Goal: Task Accomplishment & Management: Manage account settings

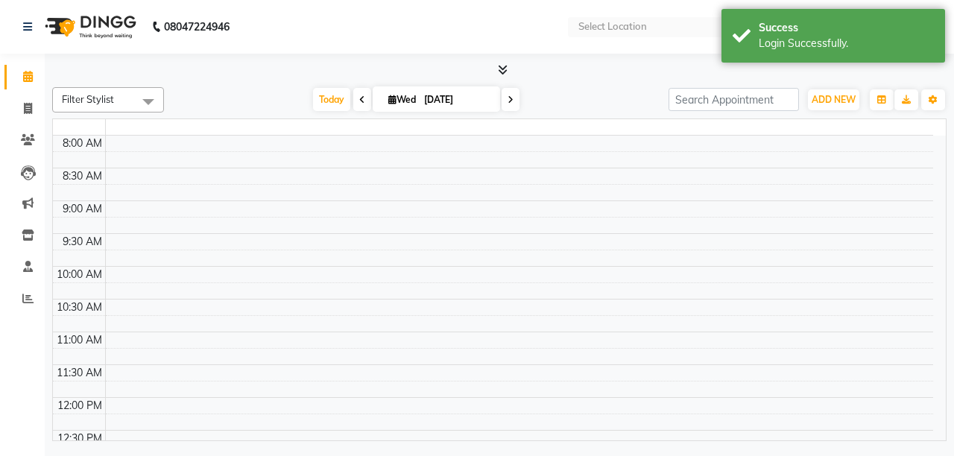
select select "en"
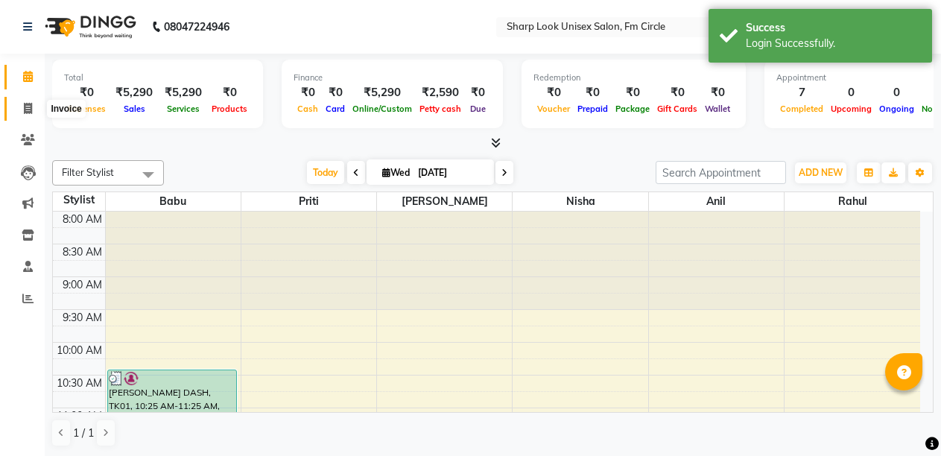
click at [28, 104] on icon at bounding box center [28, 108] width 8 height 11
select select "service"
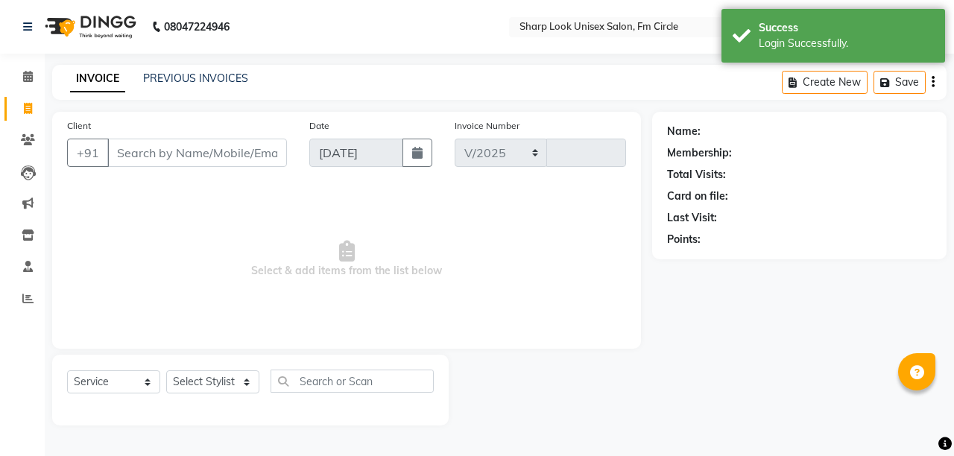
select select "804"
type input "2520"
click at [211, 151] on input "Client" at bounding box center [197, 153] width 180 height 28
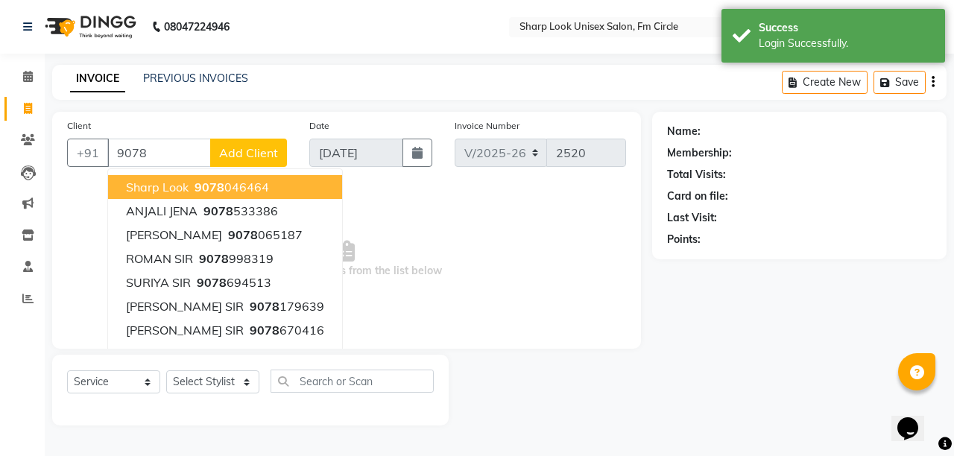
click at [196, 184] on span "9078" at bounding box center [210, 187] width 30 height 15
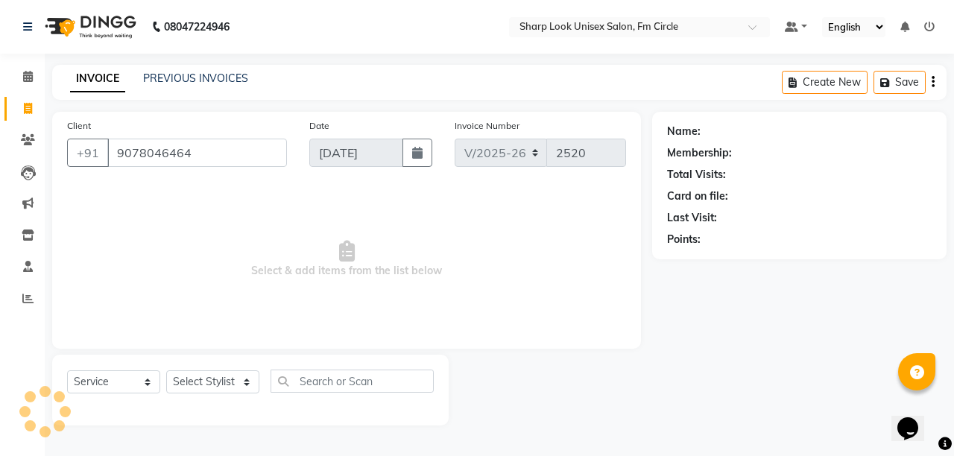
type input "9078046464"
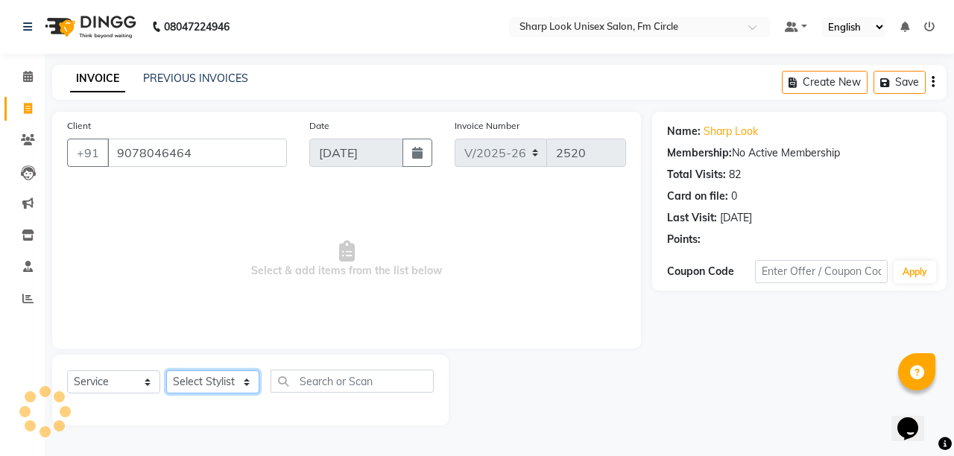
click at [218, 382] on select "Select Stylist Admin Anil Babu Budhia Monalisa Nisha Priti Rahul" at bounding box center [212, 381] width 93 height 23
select select "88424"
click at [166, 370] on select "Select Stylist Admin Anil Babu Budhia Monalisa Nisha Priti Rahul" at bounding box center [212, 381] width 93 height 23
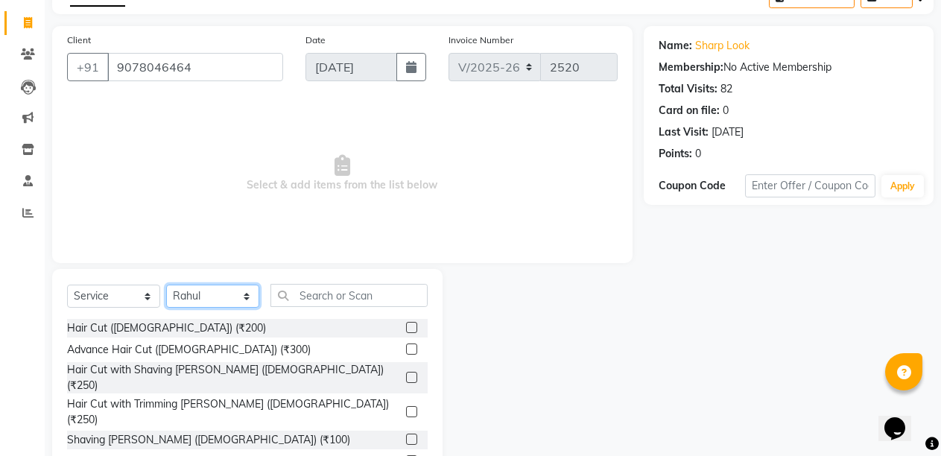
scroll to position [141, 0]
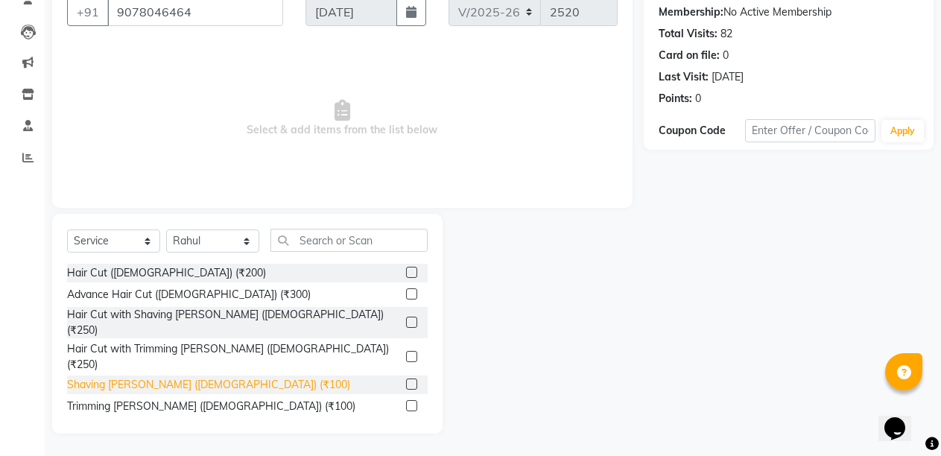
click at [148, 377] on div "Shaving Beard (Male) (₹100)" at bounding box center [208, 385] width 283 height 16
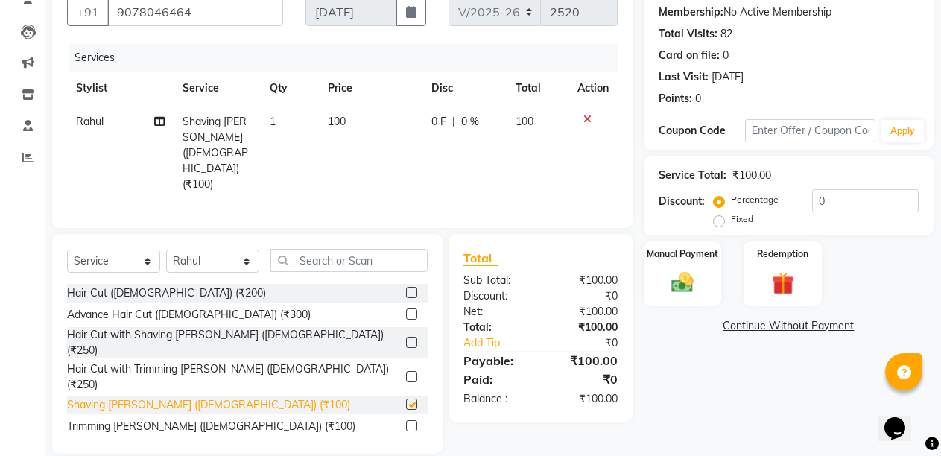
checkbox input "false"
click at [585, 118] on icon at bounding box center [588, 119] width 8 height 10
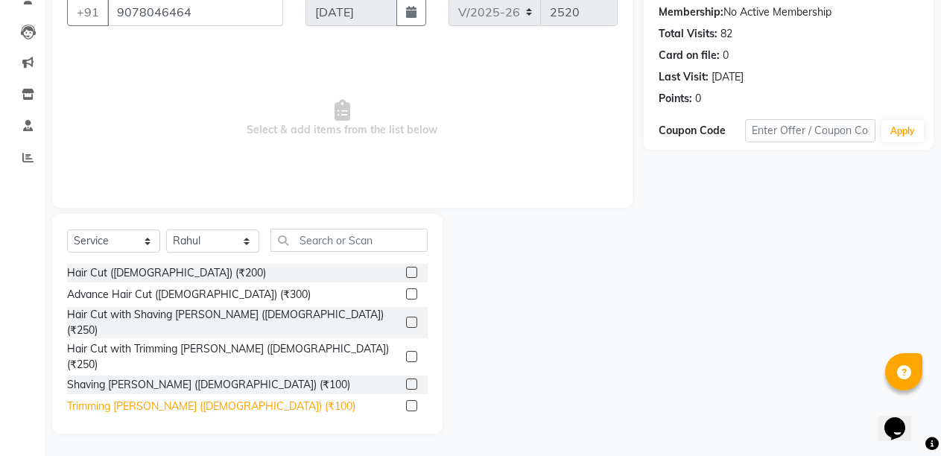
click at [154, 399] on div "Trimming [PERSON_NAME] ([DEMOGRAPHIC_DATA]) (₹100)" at bounding box center [211, 407] width 288 height 16
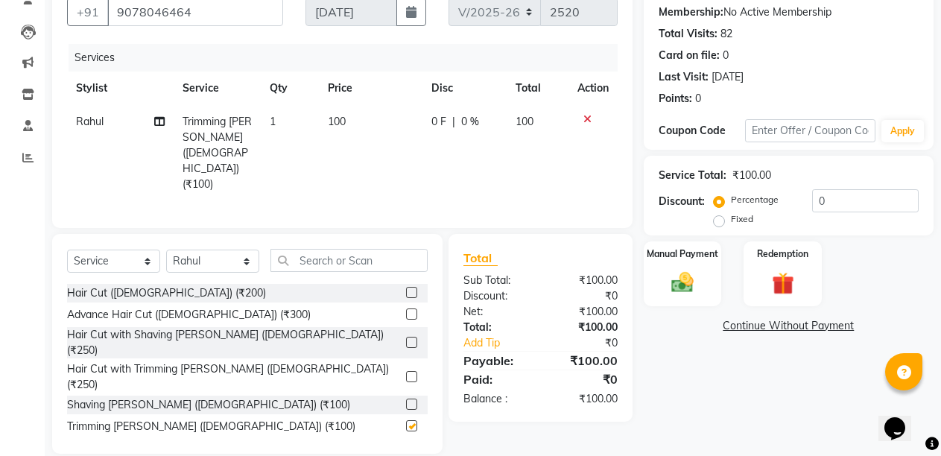
checkbox input "false"
click at [649, 284] on div "Manual Payment" at bounding box center [682, 274] width 81 height 68
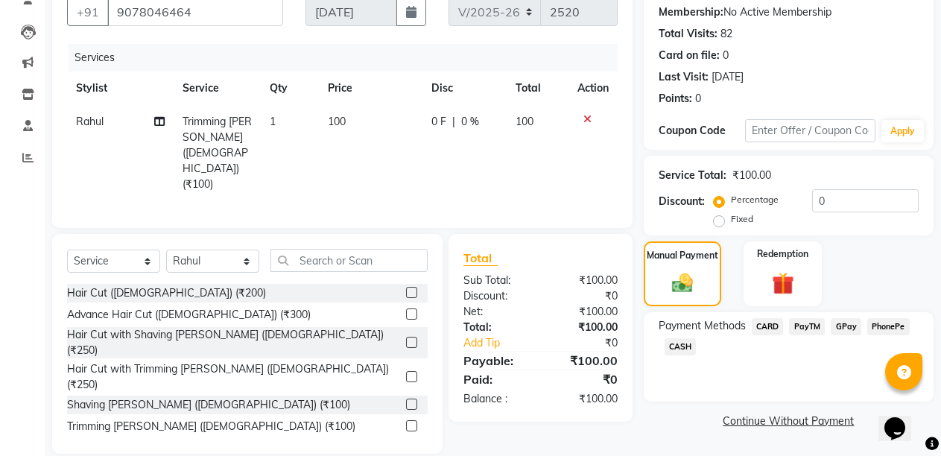
click at [677, 350] on span "CASH" at bounding box center [681, 346] width 32 height 17
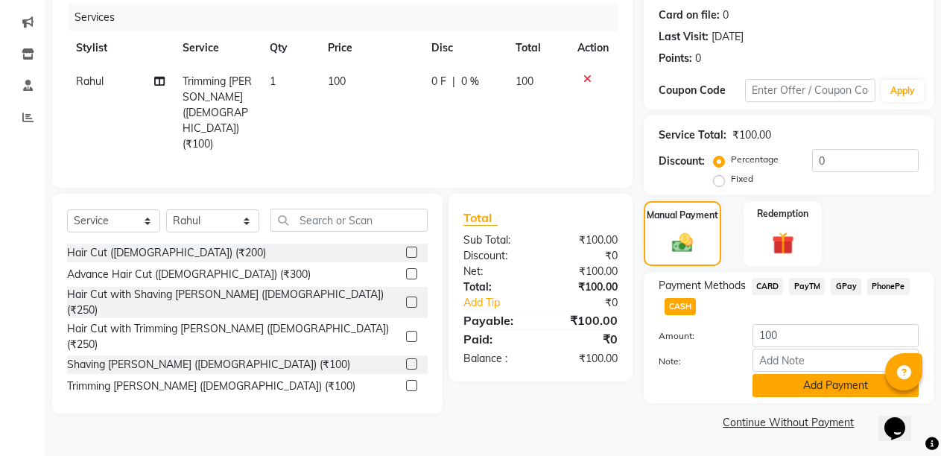
click at [808, 384] on button "Add Payment" at bounding box center [836, 385] width 166 height 23
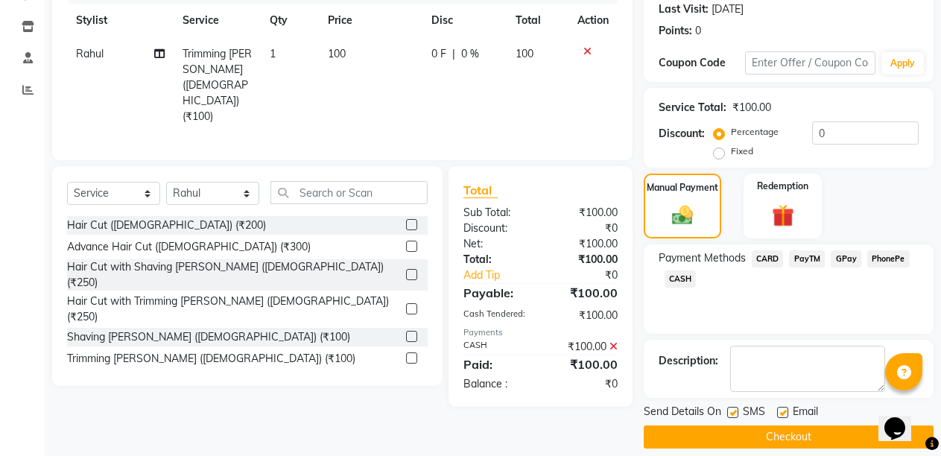
scroll to position [224, 0]
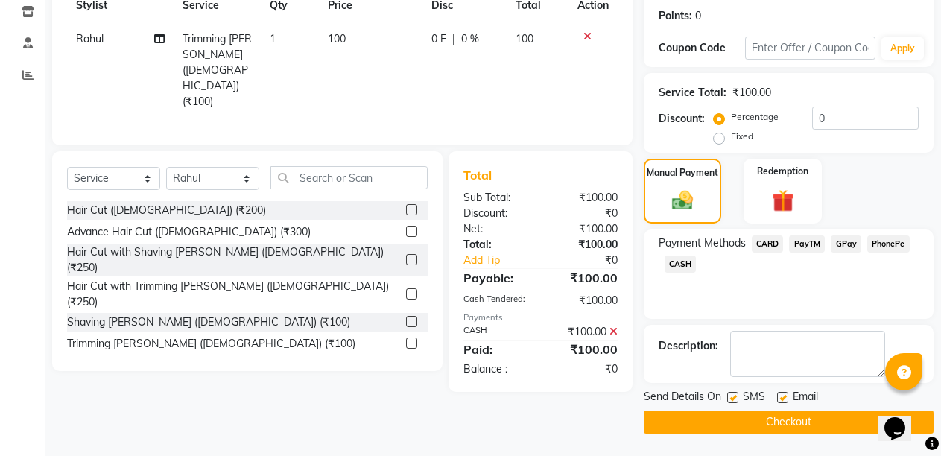
click at [785, 396] on label at bounding box center [782, 397] width 11 height 11
click at [785, 396] on input "checkbox" at bounding box center [782, 399] width 10 height 10
checkbox input "false"
click at [780, 417] on button "Checkout" at bounding box center [789, 422] width 290 height 23
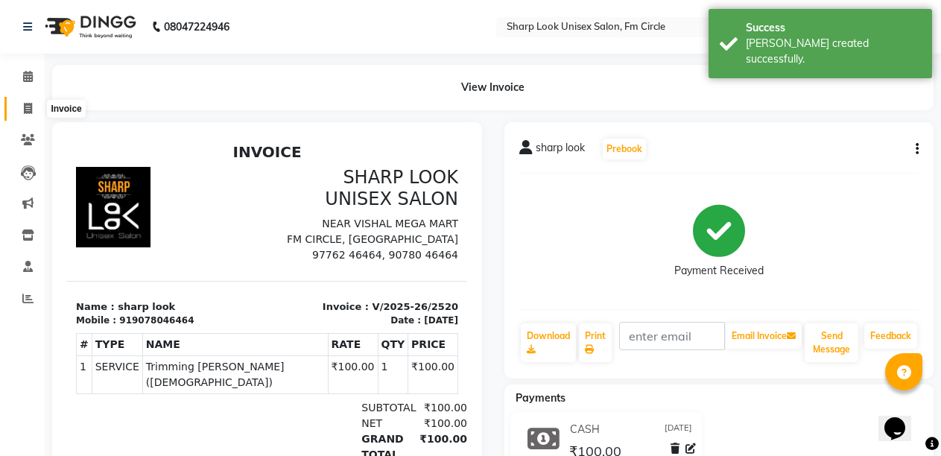
click at [25, 108] on icon at bounding box center [28, 108] width 8 height 11
select select "service"
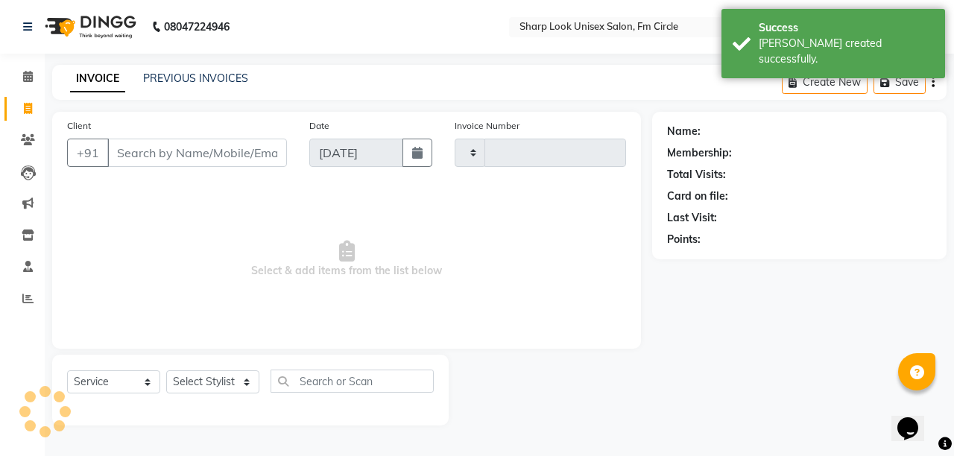
type input "2521"
select select "804"
click at [151, 148] on input "Client" at bounding box center [197, 153] width 180 height 28
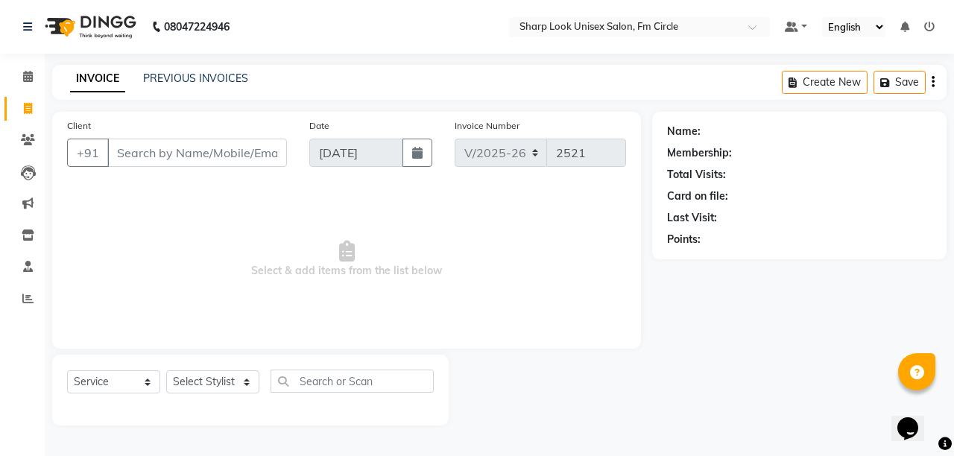
click at [953, 437] on main "INVOICE PREVIOUS INVOICES Create New Save Client +91 Date 03-09-2025 Invoice Nu…" at bounding box center [499, 256] width 909 height 383
click at [173, 149] on input "Client" at bounding box center [197, 153] width 180 height 28
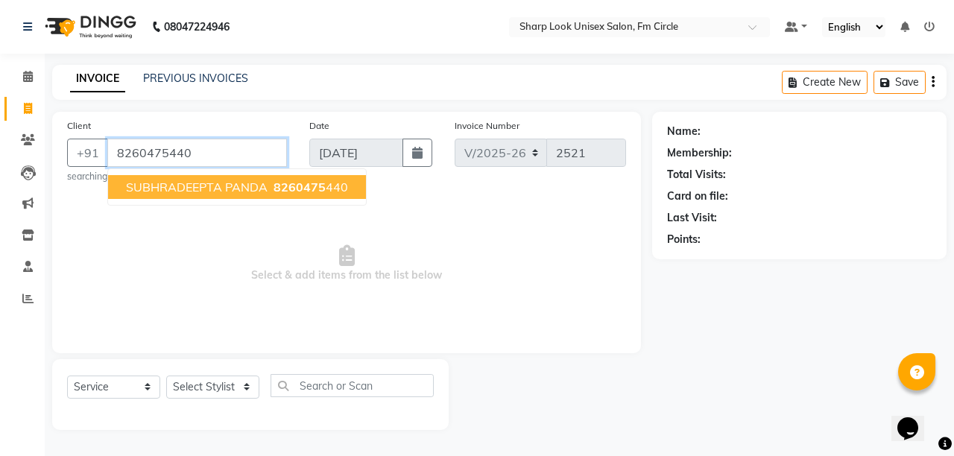
type input "8260475440"
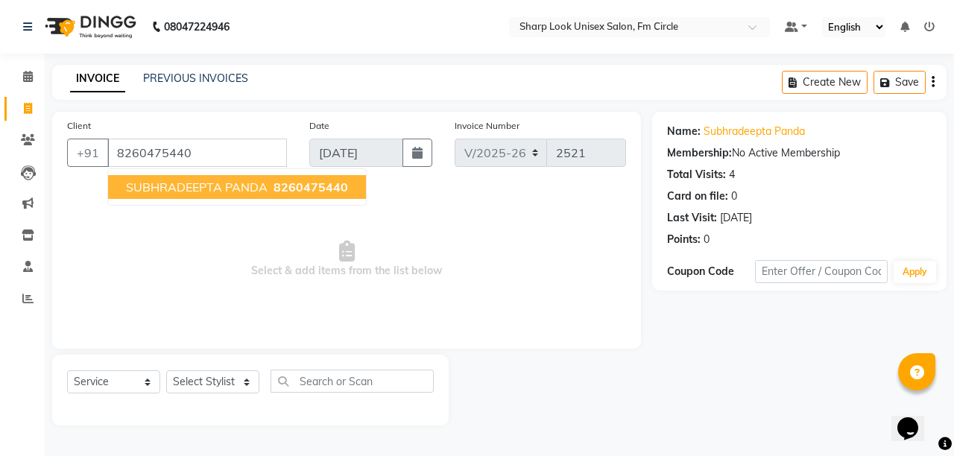
click at [166, 188] on span "SUBHRADEEPTA PANDA" at bounding box center [197, 187] width 142 height 15
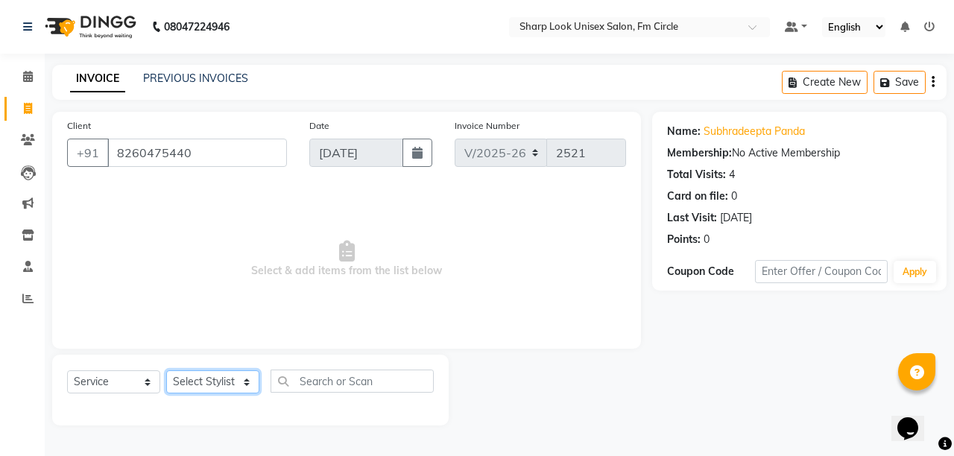
click at [191, 383] on select "Select Stylist Admin Anil Babu Budhia Monalisa Nisha Priti Rahul" at bounding box center [212, 381] width 93 height 23
select select "87379"
click at [166, 370] on select "Select Stylist Admin Anil Babu Budhia Monalisa Nisha Priti Rahul" at bounding box center [212, 381] width 93 height 23
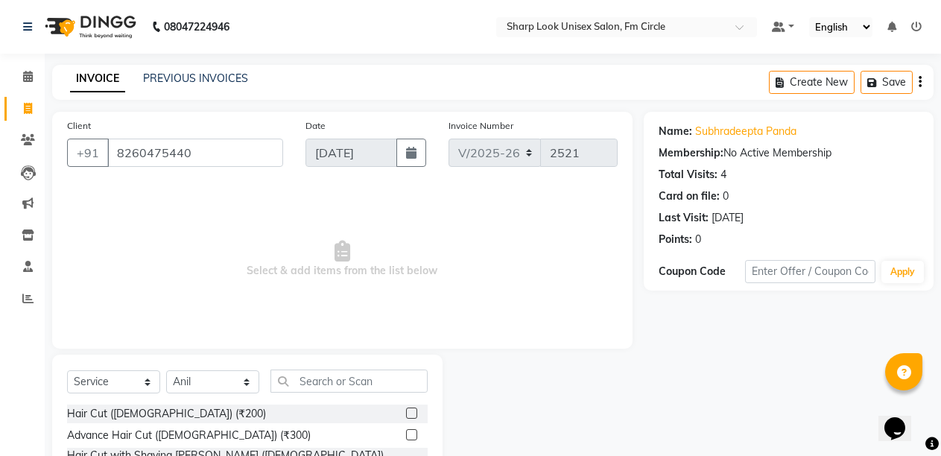
drag, startPoint x: 137, startPoint y: 411, endPoint x: 418, endPoint y: 400, distance: 281.2
click at [139, 411] on div "Hair Cut (Male) (₹200)" at bounding box center [166, 414] width 199 height 16
checkbox input "false"
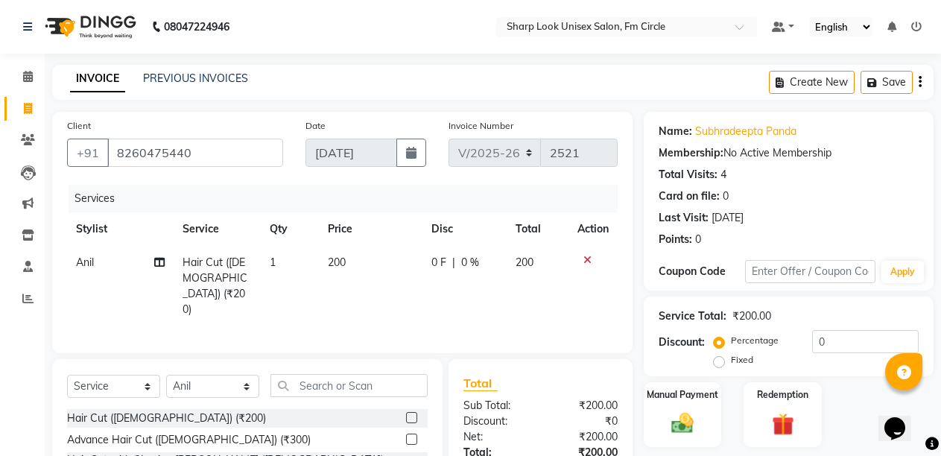
drag, startPoint x: 724, startPoint y: 361, endPoint x: 793, endPoint y: 356, distance: 69.5
click at [734, 359] on label "Fixed" at bounding box center [742, 359] width 22 height 13
drag, startPoint x: 857, startPoint y: 344, endPoint x: 873, endPoint y: 334, distance: 18.4
click at [873, 334] on input "0" at bounding box center [865, 341] width 107 height 23
click at [731, 358] on label "Fixed" at bounding box center [742, 359] width 22 height 13
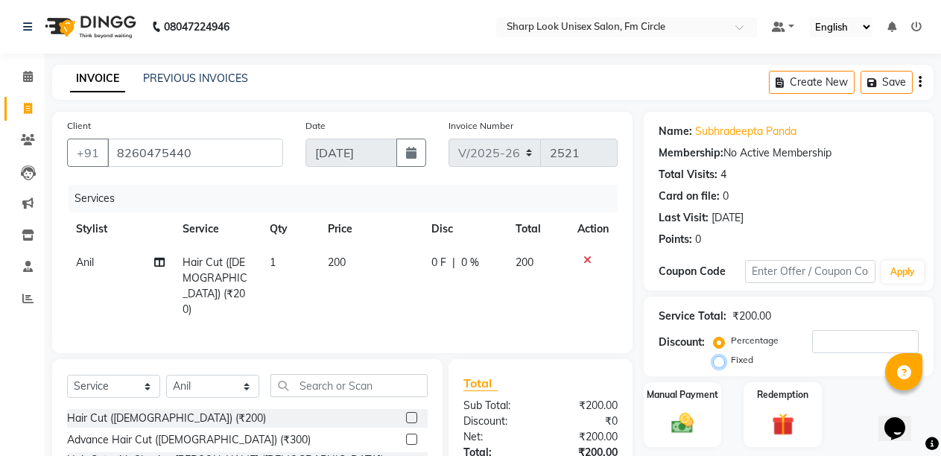
click at [720, 358] on input "Fixed" at bounding box center [722, 360] width 10 height 10
radio input "true"
click at [839, 337] on input "number" at bounding box center [865, 341] width 107 height 23
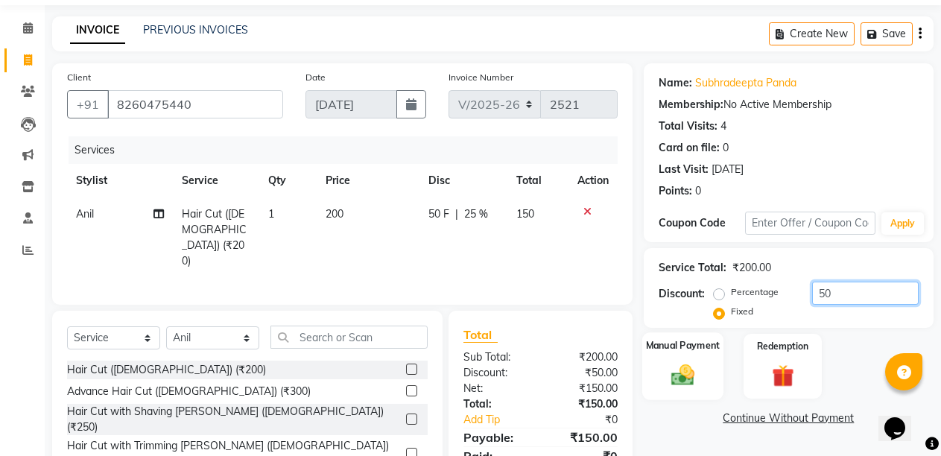
scroll to position [75, 0]
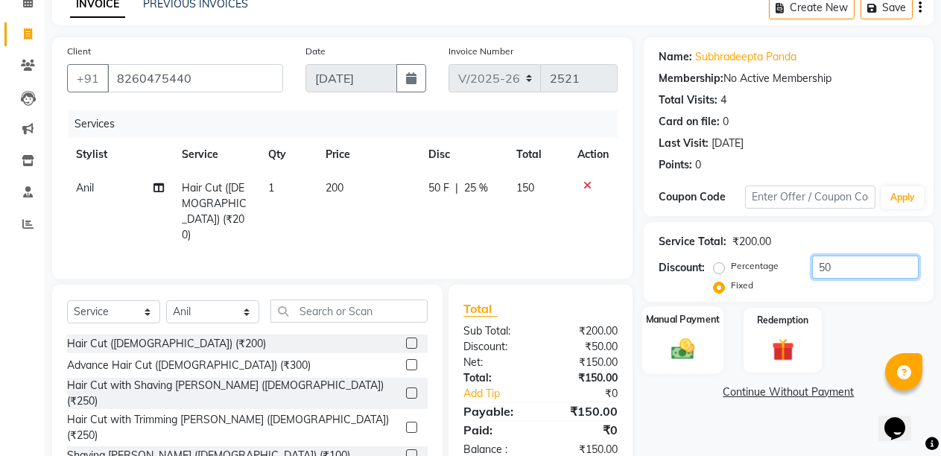
type input "50"
click at [676, 343] on img at bounding box center [683, 348] width 38 height 27
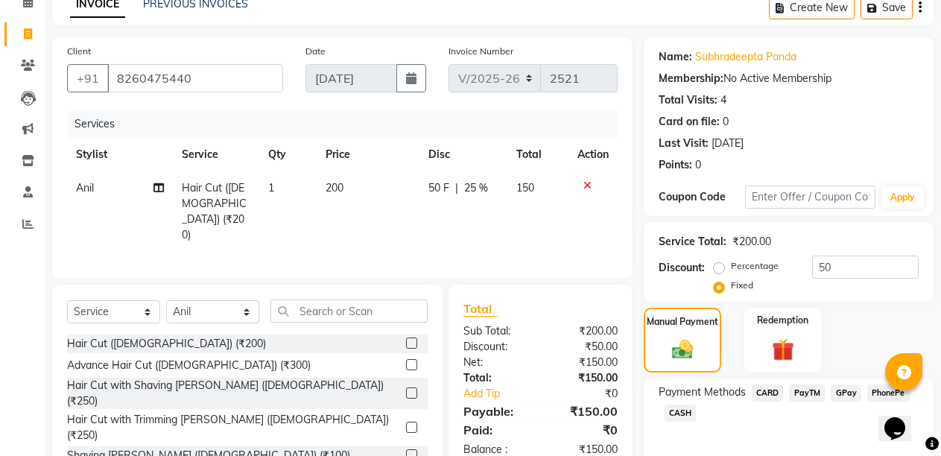
scroll to position [141, 0]
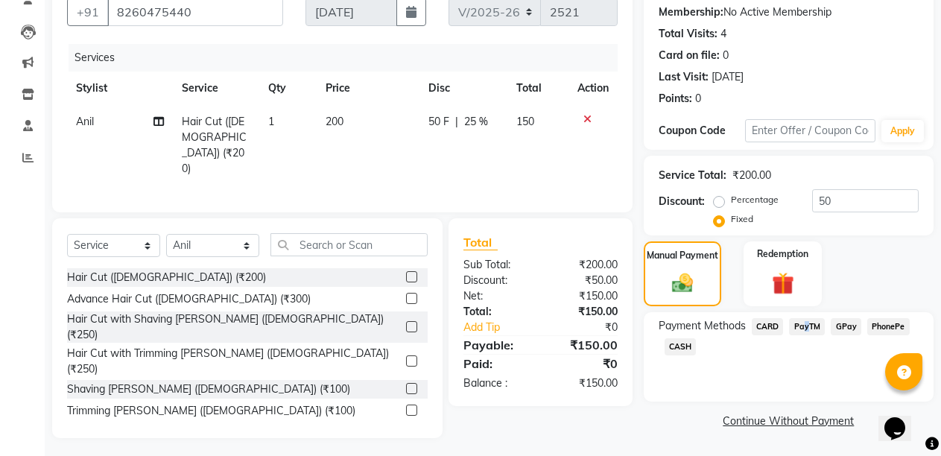
click at [803, 320] on span "PayTM" at bounding box center [807, 326] width 36 height 17
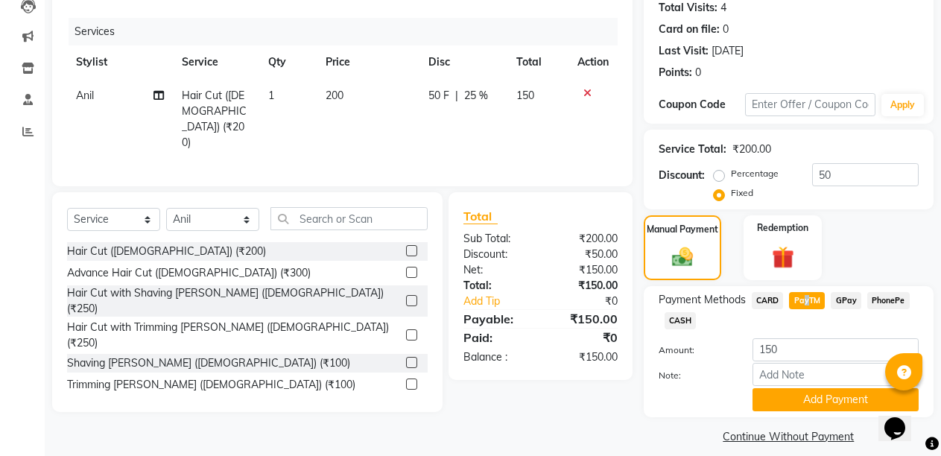
scroll to position [181, 0]
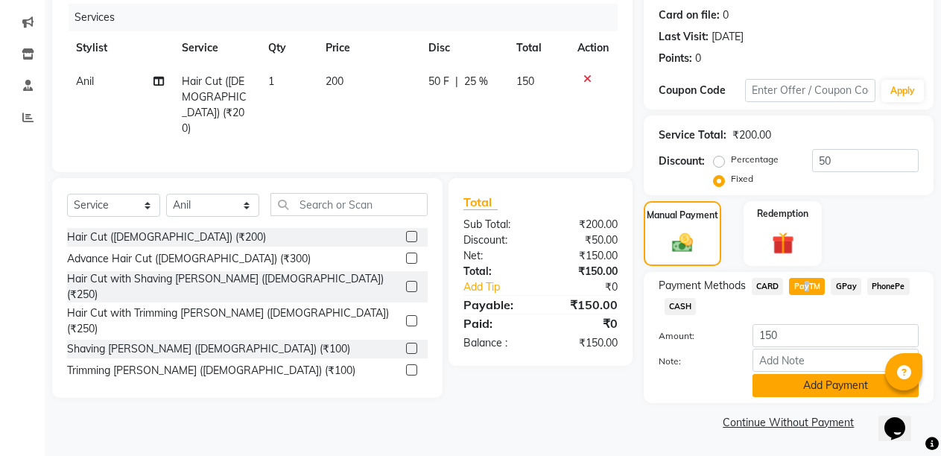
click at [817, 377] on button "Add Payment" at bounding box center [836, 385] width 166 height 23
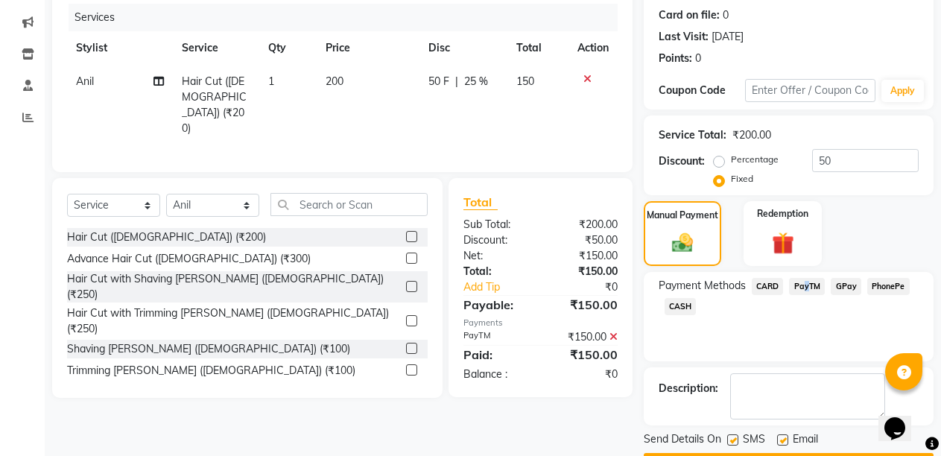
scroll to position [224, 0]
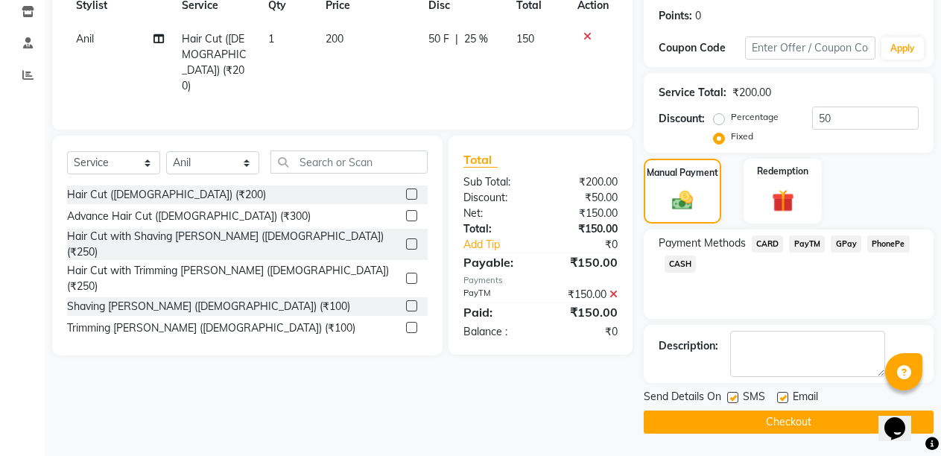
click at [782, 396] on label at bounding box center [782, 397] width 11 height 11
click at [782, 396] on input "checkbox" at bounding box center [782, 399] width 10 height 10
checkbox input "false"
click at [759, 416] on button "Checkout" at bounding box center [789, 422] width 290 height 23
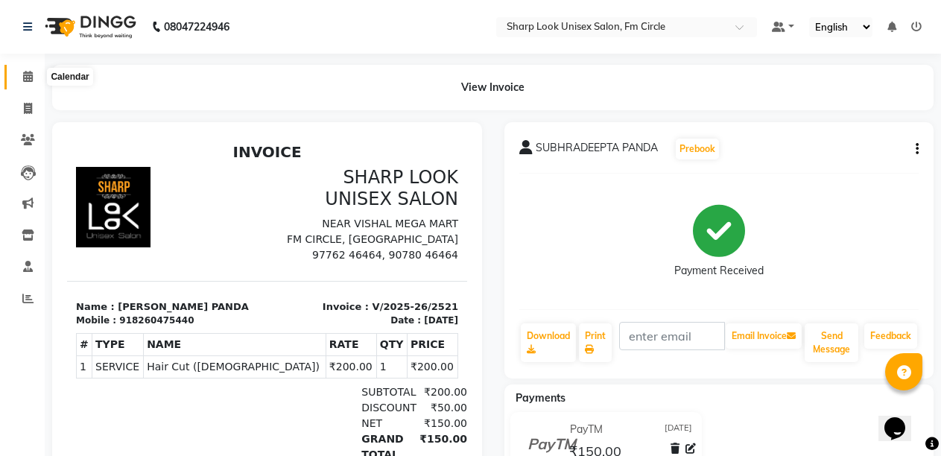
click at [25, 76] on icon at bounding box center [28, 76] width 10 height 11
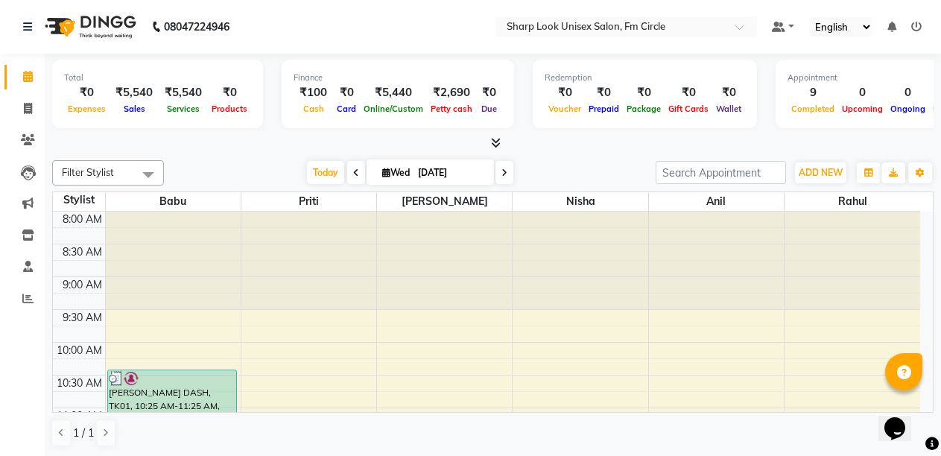
click at [492, 140] on icon at bounding box center [496, 142] width 10 height 11
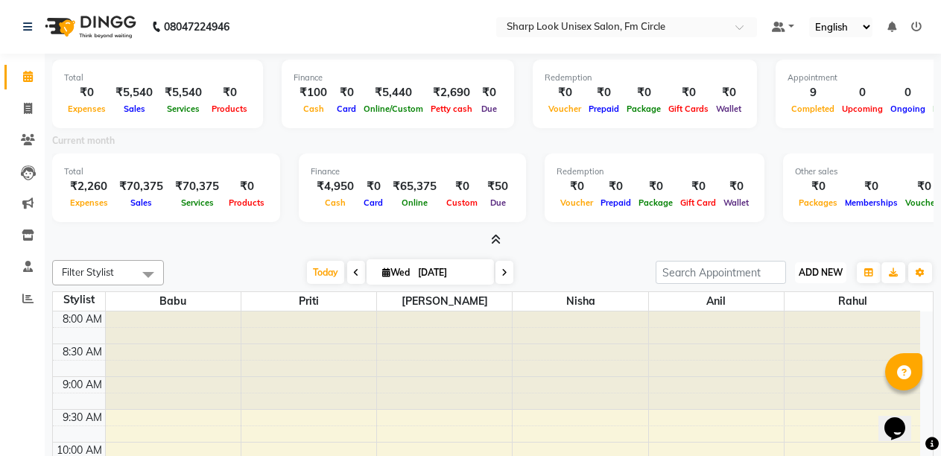
click at [816, 268] on span "ADD NEW" at bounding box center [821, 272] width 44 height 11
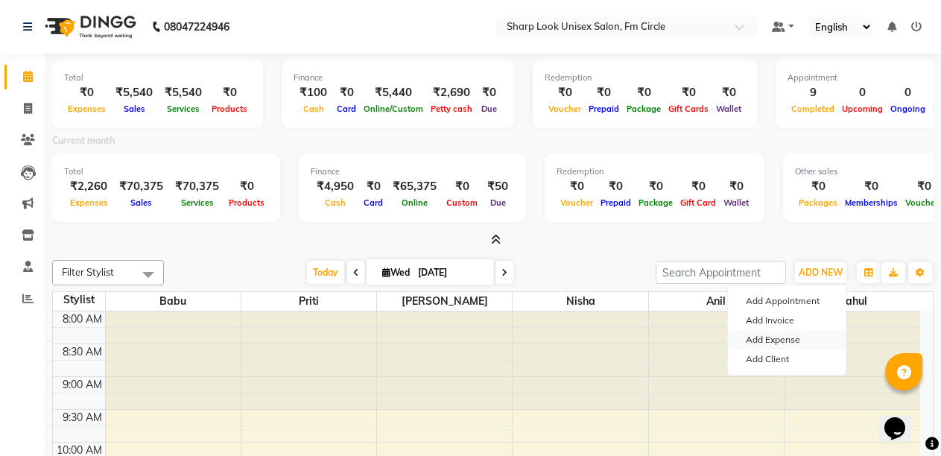
click at [770, 341] on link "Add Expense" at bounding box center [787, 339] width 118 height 19
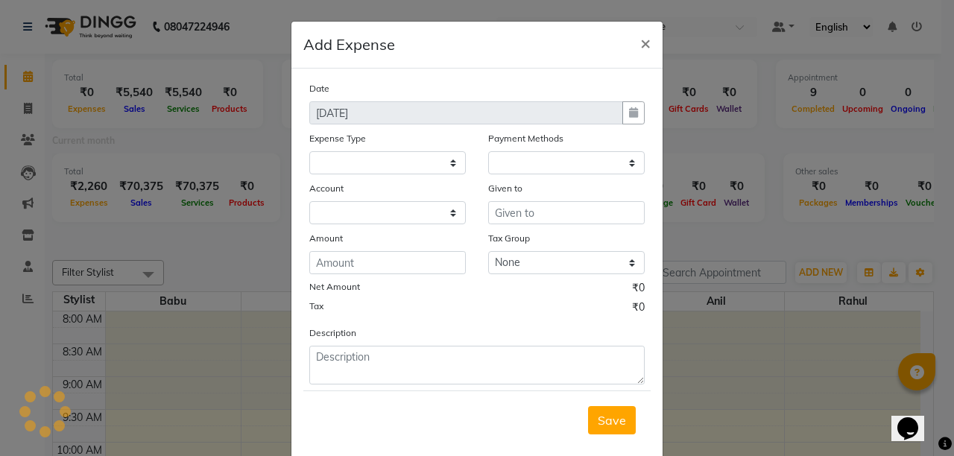
select select
select select "1"
select select "2340"
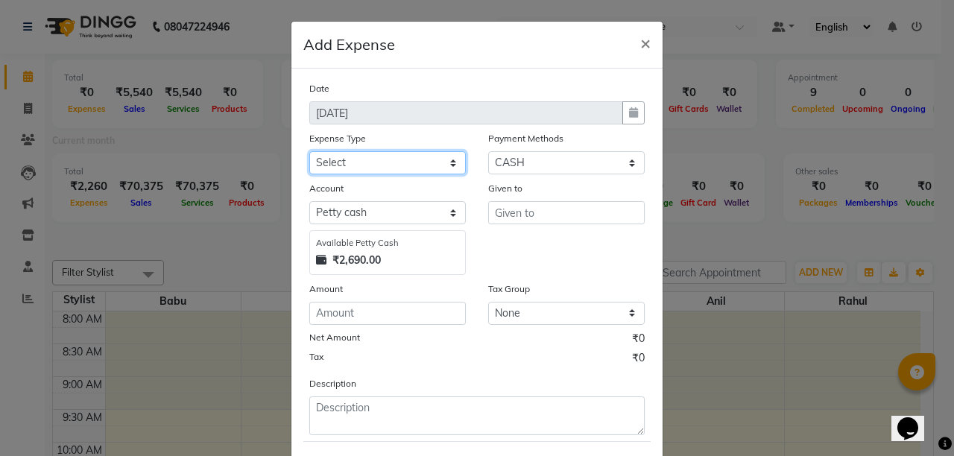
click at [413, 165] on select "Select Cash transfer to bank Client Snacks Client Tea or Refreshment Diesel Pur…" at bounding box center [387, 162] width 157 height 23
select select "212"
click at [309, 151] on select "Select Cash transfer to bank Client Snacks Client Tea or Refreshment Diesel Pur…" at bounding box center [387, 162] width 157 height 23
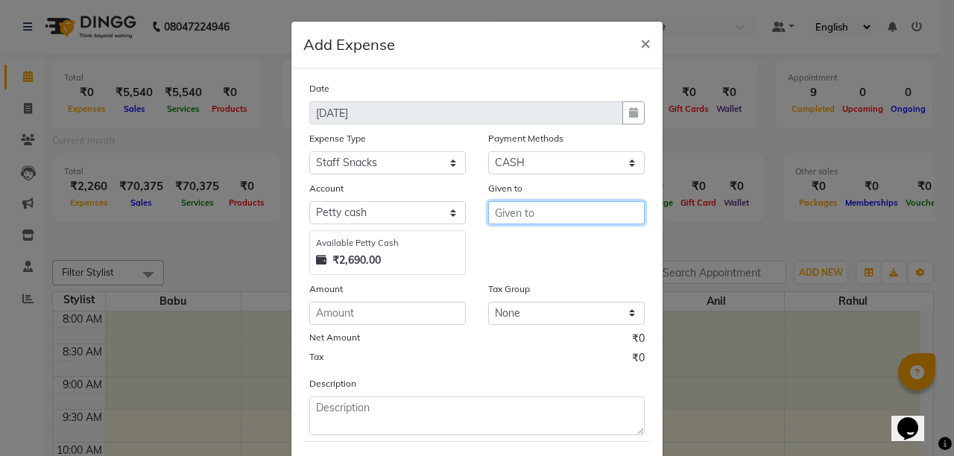
click at [542, 215] on input "text" at bounding box center [566, 212] width 157 height 23
click at [560, 269] on button "Bu dhia" at bounding box center [548, 268] width 118 height 24
type input "[PERSON_NAME]"
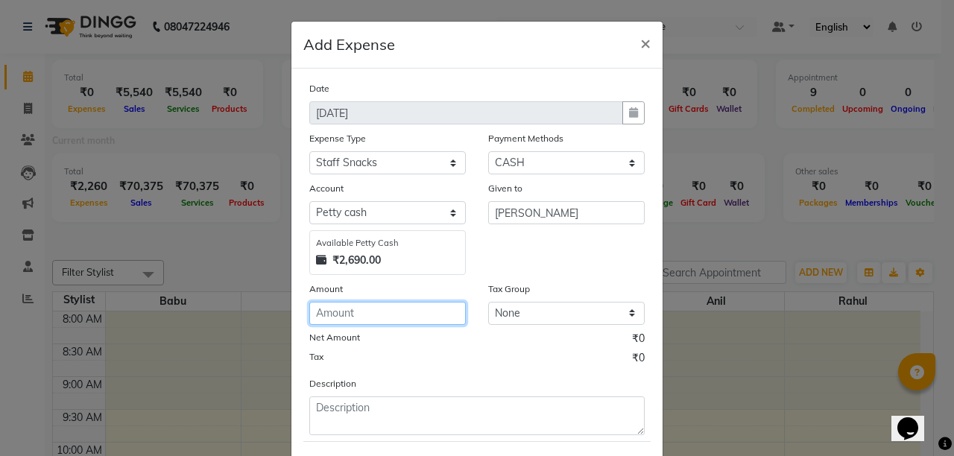
click at [337, 316] on input "number" at bounding box center [387, 313] width 157 height 23
type input "120"
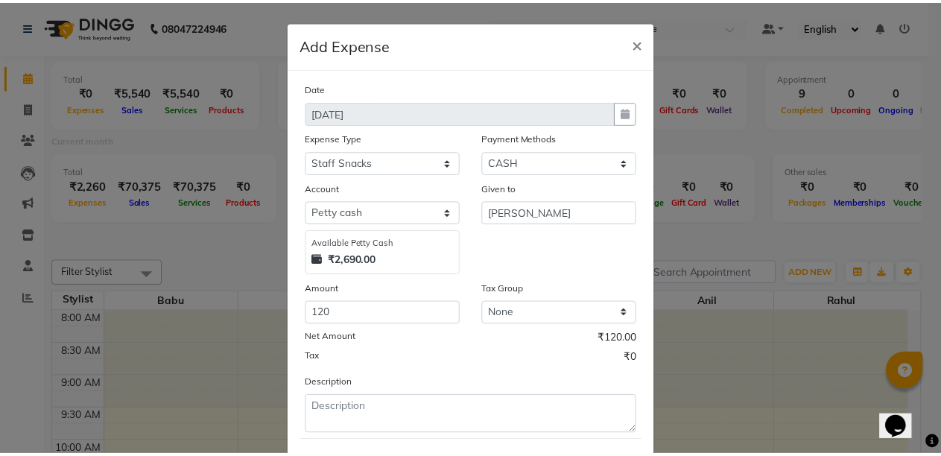
scroll to position [78, 0]
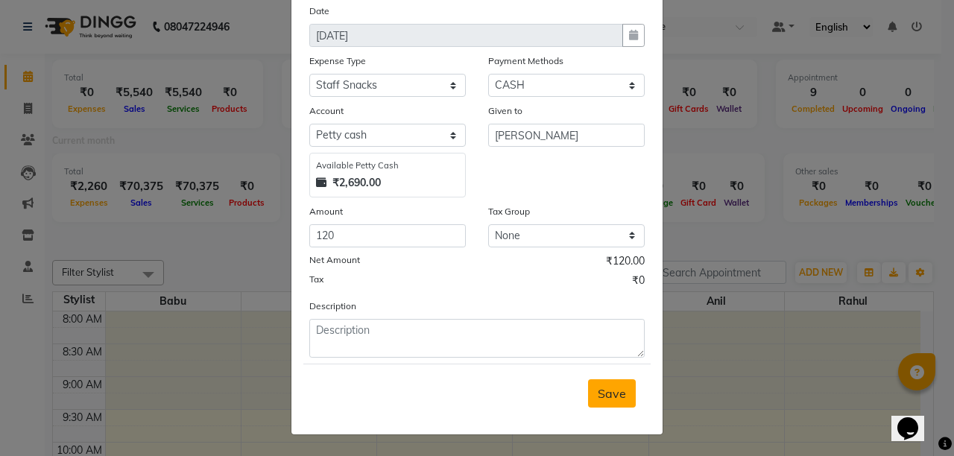
click at [612, 394] on span "Save" at bounding box center [612, 393] width 28 height 15
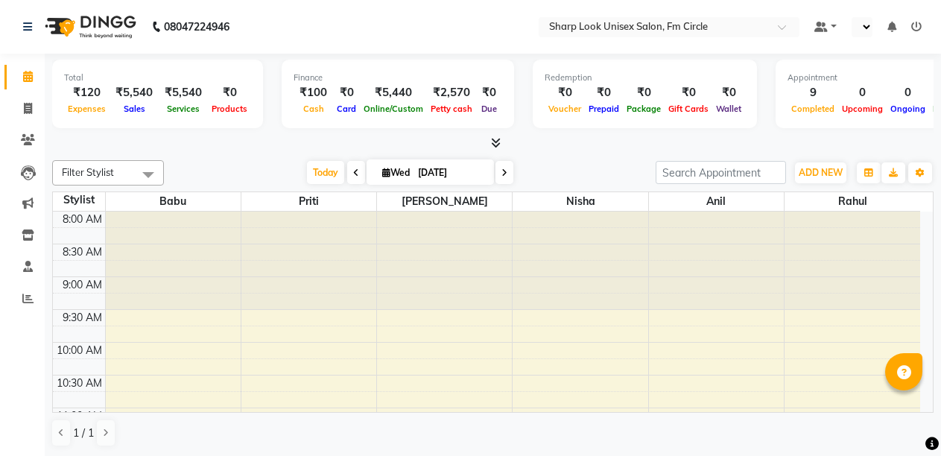
scroll to position [484, 0]
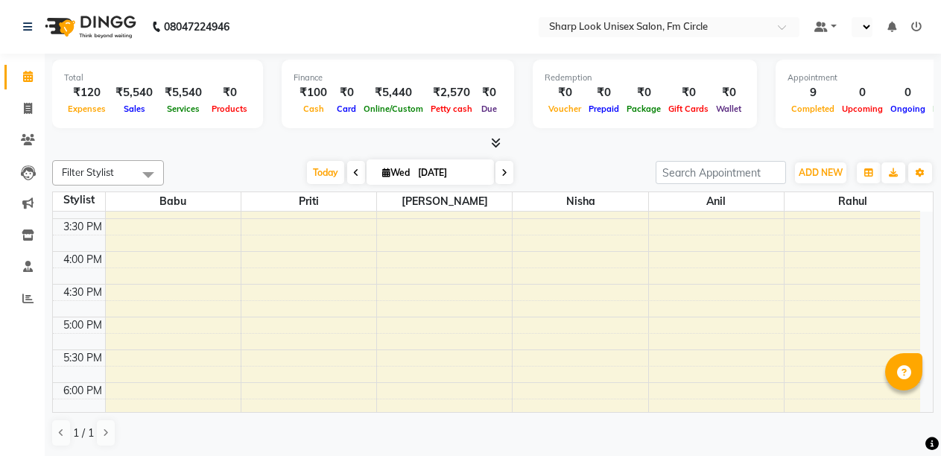
select select "en"
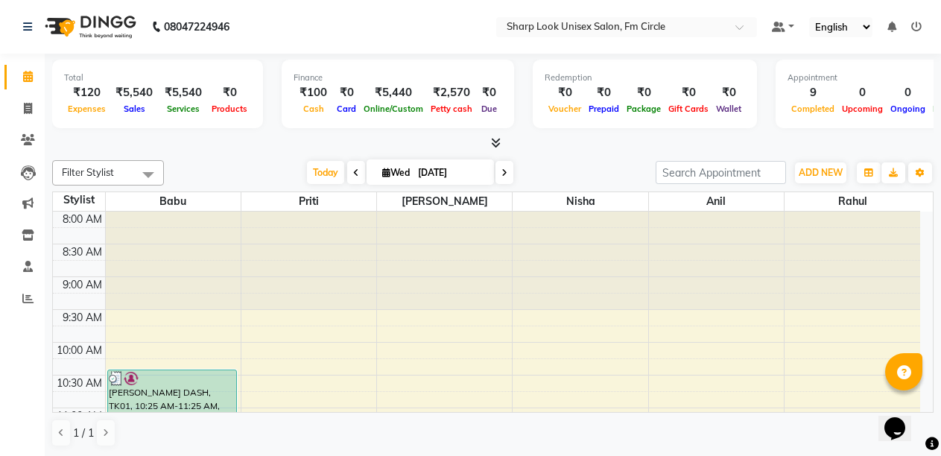
scroll to position [0, 0]
click at [22, 110] on span at bounding box center [28, 109] width 26 height 17
select select "service"
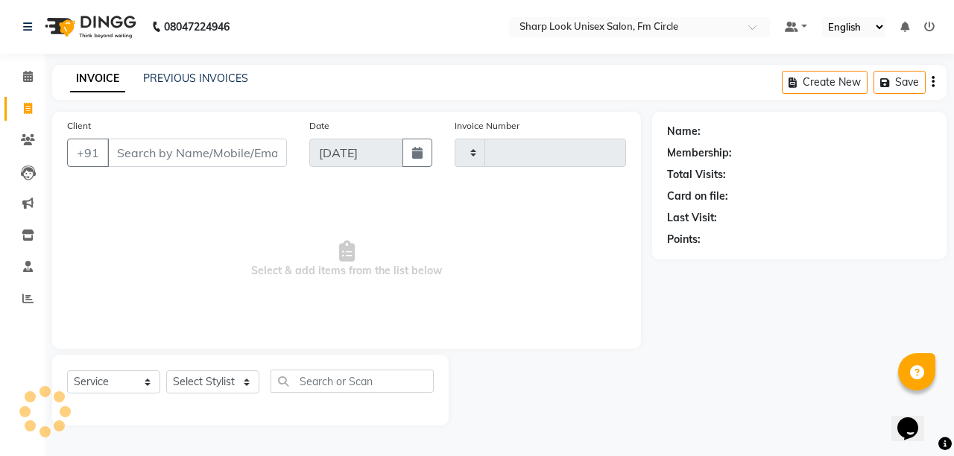
type input "2522"
select select "804"
click at [209, 79] on link "PREVIOUS INVOICES" at bounding box center [195, 78] width 105 height 13
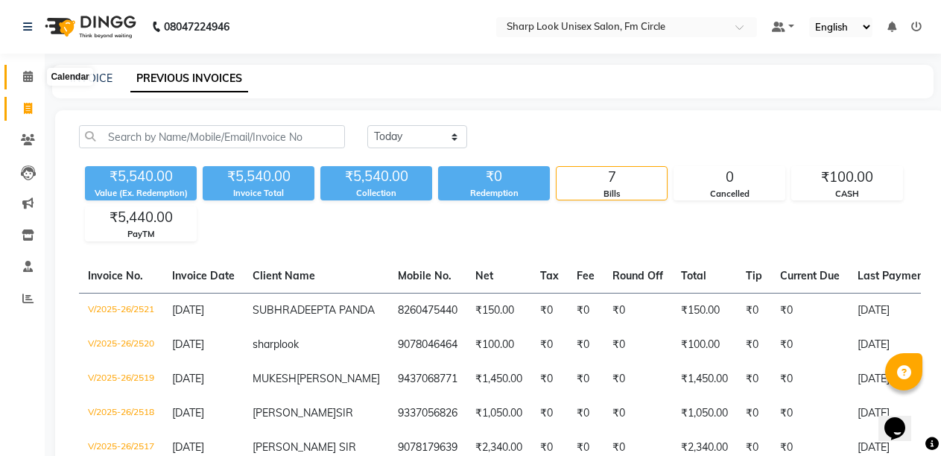
click at [30, 75] on icon at bounding box center [28, 76] width 10 height 11
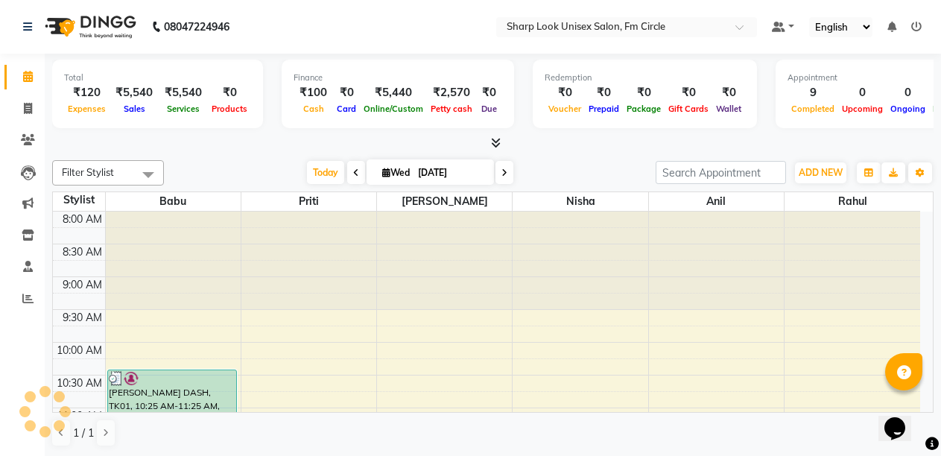
scroll to position [722, 0]
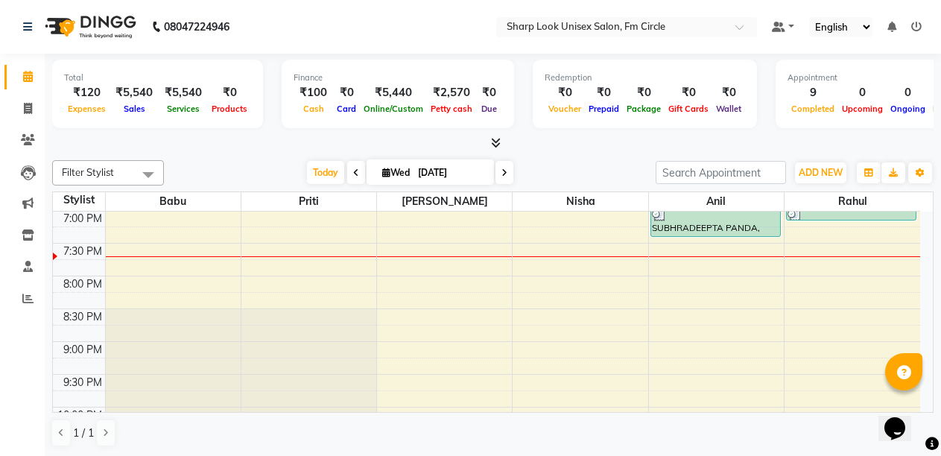
click at [492, 148] on icon at bounding box center [496, 142] width 10 height 11
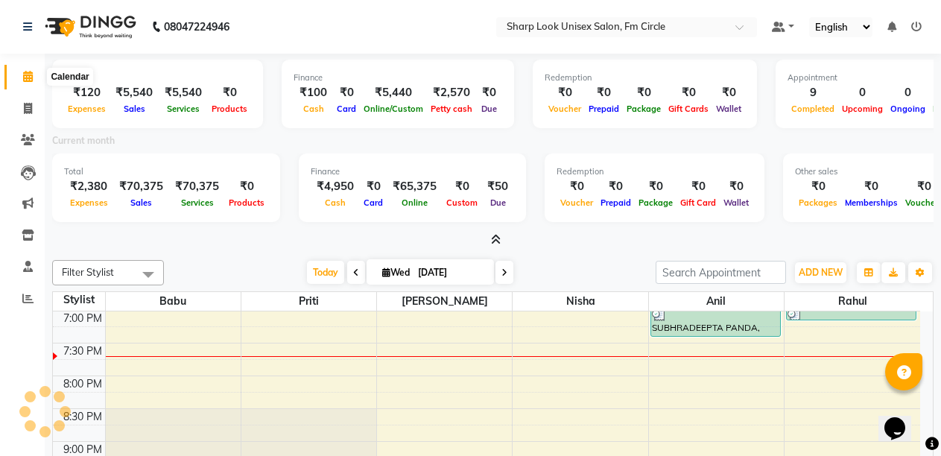
click at [31, 70] on span at bounding box center [28, 77] width 26 height 17
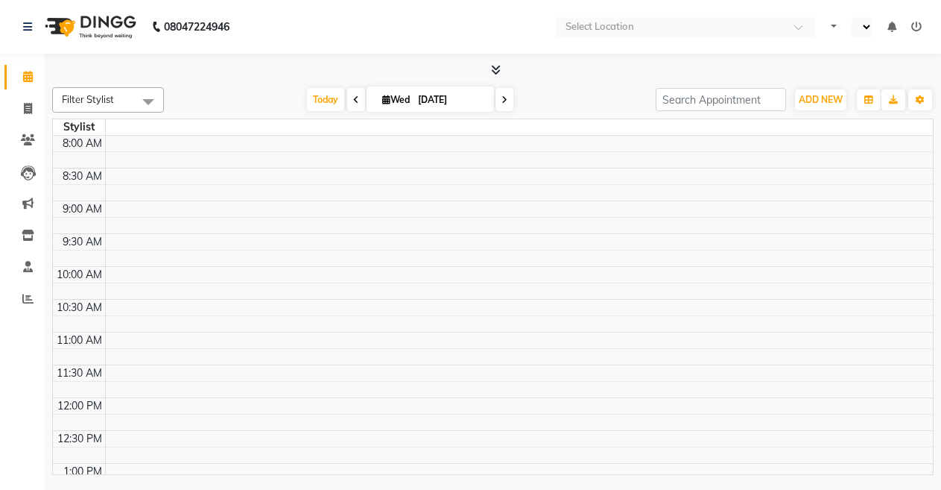
select select "en"
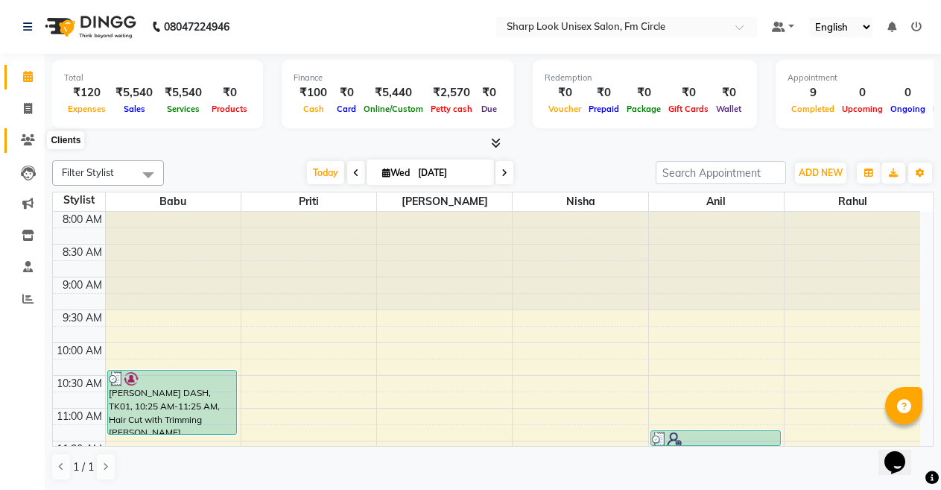
click at [20, 139] on span at bounding box center [28, 140] width 26 height 17
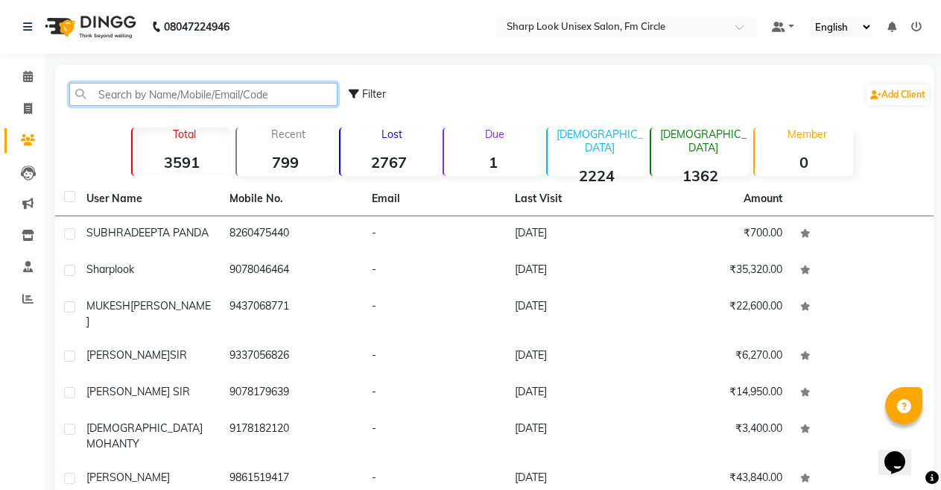
click at [143, 95] on input "text" at bounding box center [203, 94] width 268 height 23
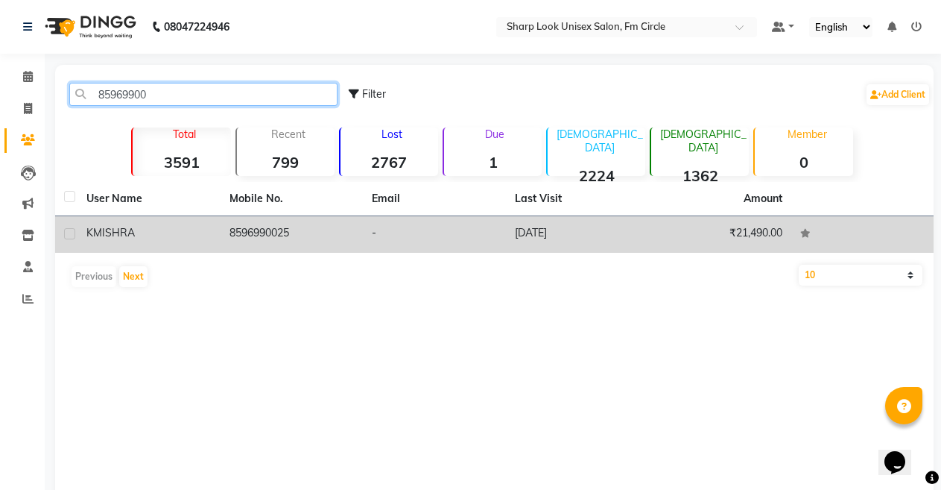
type input "85969900"
click at [266, 235] on td "8596990025" at bounding box center [292, 234] width 143 height 37
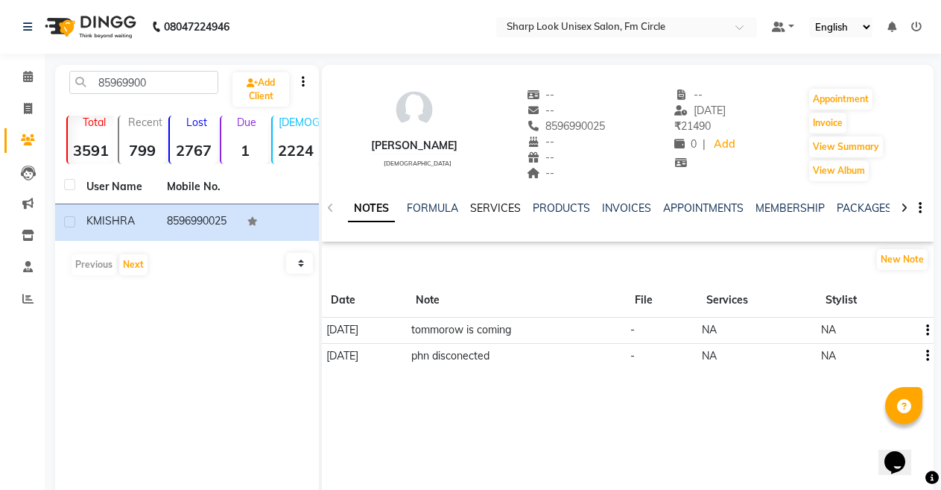
click at [507, 206] on link "SERVICES" at bounding box center [495, 207] width 51 height 13
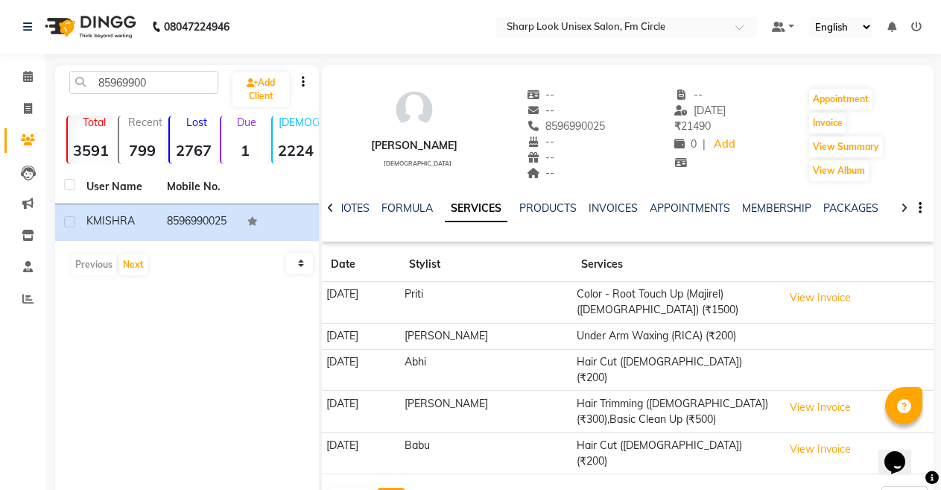
click at [380, 487] on button "Next" at bounding box center [391, 497] width 28 height 21
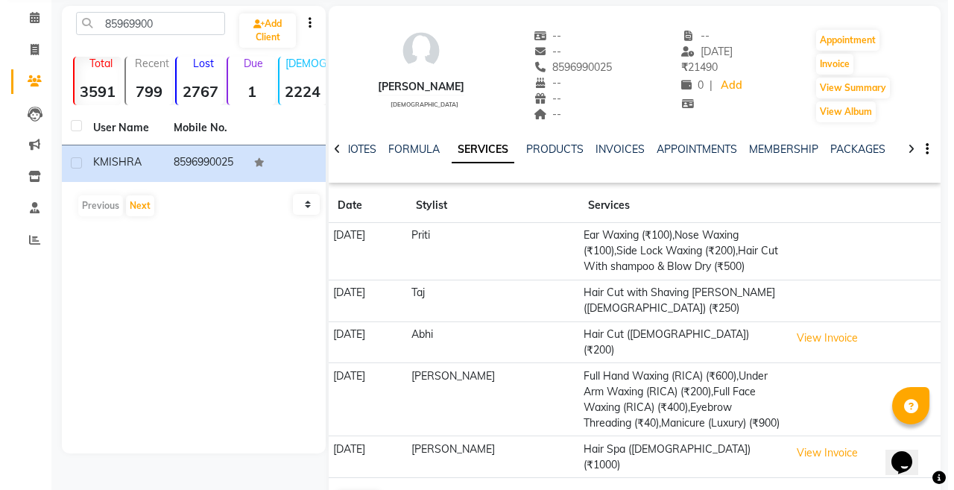
scroll to position [75, 0]
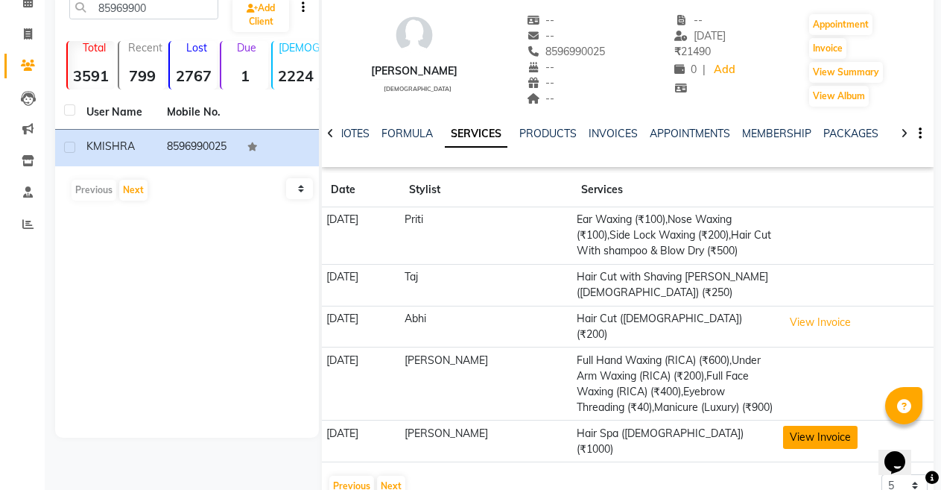
click at [818, 426] on button "View Invoice" at bounding box center [820, 437] width 75 height 23
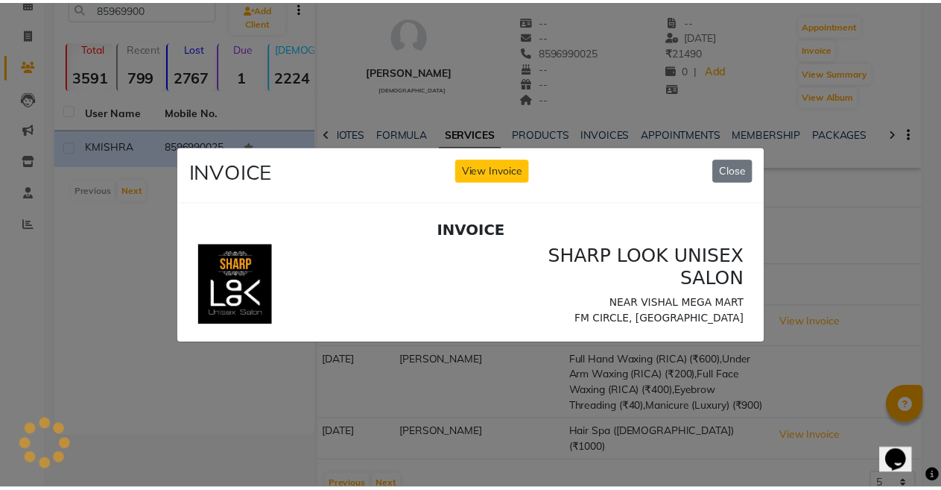
scroll to position [0, 0]
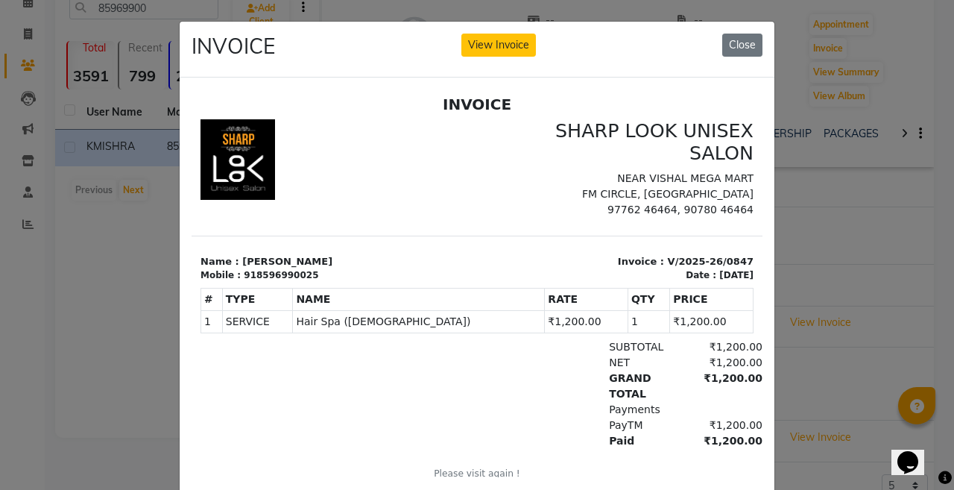
drag, startPoint x: 0, startPoint y: 312, endPoint x: 29, endPoint y: 213, distance: 102.6
click at [0, 306] on ngb-modal-window "INVOICE View Invoice Close" at bounding box center [477, 245] width 954 height 490
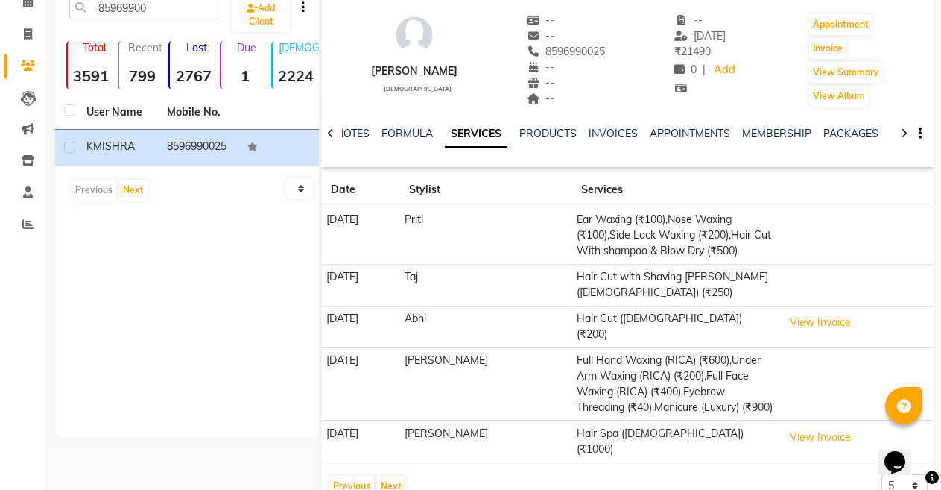
drag, startPoint x: 519, startPoint y: 42, endPoint x: 584, endPoint y: 45, distance: 64.9
click at [584, 45] on div "K MISHRA female -- -- 8596990025 Mobile No. -- -- -- -- 30-07-2025 ₹ 21490 0 | …" at bounding box center [628, 53] width 612 height 110
copy div "-- 8596990025"
click at [19, 49] on li "Invoice" at bounding box center [22, 35] width 45 height 32
click at [24, 37] on icon at bounding box center [28, 33] width 8 height 11
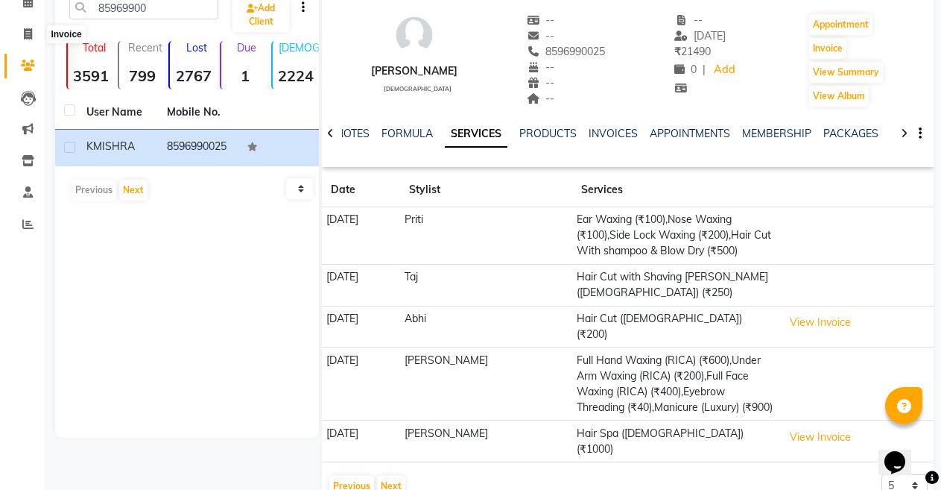
select select "service"
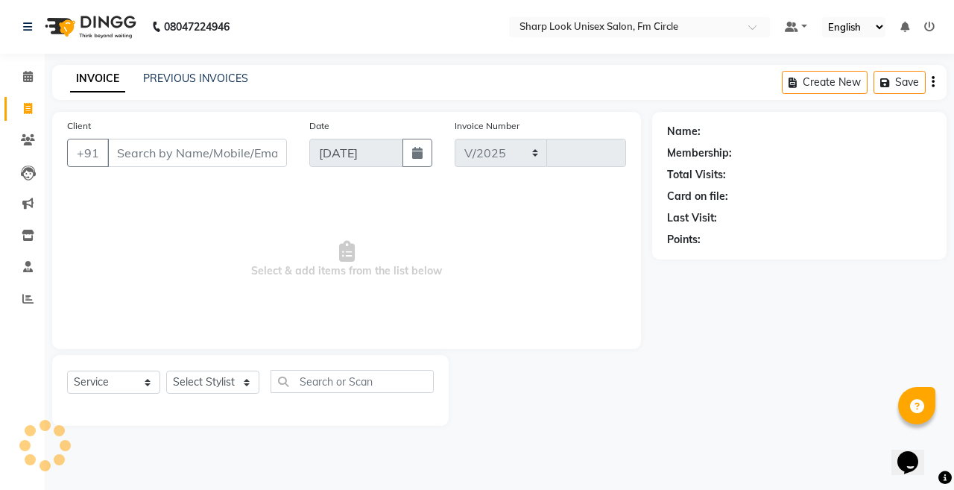
select select "804"
type input "2522"
click at [202, 146] on input "Client" at bounding box center [197, 153] width 180 height 28
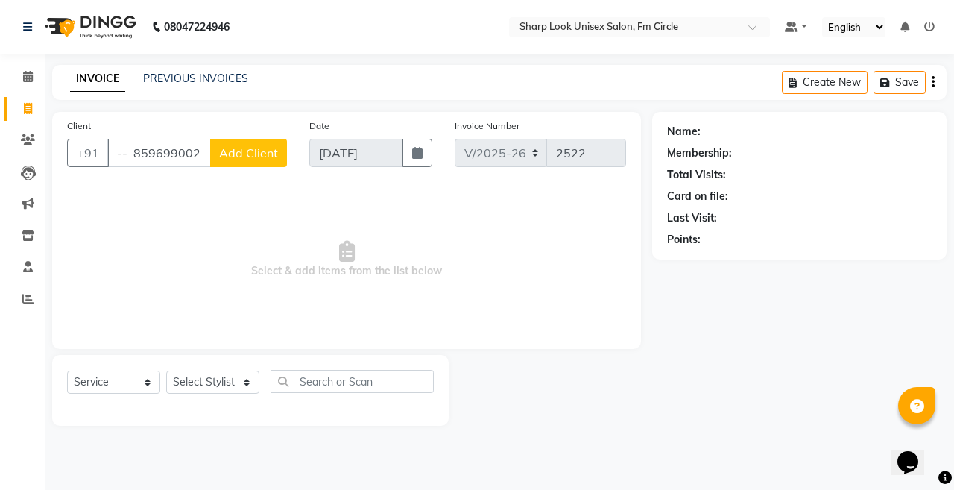
scroll to position [0, 10]
click at [199, 157] on input "-- 8596990025" at bounding box center [159, 153] width 104 height 28
click at [126, 150] on input "-- 8596990025" at bounding box center [159, 153] width 104 height 28
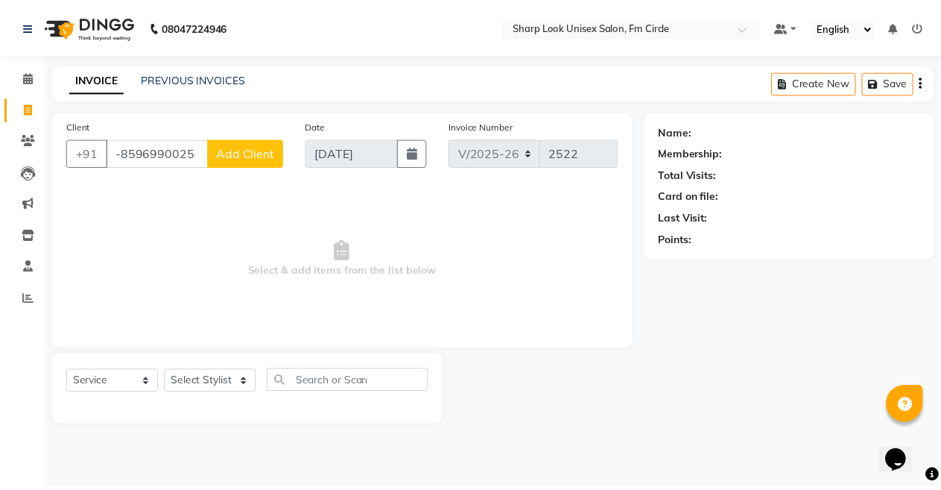
scroll to position [0, 0]
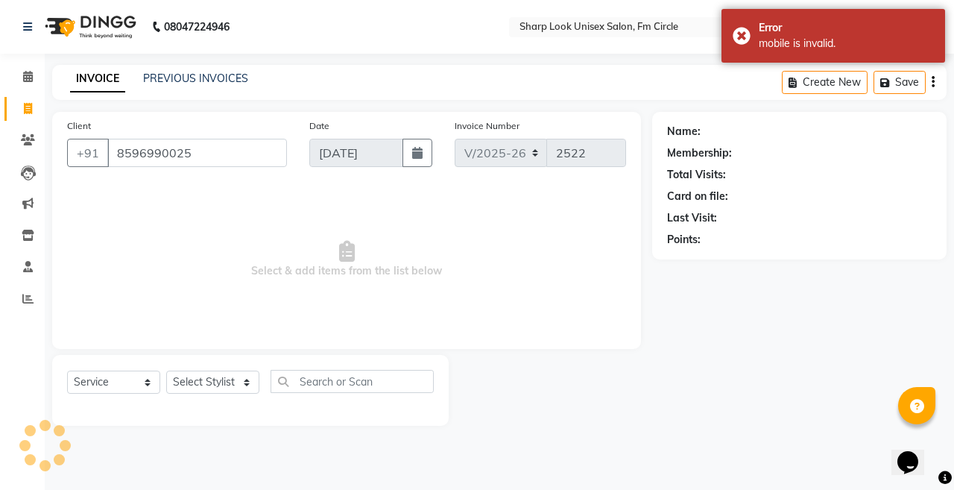
type input "8596990025"
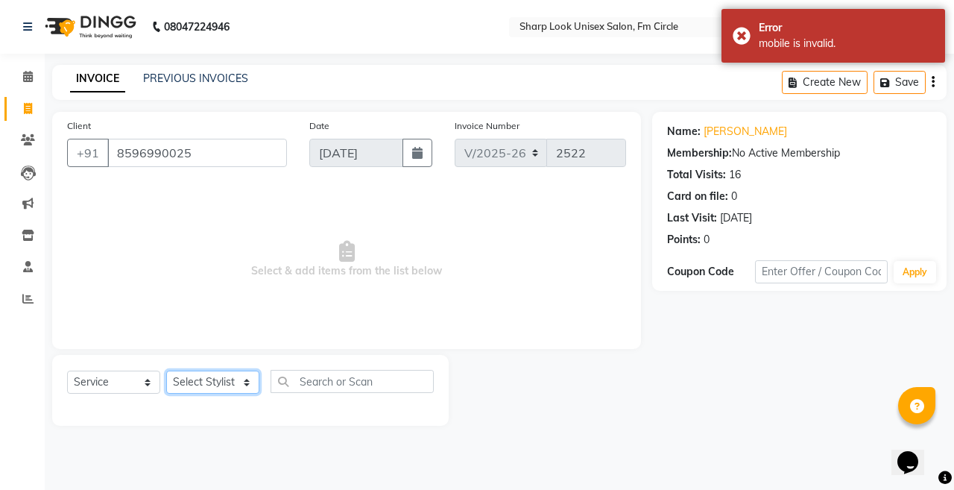
click at [216, 386] on select "Select Stylist Admin Anil Babu Budhia Monalisa Nisha Priti Rahul" at bounding box center [212, 381] width 93 height 23
select select "80321"
click at [166, 370] on select "Select Stylist Admin Anil Babu Budhia Monalisa Nisha Priti Rahul" at bounding box center [212, 381] width 93 height 23
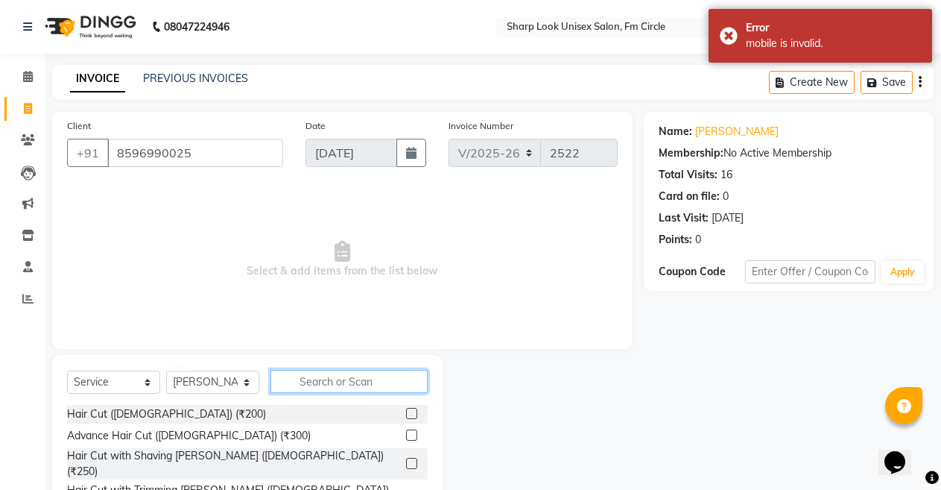
click at [318, 373] on input "text" at bounding box center [349, 381] width 157 height 23
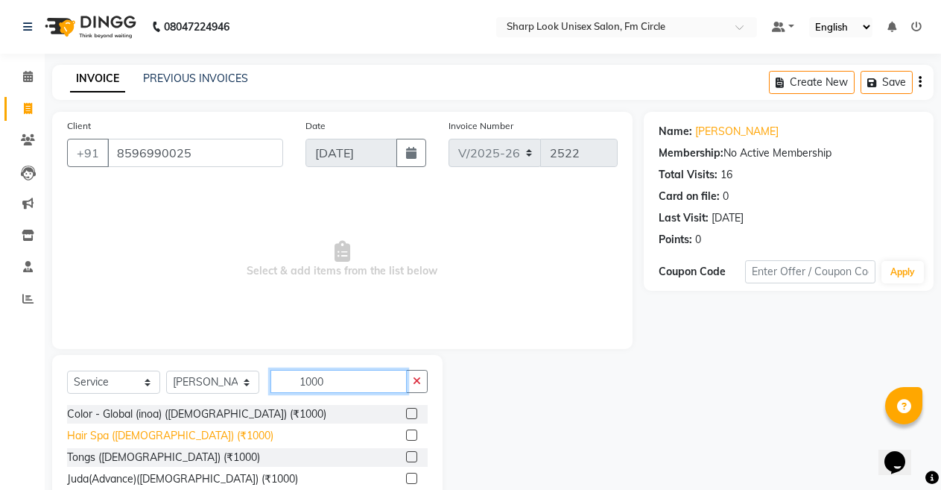
type input "1000"
click at [146, 440] on div "Hair Spa (Female) (₹1000)" at bounding box center [170, 436] width 206 height 16
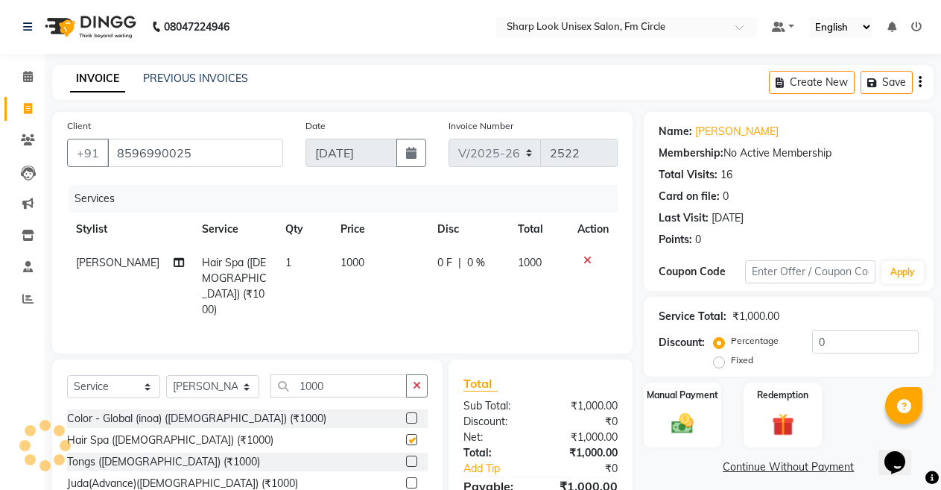
checkbox input "false"
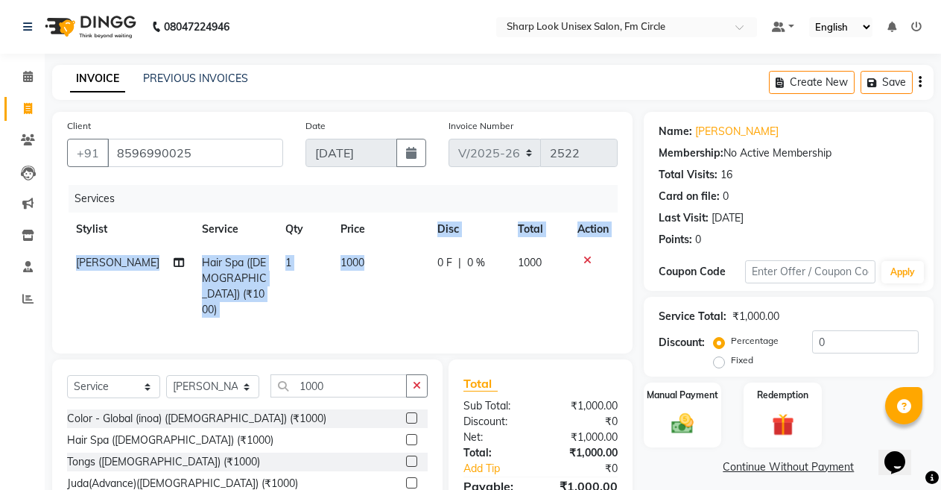
drag, startPoint x: 376, startPoint y: 262, endPoint x: 374, endPoint y: 230, distance: 32.1
click at [375, 233] on table "Stylist Service Qty Price Disc Total Action Monalisa Hair Spa (Female) (₹1000) …" at bounding box center [342, 269] width 551 height 114
click at [379, 259] on td "1000" at bounding box center [380, 286] width 97 height 80
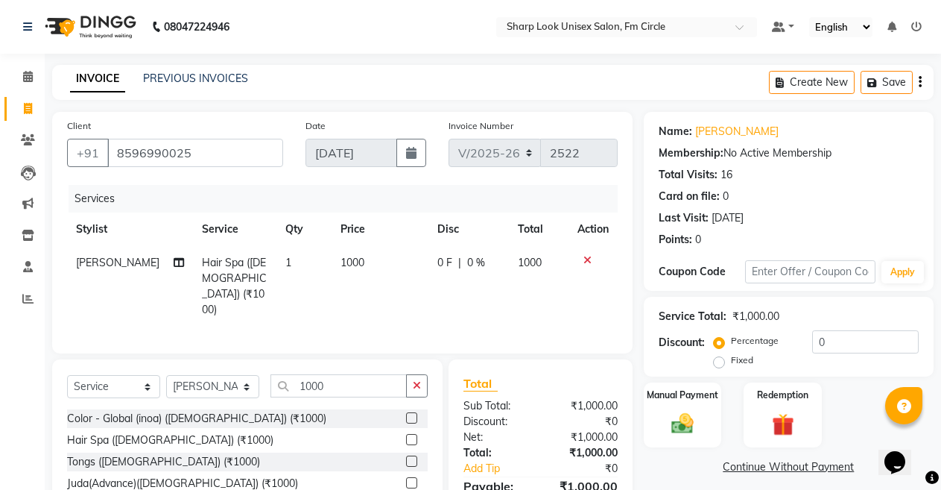
select select "80321"
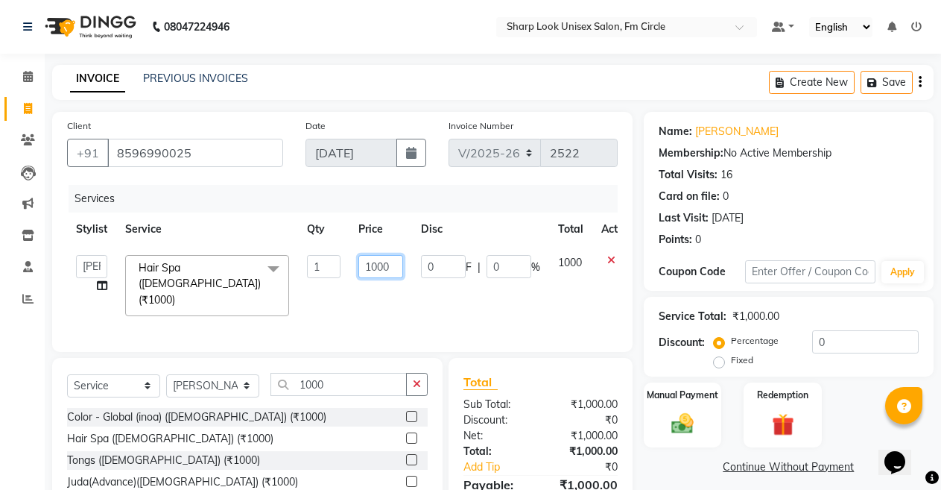
click at [391, 262] on input "1000" at bounding box center [380, 266] width 45 height 23
type input "1200"
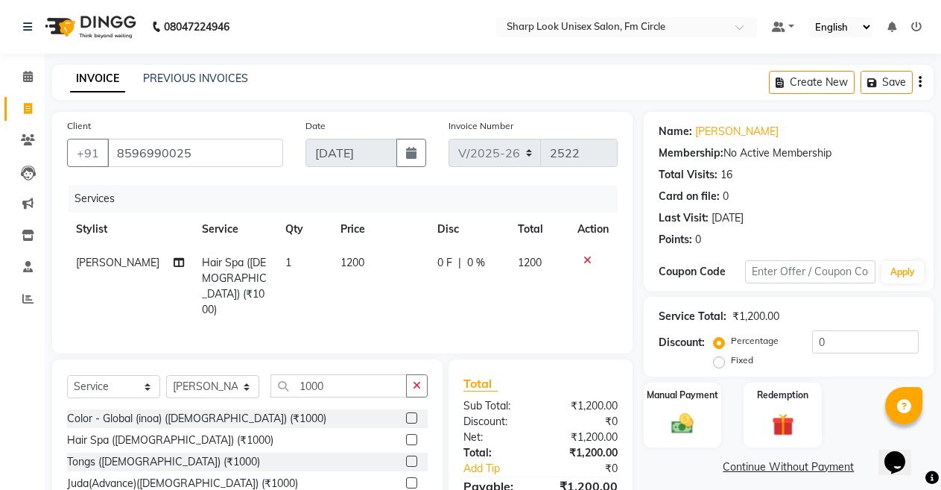
click at [418, 285] on tr "Monalisa Hair Spa (Female) (₹1000) 1 1200 0 F | 0 % 1200" at bounding box center [342, 286] width 551 height 80
click at [409, 389] on button "button" at bounding box center [417, 385] width 22 height 23
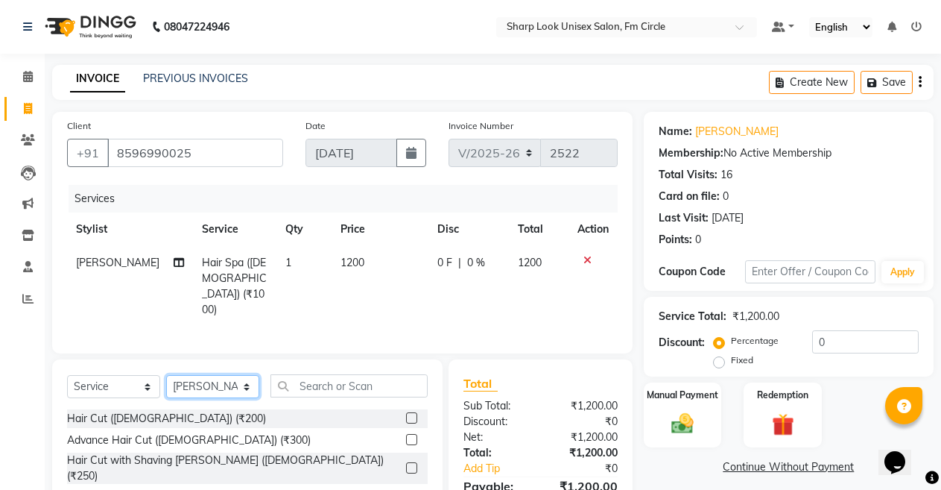
click at [225, 387] on select "Select Stylist Admin Anil Babu Budhia Monalisa Nisha Priti Rahul" at bounding box center [212, 386] width 93 height 23
select select "88424"
click at [166, 375] on select "Select Stylist Admin Anil Babu Budhia Monalisa Nisha Priti Rahul" at bounding box center [212, 386] width 93 height 23
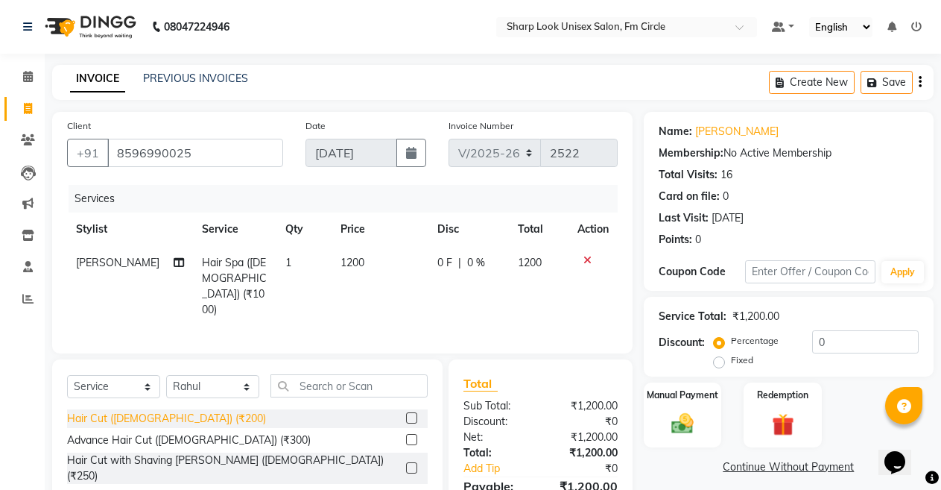
click at [127, 417] on div "Hair Cut (Male) (₹200)" at bounding box center [166, 419] width 199 height 16
checkbox input "false"
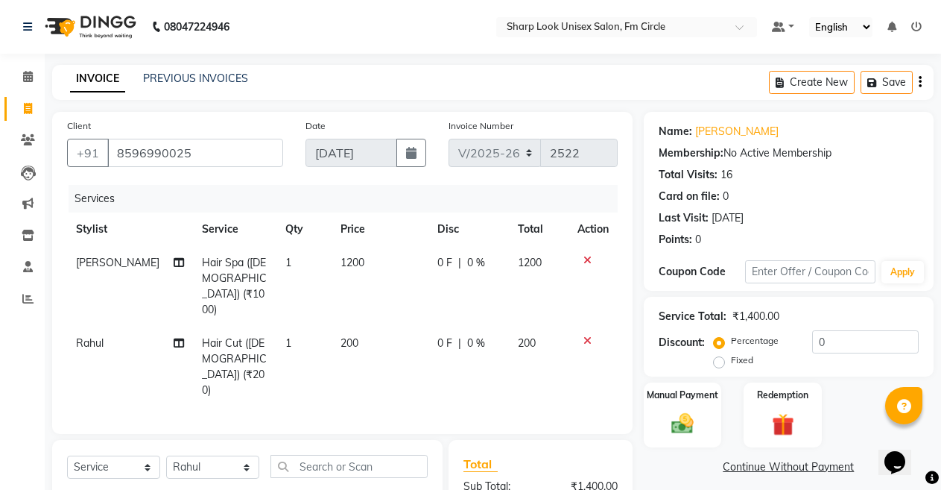
click at [345, 336] on span "200" at bounding box center [350, 342] width 18 height 13
select select "88424"
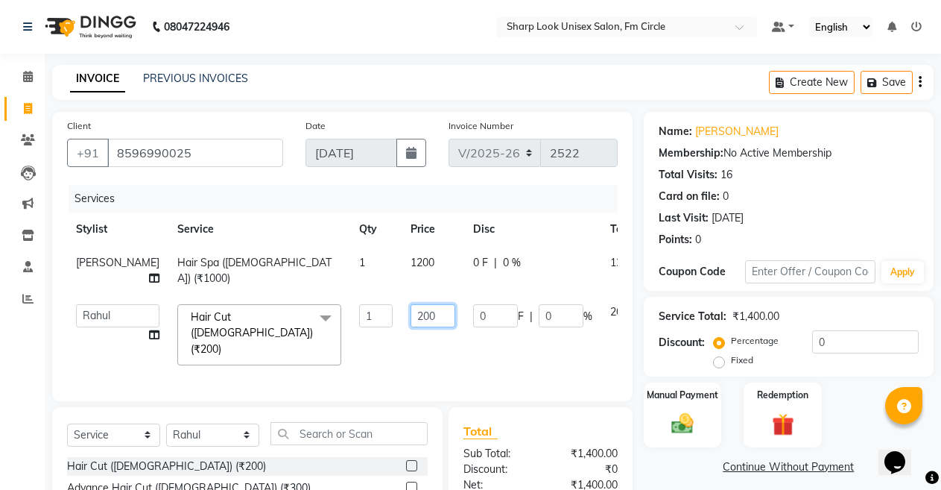
click at [411, 320] on input "200" at bounding box center [433, 315] width 45 height 23
type input "2"
type input "1"
type input "200"
click at [688, 473] on link "Continue Without Payment" at bounding box center [789, 467] width 284 height 16
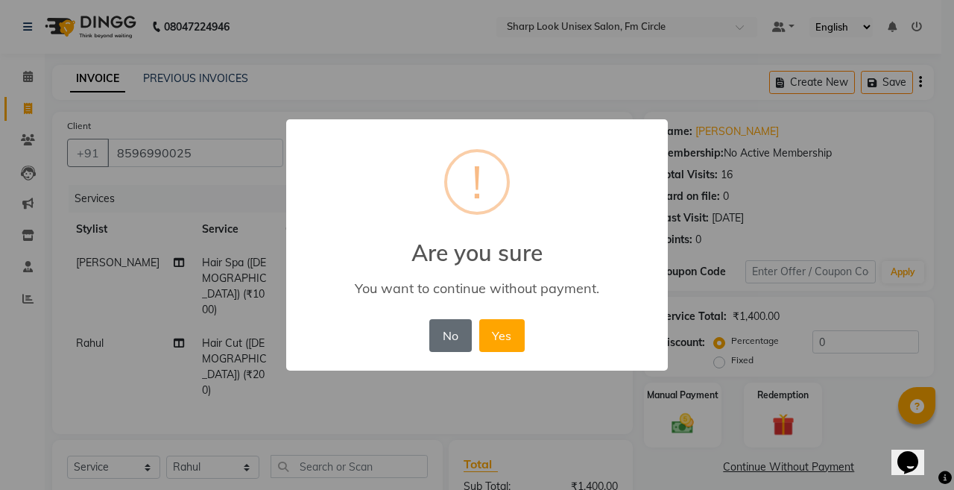
click at [444, 337] on button "No" at bounding box center [450, 335] width 42 height 33
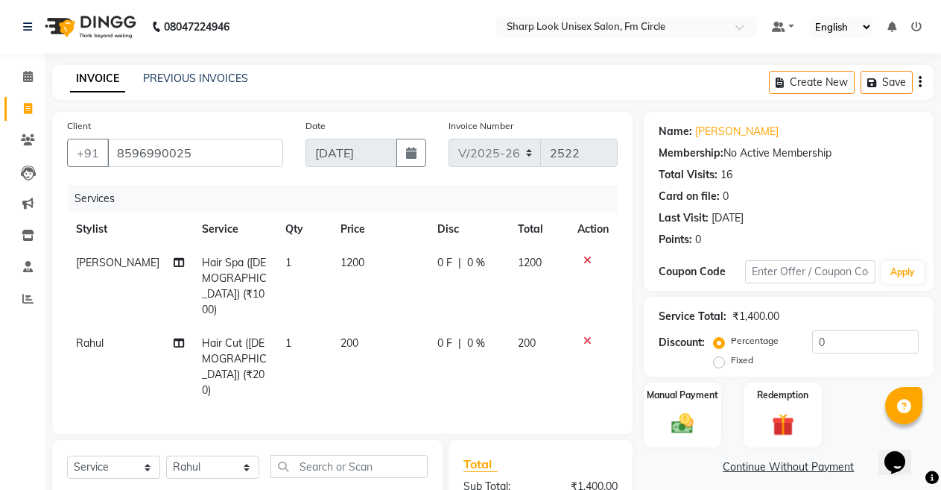
click at [731, 366] on label "Fixed" at bounding box center [742, 359] width 22 height 13
click at [717, 365] on input "Fixed" at bounding box center [722, 360] width 10 height 10
radio input "true"
click at [847, 345] on input "0" at bounding box center [865, 341] width 107 height 23
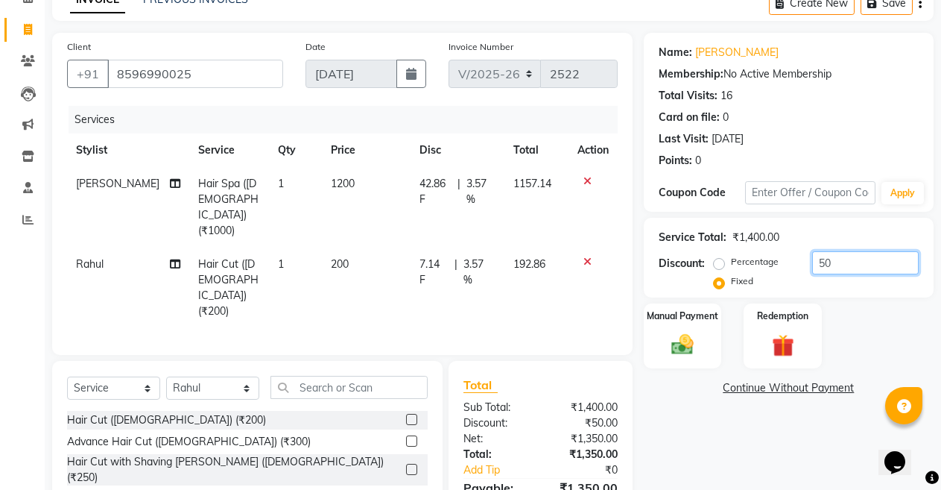
scroll to position [142, 0]
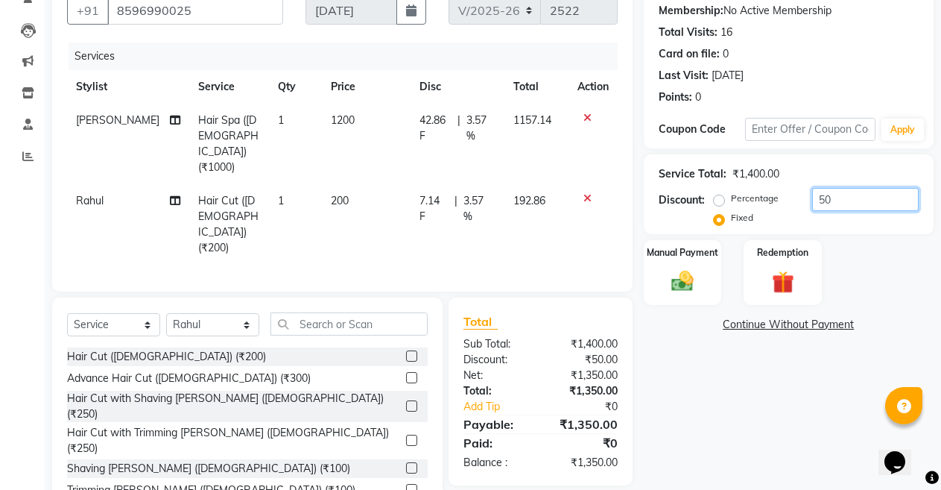
type input "50"
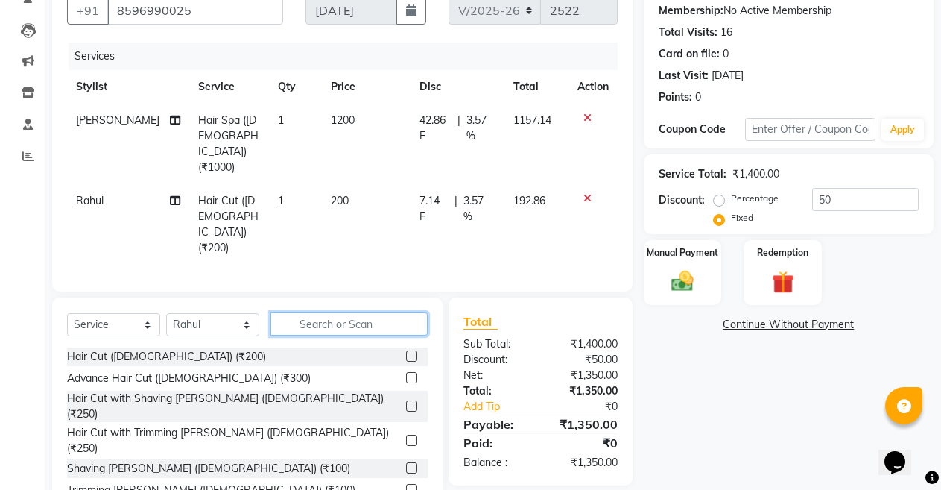
click at [317, 312] on input "text" at bounding box center [349, 323] width 157 height 23
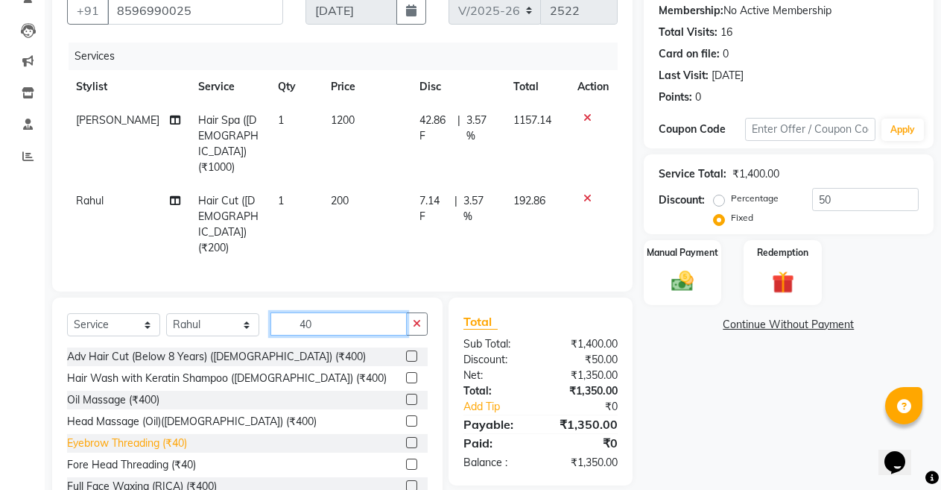
type input "40"
click at [145, 435] on div "Eyebrow Threading (₹40)" at bounding box center [127, 443] width 120 height 16
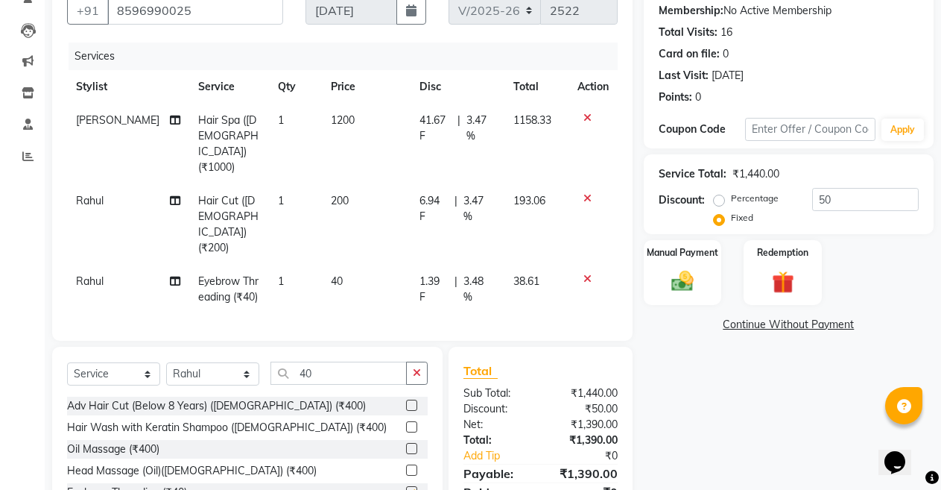
checkbox input "false"
click at [677, 274] on img at bounding box center [683, 281] width 38 height 27
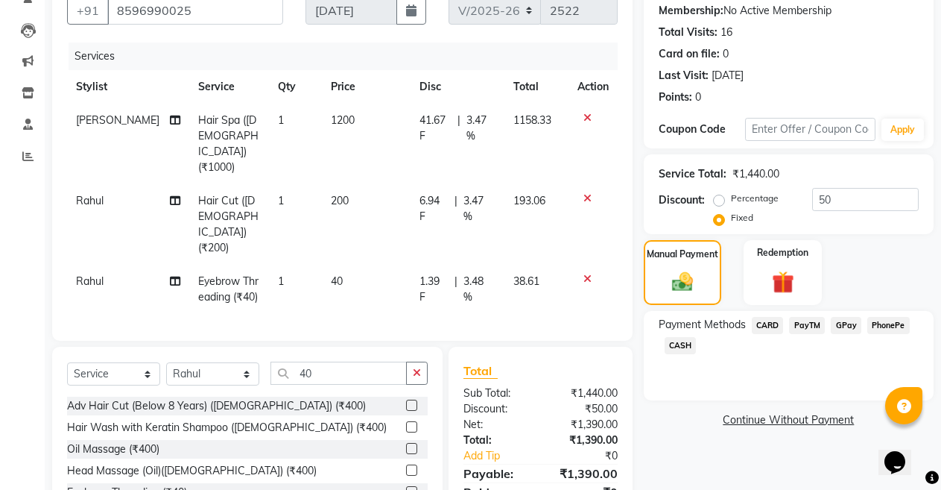
click at [686, 342] on span "CASH" at bounding box center [681, 345] width 32 height 17
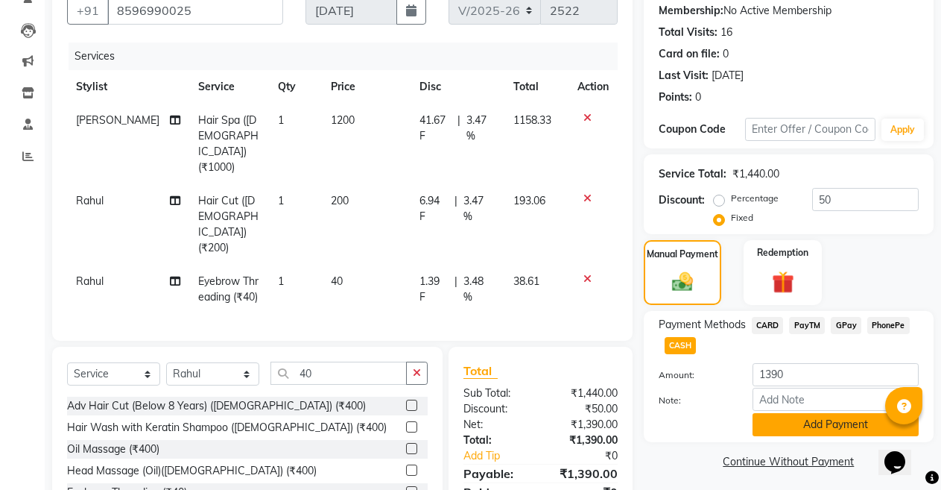
click at [769, 417] on button "Add Payment" at bounding box center [836, 424] width 166 height 23
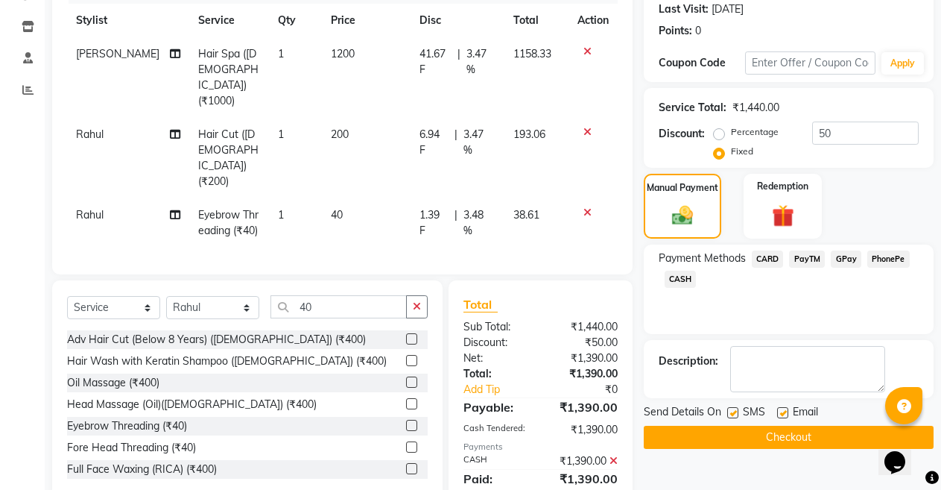
scroll to position [212, 0]
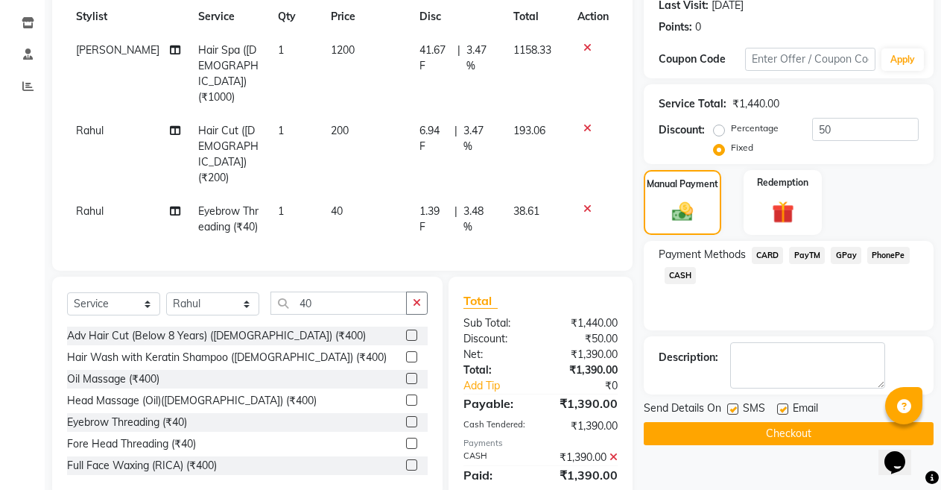
click at [784, 405] on label at bounding box center [782, 408] width 11 height 11
click at [784, 405] on input "checkbox" at bounding box center [782, 410] width 10 height 10
checkbox input "false"
click at [778, 432] on button "Checkout" at bounding box center [789, 433] width 290 height 23
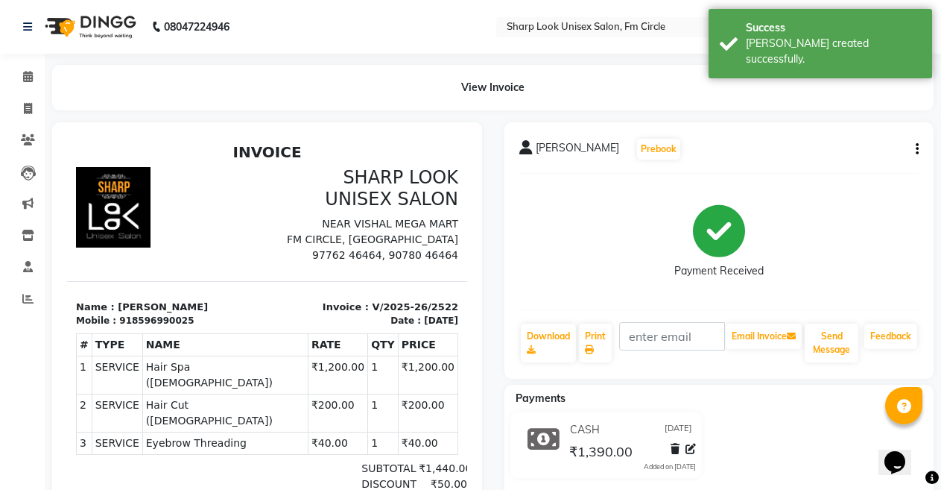
click at [916, 149] on icon "button" at bounding box center [917, 149] width 3 height 1
click at [809, 164] on div "Edit Invoice" at bounding box center [843, 168] width 102 height 19
select select "service"
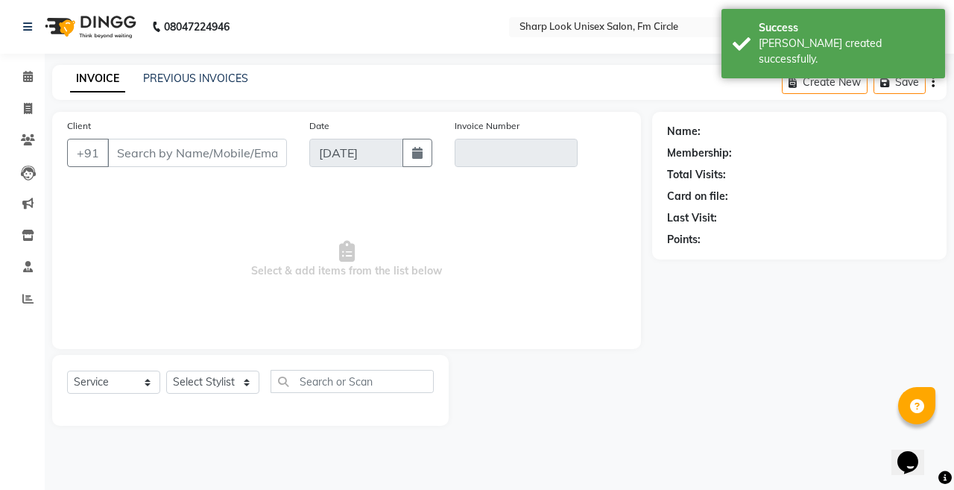
type input "8596990025"
type input "V/2025-26/2522"
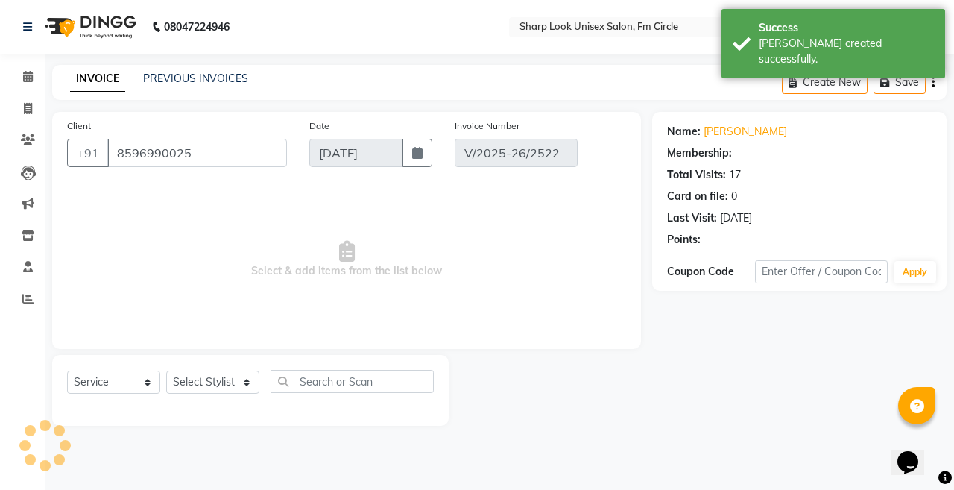
select select "select"
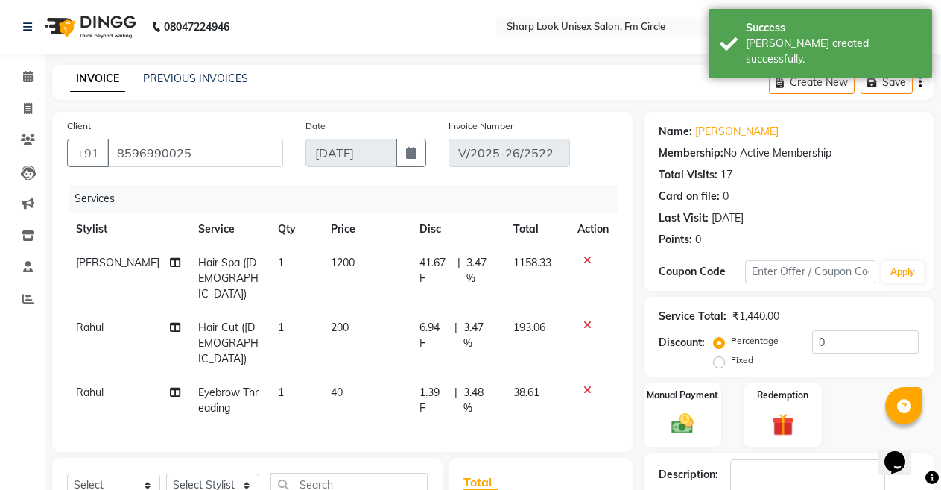
click at [101, 385] on span "Rahul" at bounding box center [90, 391] width 28 height 13
select select "88424"
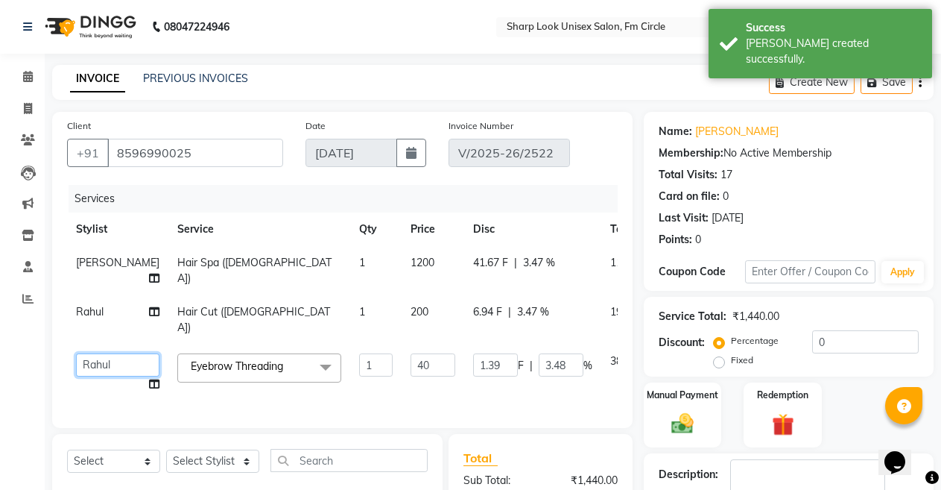
click at [103, 356] on select "Admin Anil Babu Budhia Monalisa Nisha Priti Rahul" at bounding box center [117, 364] width 83 height 23
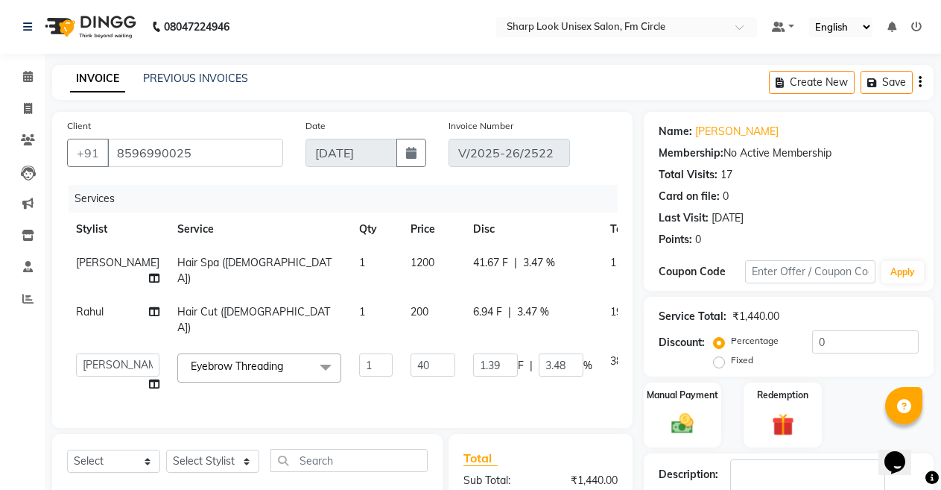
select select "80321"
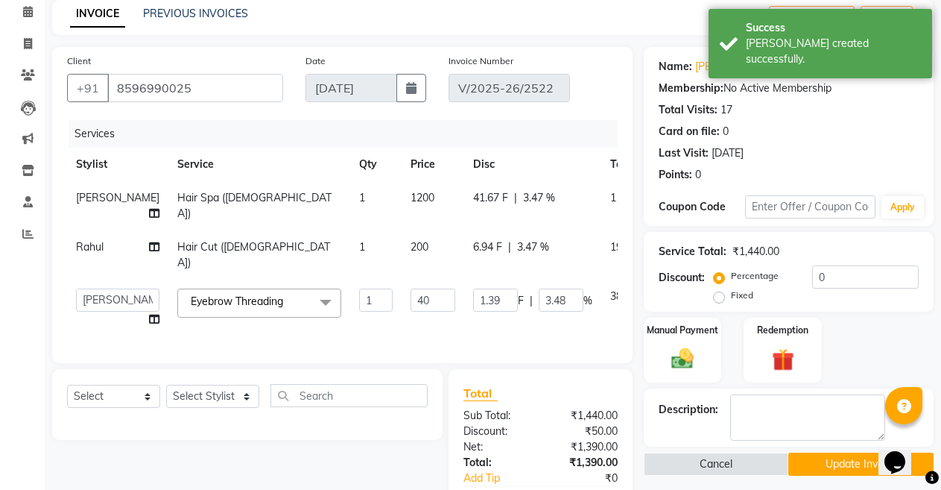
scroll to position [149, 0]
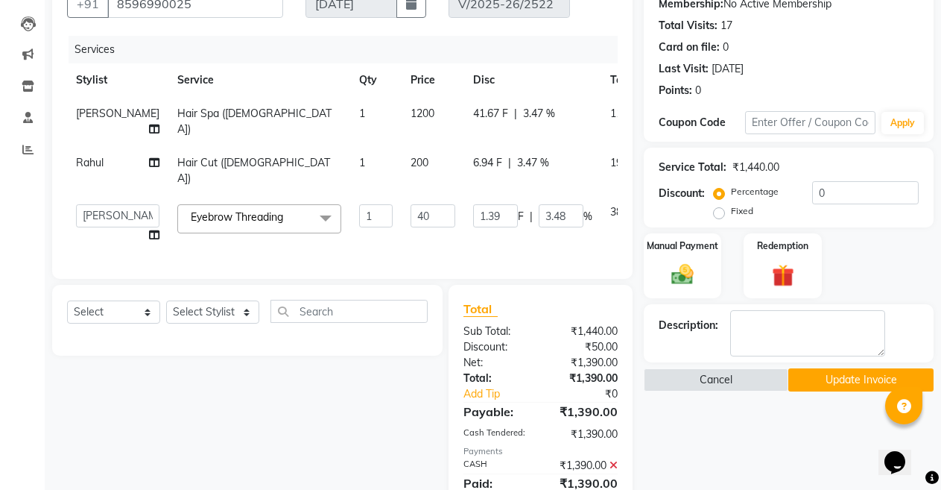
click at [825, 376] on button "Update Invoice" at bounding box center [861, 379] width 145 height 23
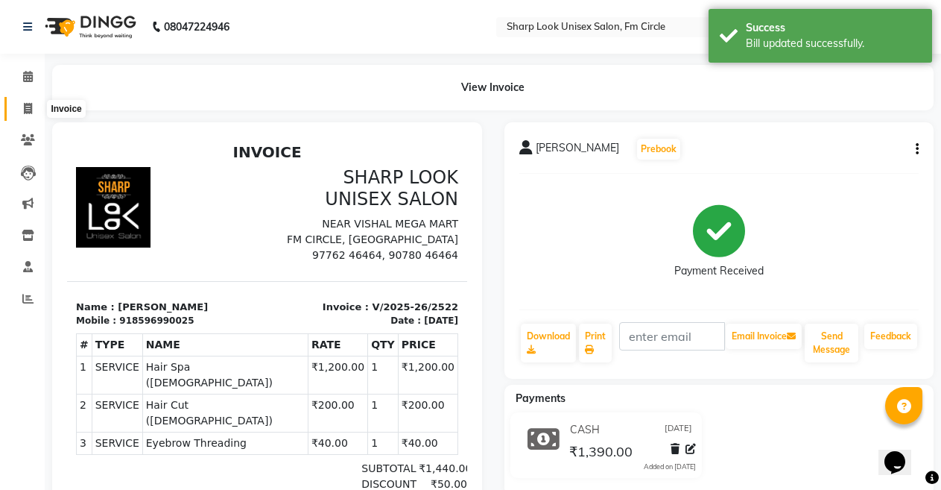
click at [22, 105] on span at bounding box center [28, 109] width 26 height 17
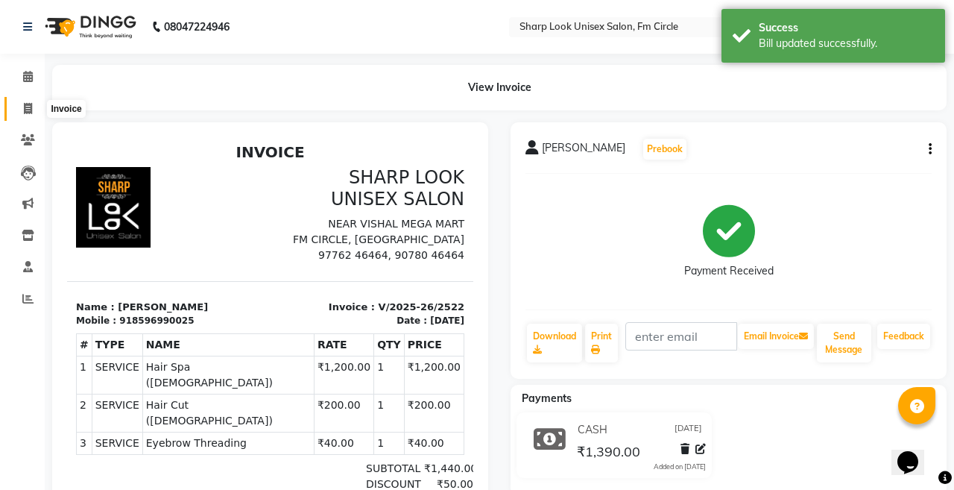
select select "service"
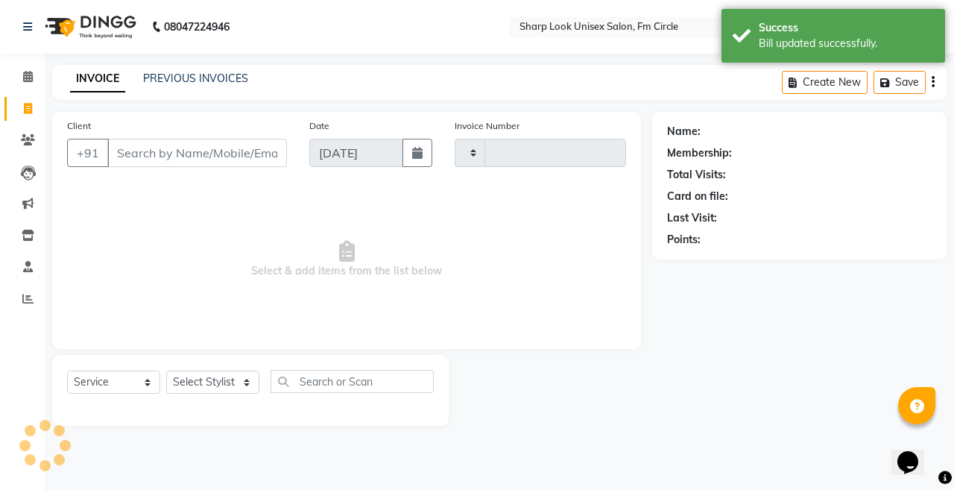
type input "2523"
select select "804"
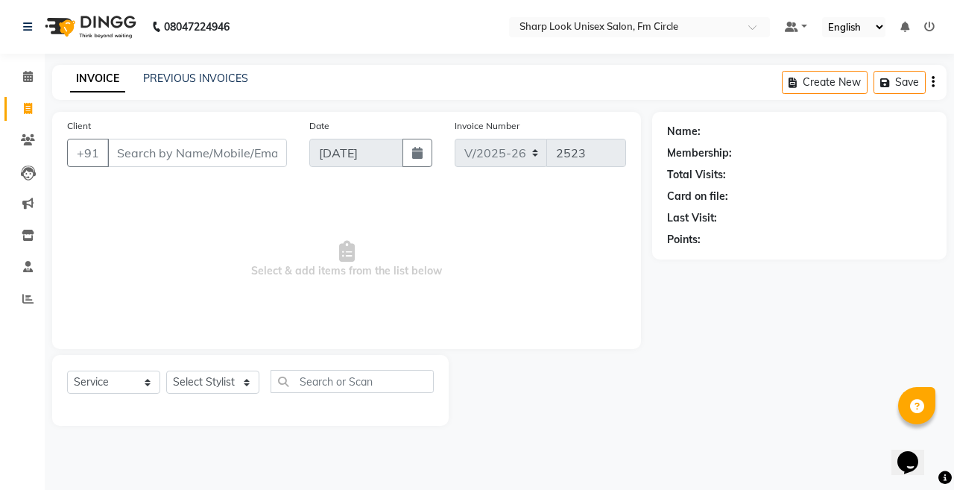
click at [134, 152] on input "Client" at bounding box center [197, 153] width 180 height 28
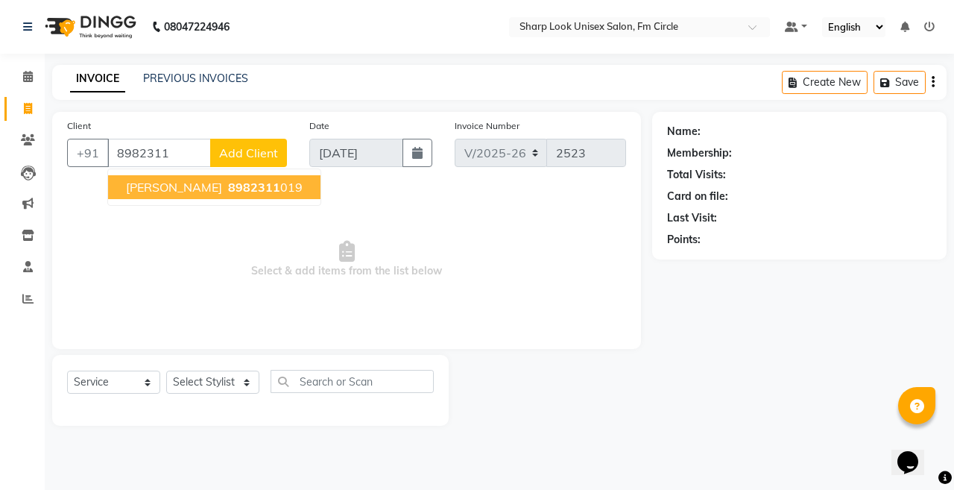
click at [186, 192] on span "PUSHKAR SIR" at bounding box center [174, 187] width 96 height 15
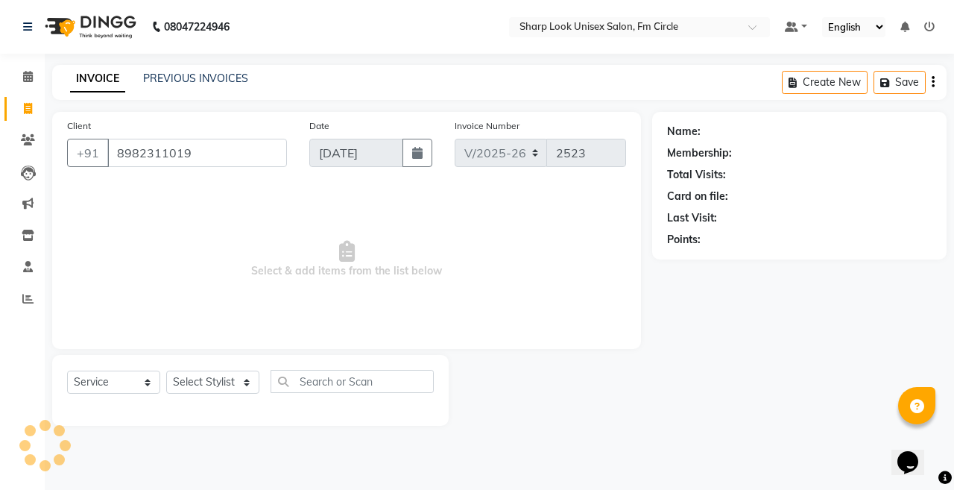
type input "8982311019"
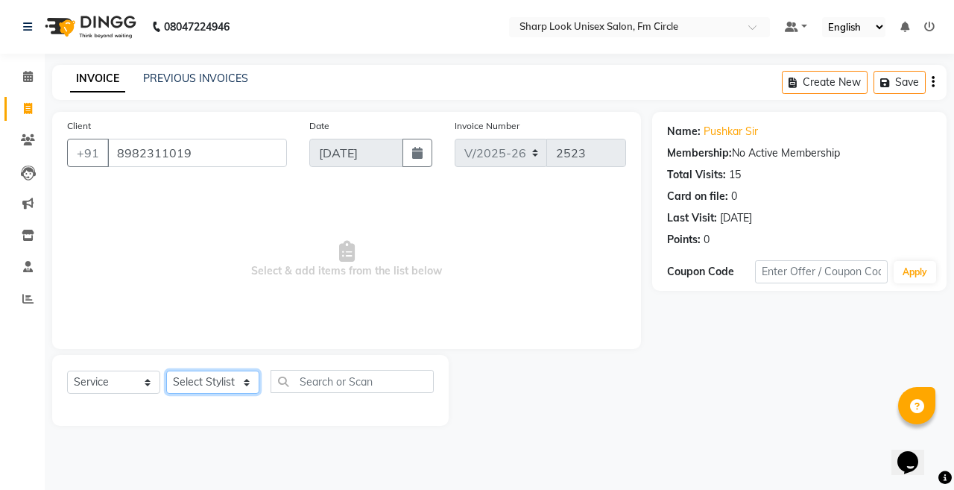
click at [193, 383] on select "Select Stylist Admin Anil Babu Budhia Monalisa Nisha Priti Rahul" at bounding box center [212, 381] width 93 height 23
select select "13317"
click at [166, 370] on select "Select Stylist Admin Anil Babu Budhia Monalisa Nisha Priti Rahul" at bounding box center [212, 381] width 93 height 23
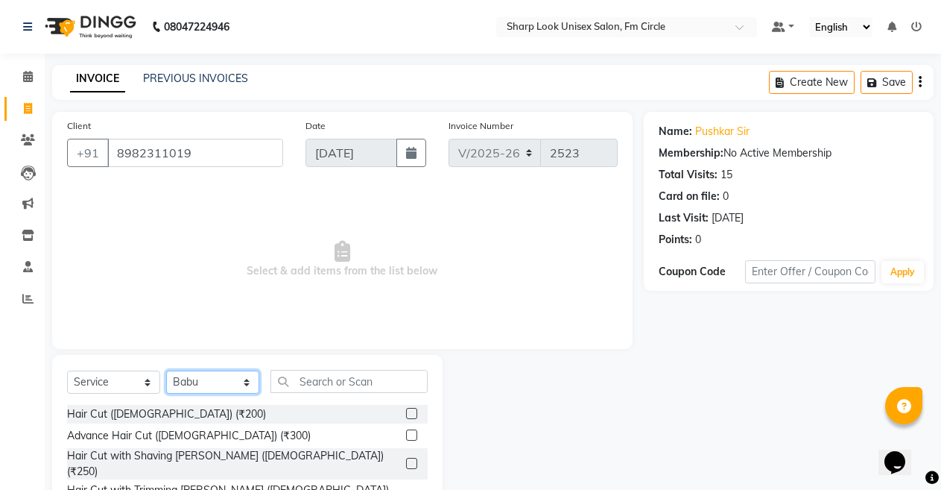
scroll to position [33, 0]
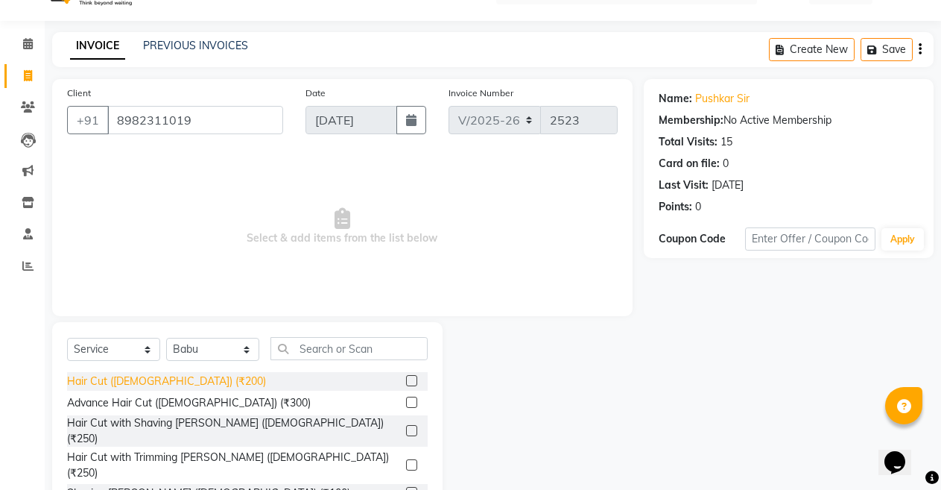
click at [112, 384] on div "Hair Cut (Male) (₹200)" at bounding box center [166, 381] width 199 height 16
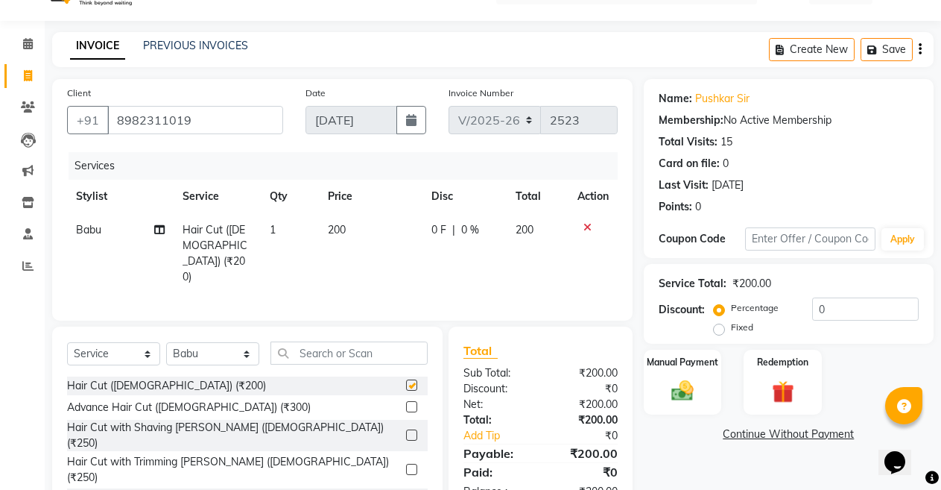
checkbox input "false"
drag, startPoint x: 719, startPoint y: 325, endPoint x: 850, endPoint y: 352, distance: 133.2
click at [729, 328] on div "Fixed" at bounding box center [735, 327] width 37 height 18
click at [731, 327] on label "Fixed" at bounding box center [742, 326] width 22 height 13
click at [719, 327] on input "Fixed" at bounding box center [722, 327] width 10 height 10
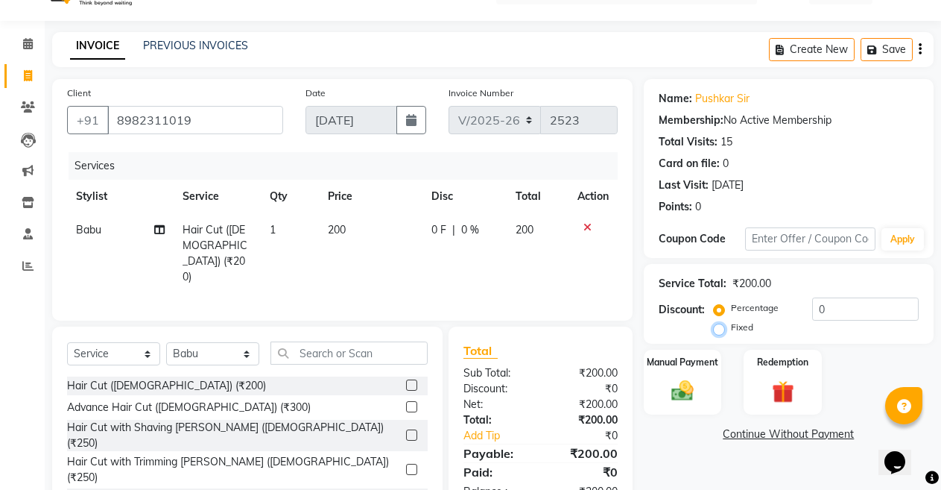
radio input "true"
click at [868, 307] on input "0" at bounding box center [865, 308] width 107 height 23
type input "50"
click at [679, 380] on img at bounding box center [683, 390] width 38 height 27
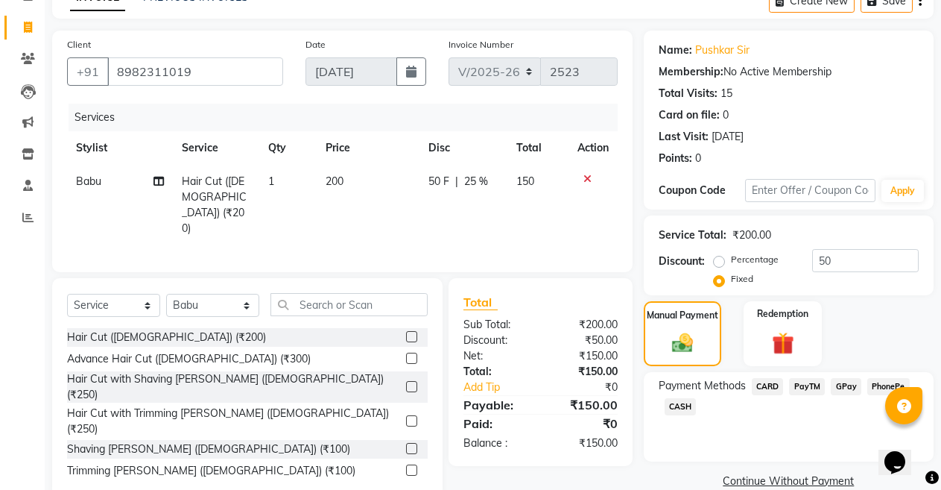
scroll to position [107, 0]
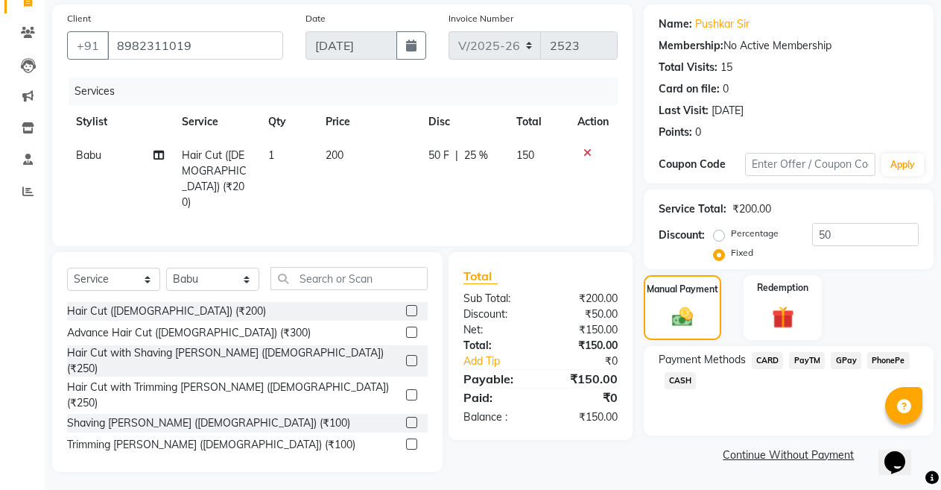
click at [681, 385] on span "CASH" at bounding box center [681, 380] width 32 height 17
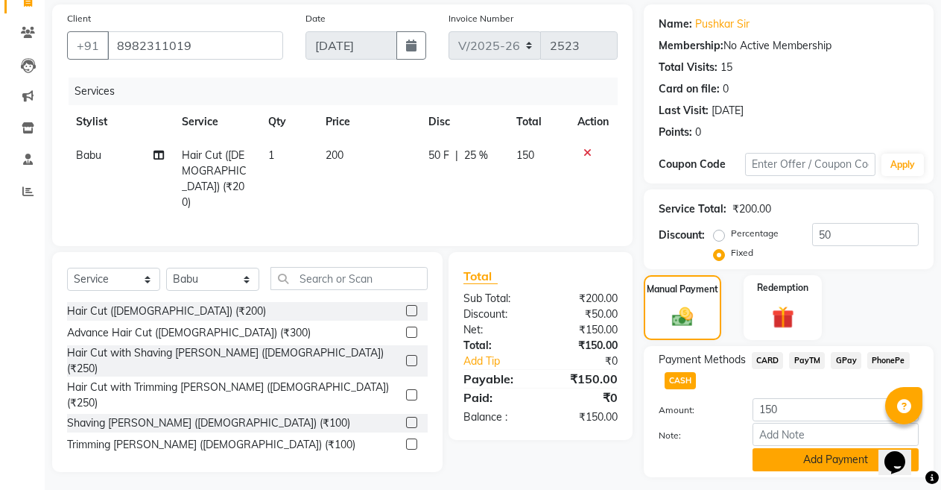
click at [797, 455] on button "Add Payment" at bounding box center [836, 459] width 166 height 23
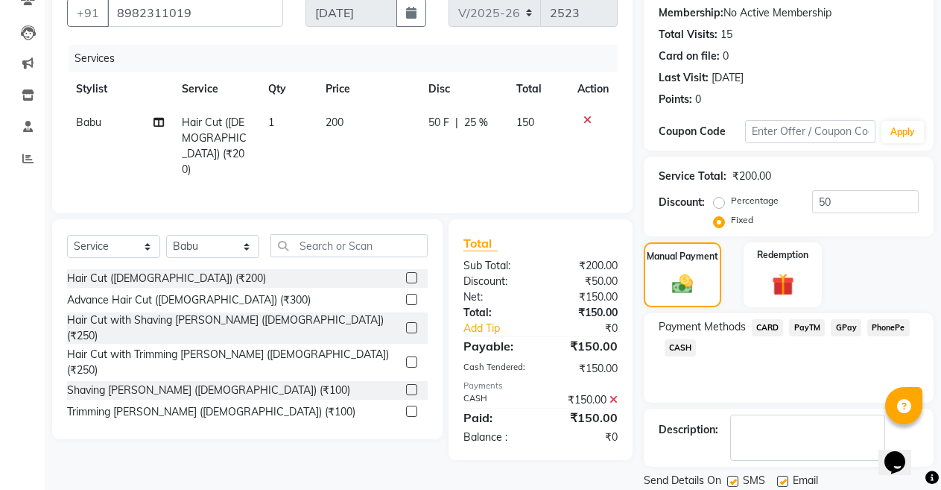
scroll to position [190, 0]
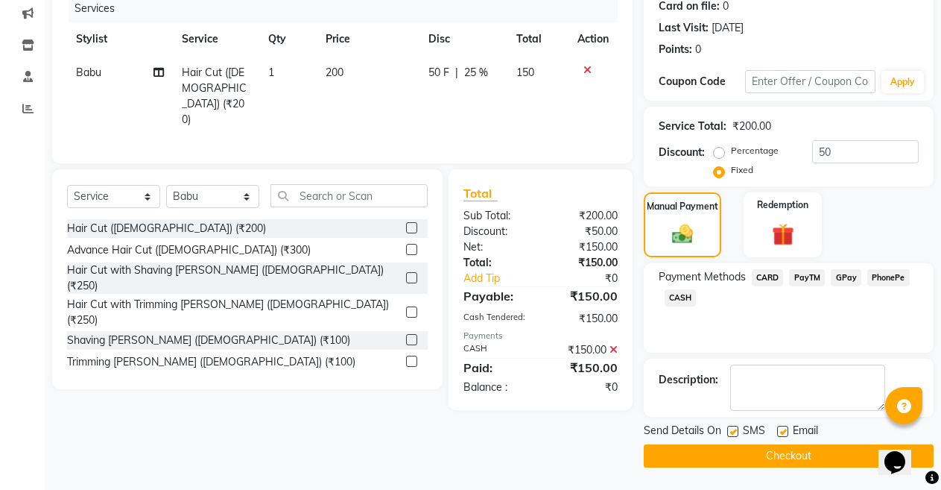
click at [786, 426] on label at bounding box center [782, 431] width 11 height 11
click at [786, 427] on input "checkbox" at bounding box center [782, 432] width 10 height 10
checkbox input "false"
click at [770, 457] on button "Checkout" at bounding box center [789, 455] width 290 height 23
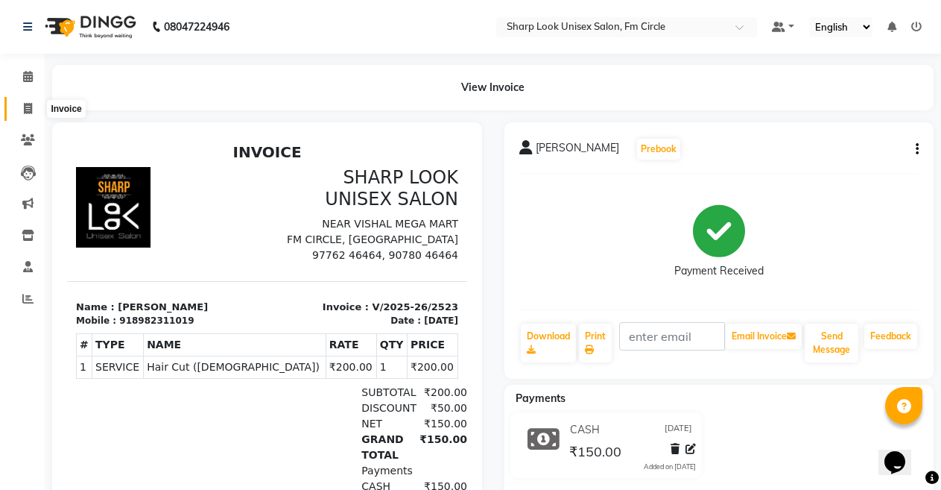
click at [22, 108] on span at bounding box center [28, 109] width 26 height 17
select select "service"
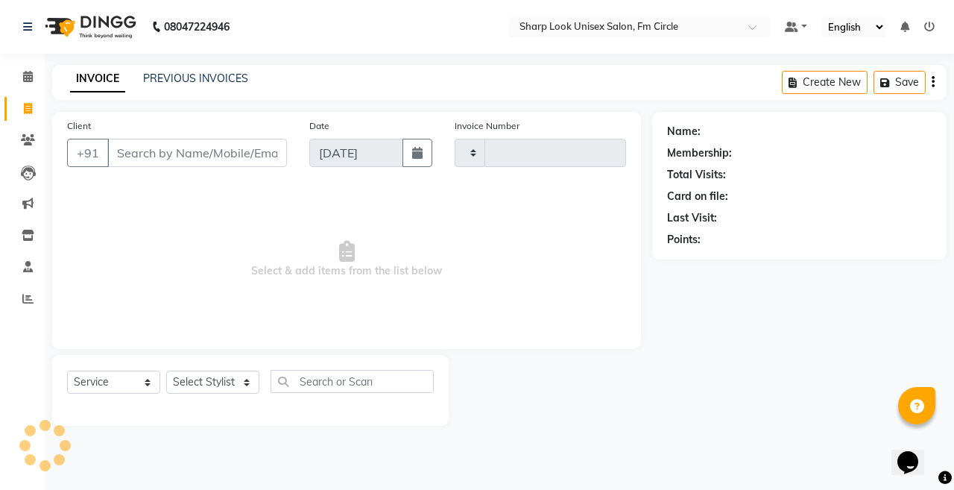
type input "2524"
select select "804"
drag, startPoint x: 222, startPoint y: 157, endPoint x: 193, endPoint y: 12, distance: 147.5
click at [222, 154] on input "Client" at bounding box center [197, 153] width 180 height 28
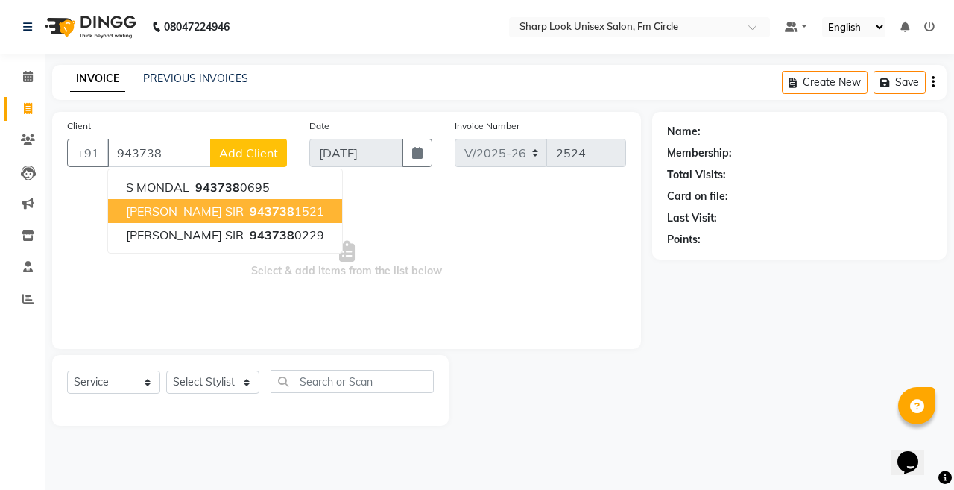
click at [250, 212] on span "943738" at bounding box center [272, 210] width 45 height 15
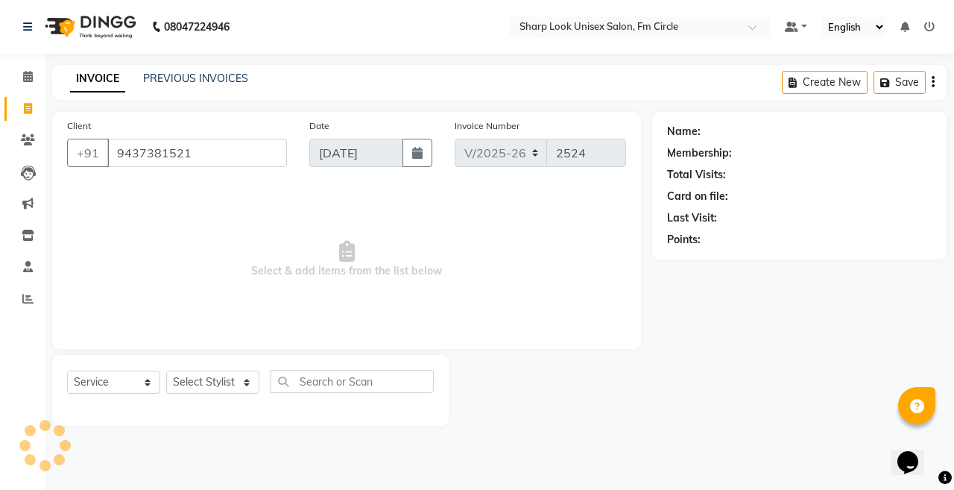
type input "9437381521"
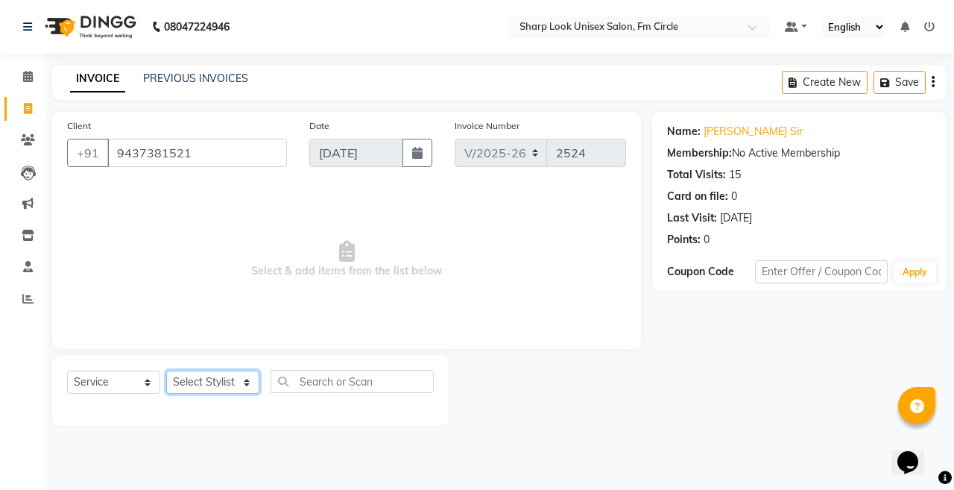
click at [213, 388] on select "Select Stylist Admin Anil Babu Budhia Monalisa Nisha Priti Rahul" at bounding box center [212, 381] width 93 height 23
select select "87379"
click at [166, 370] on select "Select Stylist Admin Anil Babu Budhia Monalisa Nisha Priti Rahul" at bounding box center [212, 381] width 93 height 23
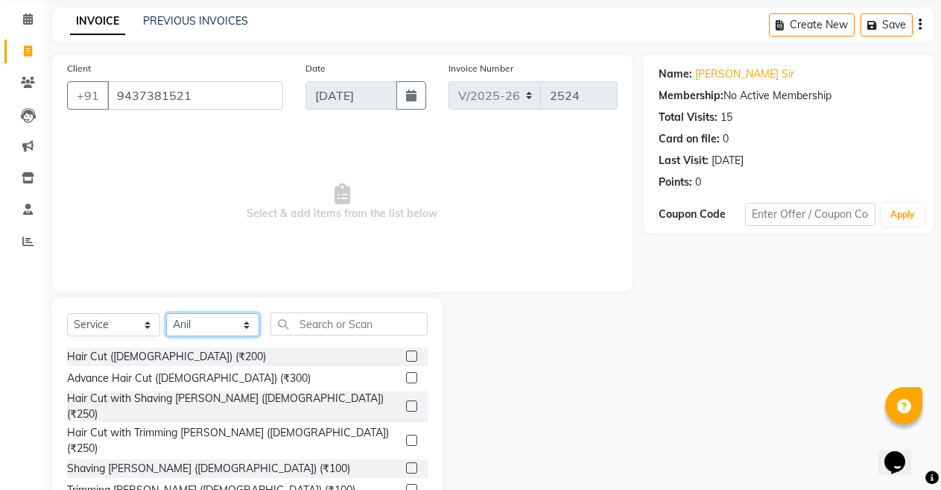
scroll to position [75, 0]
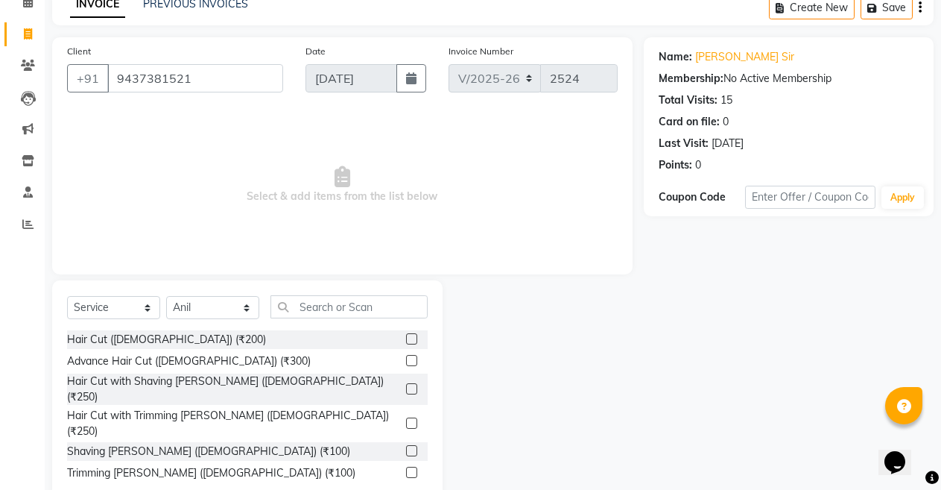
click at [218, 412] on div "Hair Cut with Trimming Beard (Male) (₹250)" at bounding box center [247, 423] width 361 height 31
click at [224, 408] on div "Hair Cut with Trimming Beard (Male) (₹250)" at bounding box center [233, 423] width 333 height 31
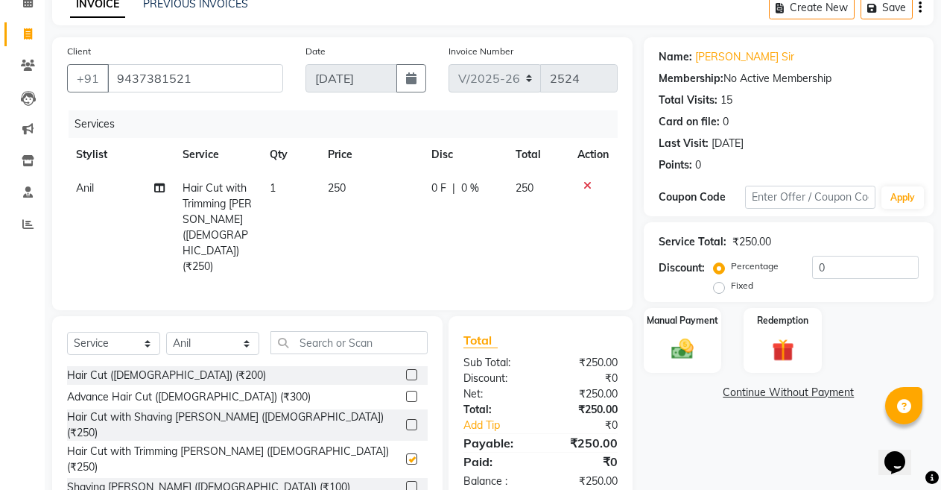
checkbox input "false"
click at [679, 361] on img at bounding box center [683, 348] width 38 height 27
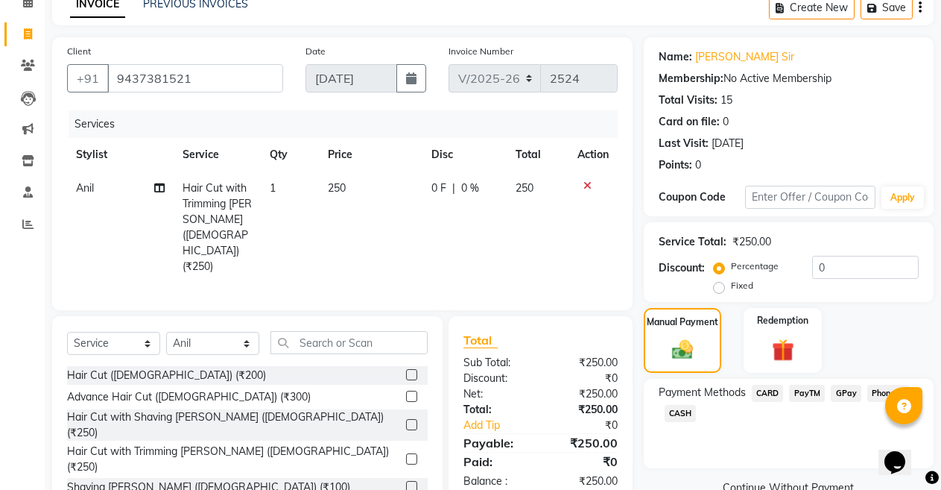
click at [663, 423] on div "CASH" at bounding box center [678, 415] width 38 height 20
click at [671, 413] on span "CASH" at bounding box center [681, 413] width 32 height 17
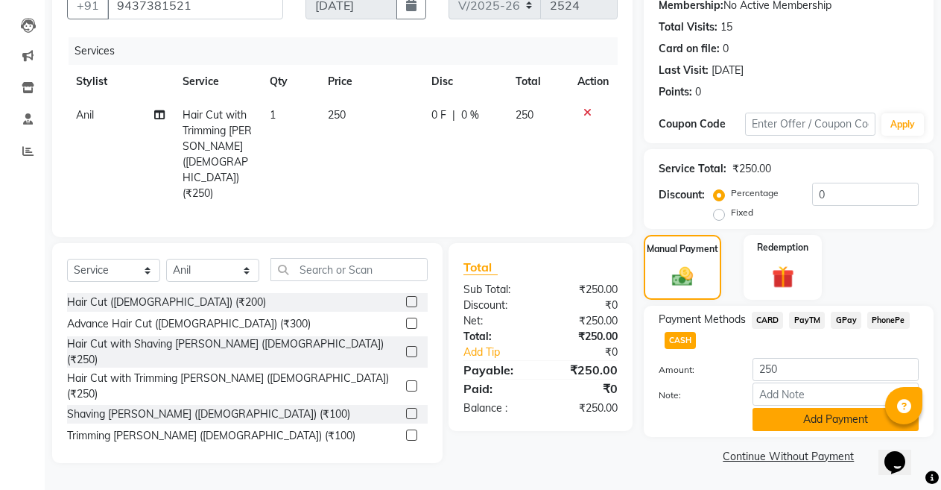
click at [818, 429] on button "Add Payment" at bounding box center [836, 419] width 166 height 23
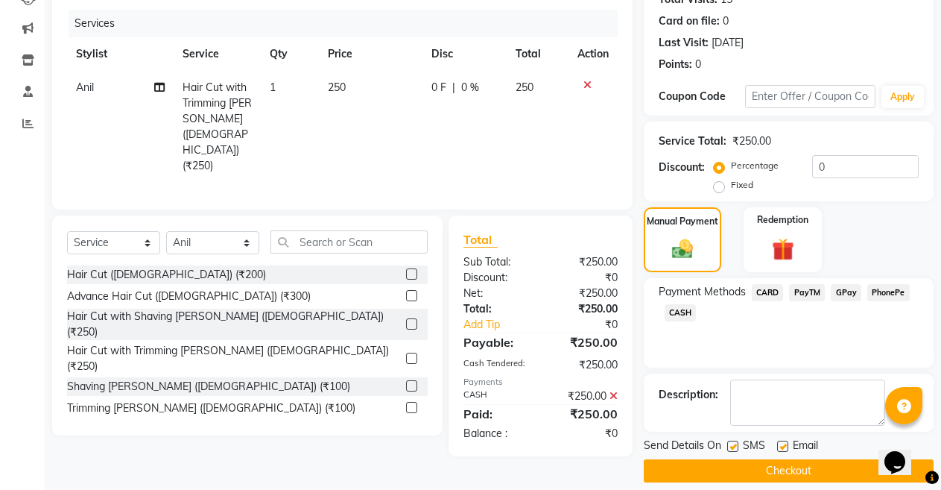
scroll to position [190, 0]
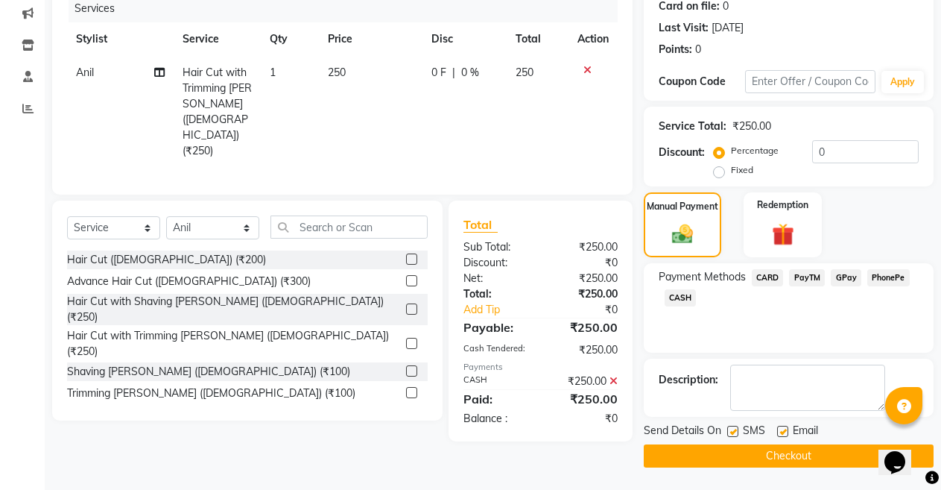
click at [786, 431] on label at bounding box center [782, 431] width 11 height 11
click at [786, 431] on input "checkbox" at bounding box center [782, 432] width 10 height 10
checkbox input "false"
click at [783, 455] on button "Checkout" at bounding box center [789, 455] width 290 height 23
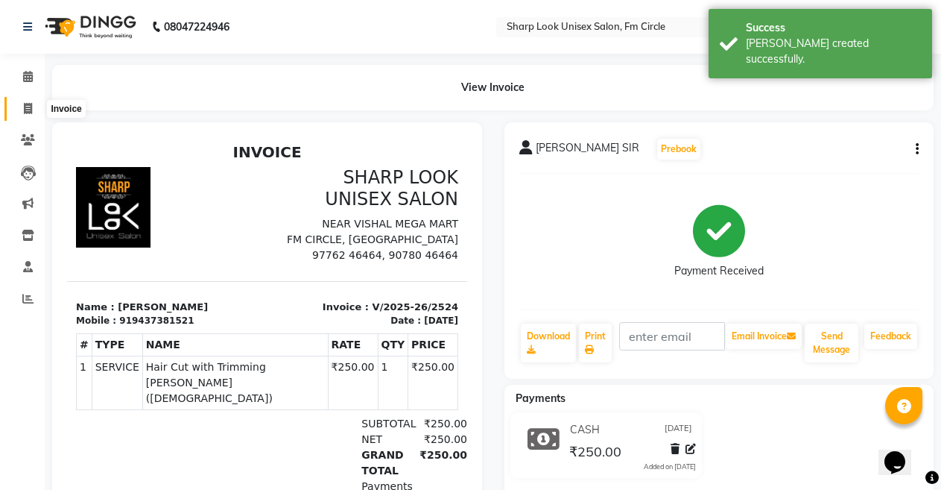
click at [26, 112] on icon at bounding box center [28, 108] width 8 height 11
select select "service"
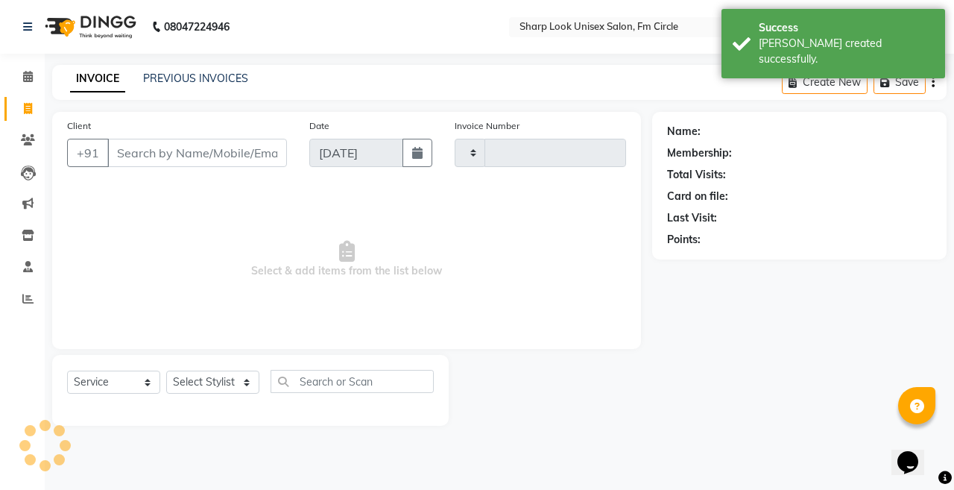
type input "2525"
select select "804"
click at [180, 159] on input "Client" at bounding box center [197, 153] width 180 height 28
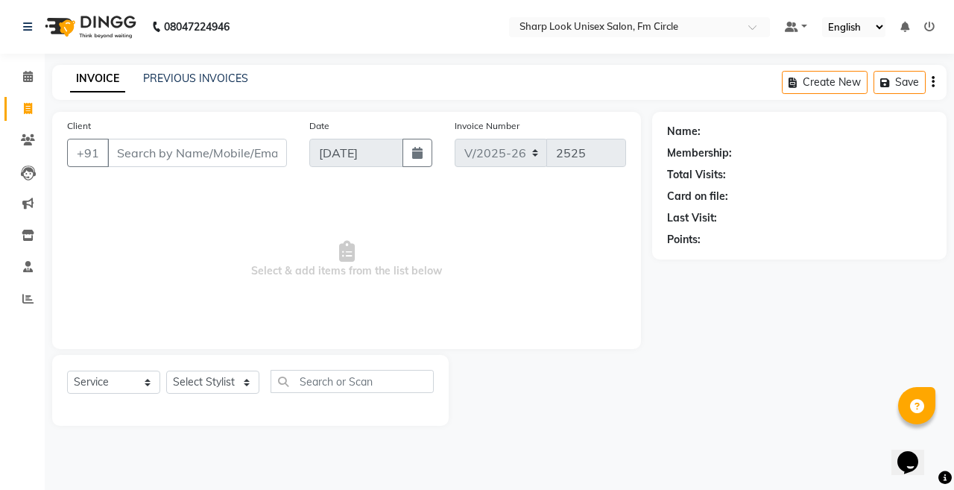
click at [4, 57] on div "Calendar Invoice Clients Leads Marketing Inventory Staff Reports Completed InPr…" at bounding box center [100, 254] width 201 height 425
click at [25, 72] on icon at bounding box center [28, 76] width 10 height 11
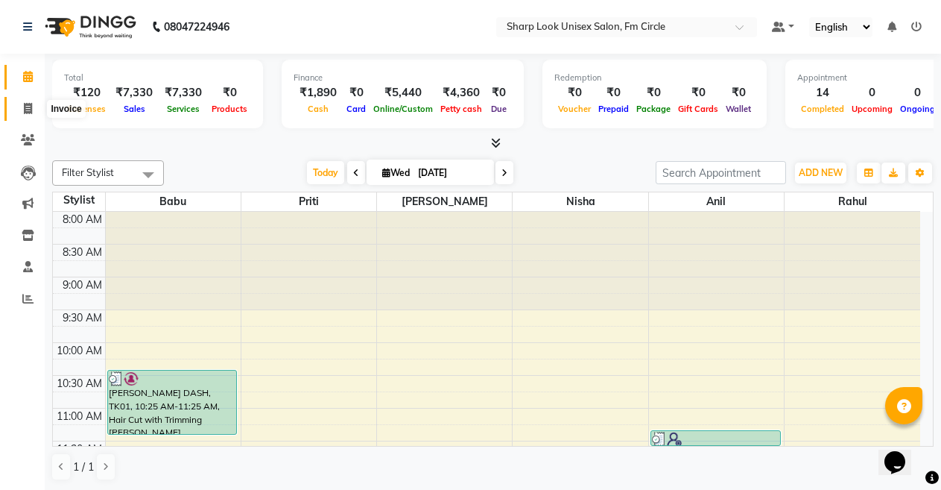
click at [26, 113] on icon at bounding box center [28, 108] width 8 height 11
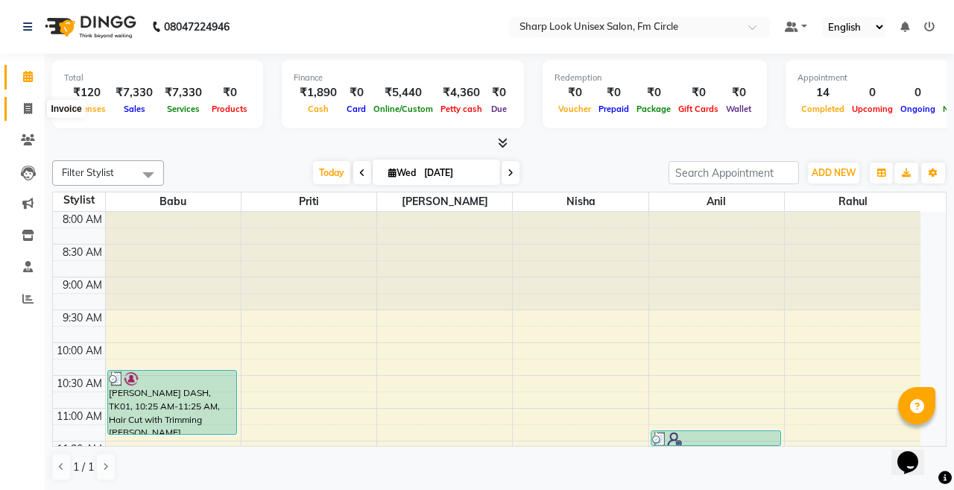
select select "service"
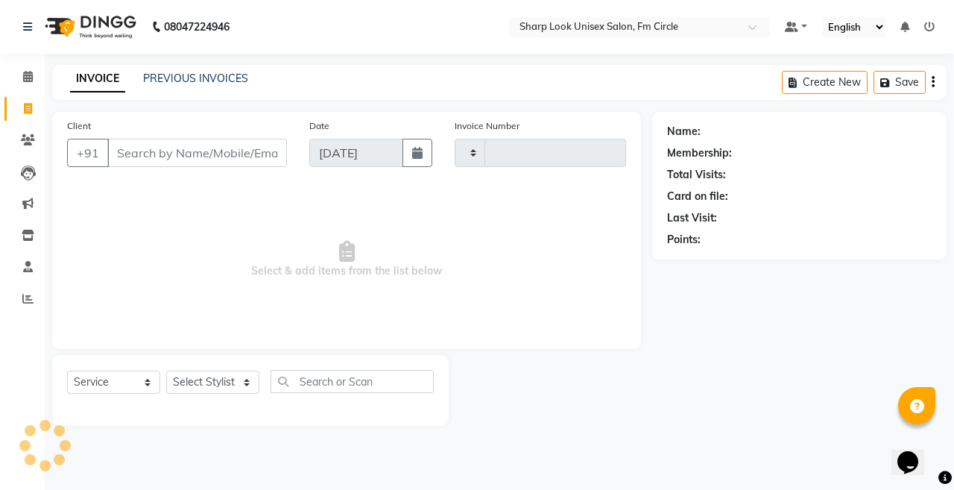
type input "2525"
select select "804"
click at [232, 72] on link "PREVIOUS INVOICES" at bounding box center [195, 78] width 105 height 13
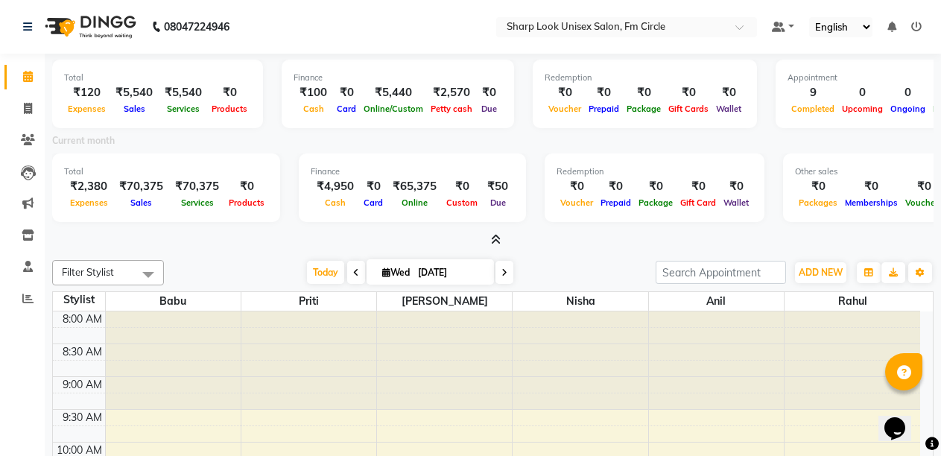
scroll to position [722, 0]
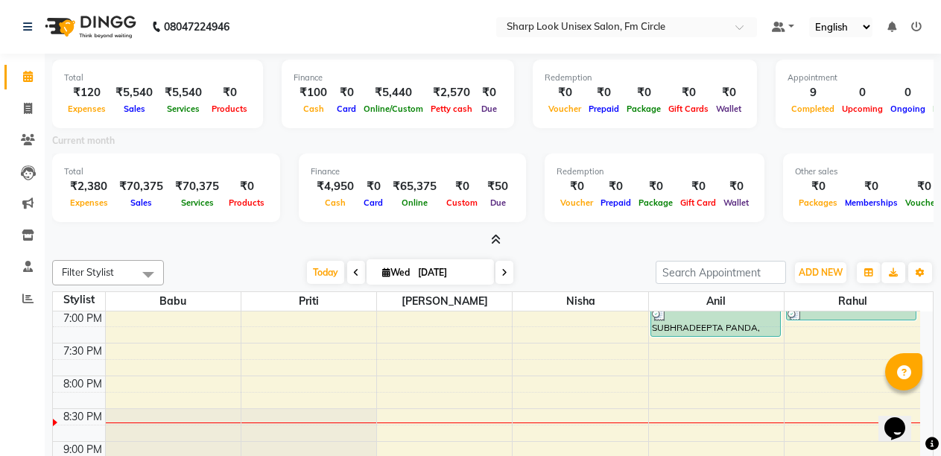
click at [914, 28] on icon at bounding box center [916, 27] width 10 height 10
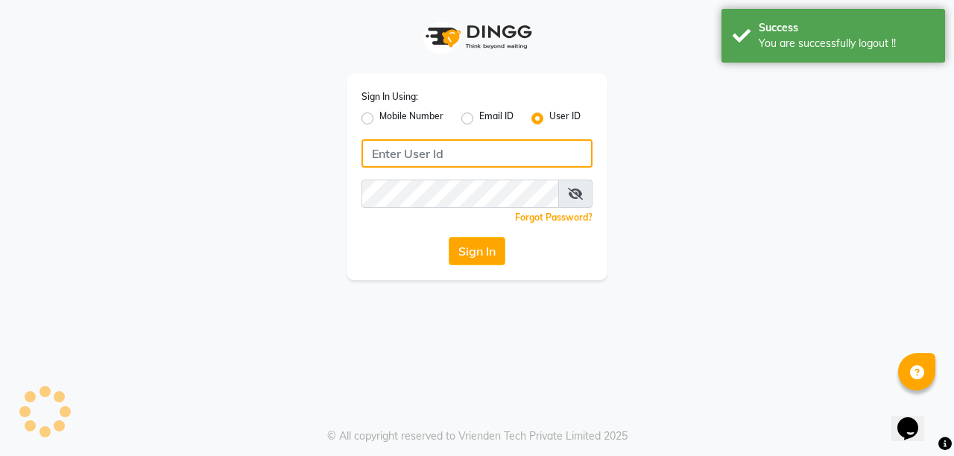
type input "8637218181"
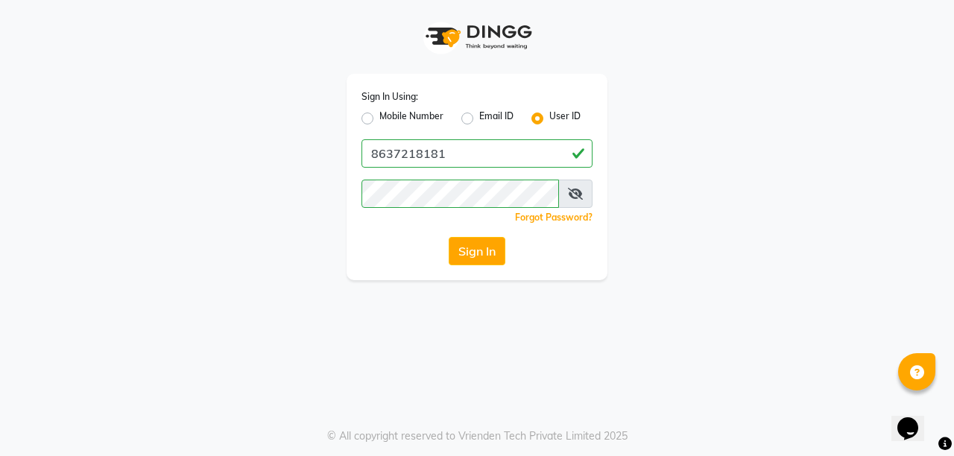
click at [379, 121] on label "Mobile Number" at bounding box center [411, 119] width 64 height 18
click at [379, 119] on input "Mobile Number" at bounding box center [384, 115] width 10 height 10
radio input "true"
radio input "false"
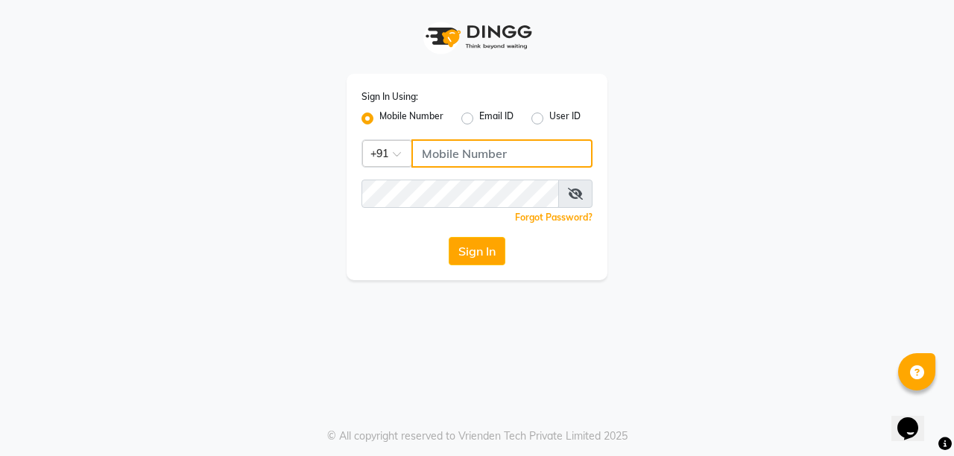
click at [435, 145] on input "Username" at bounding box center [501, 153] width 181 height 28
type input "8637218181"
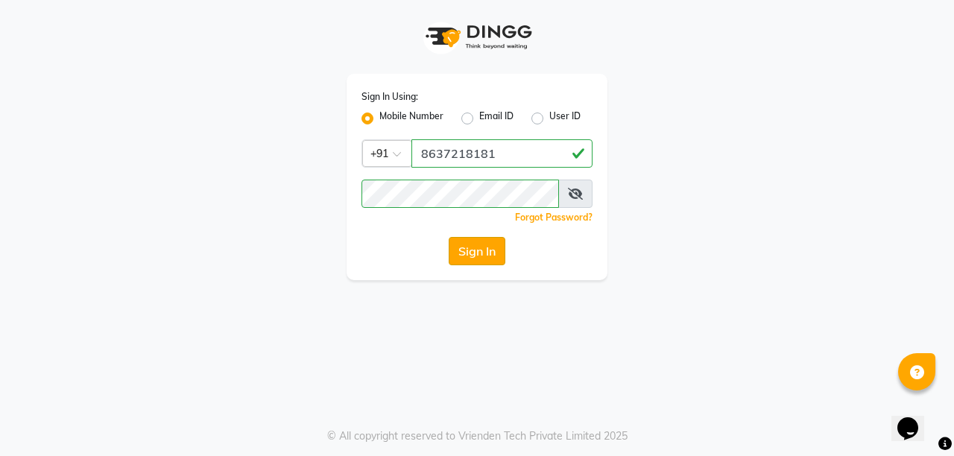
click at [478, 247] on button "Sign In" at bounding box center [477, 251] width 57 height 28
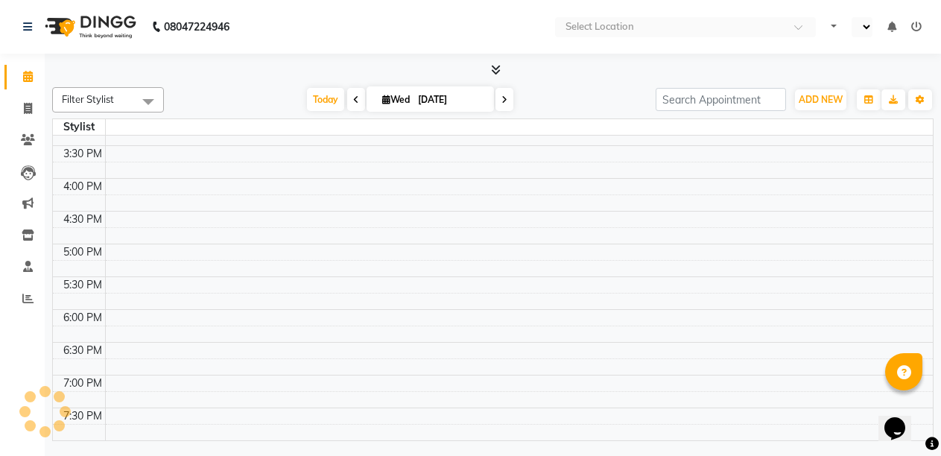
select select "en"
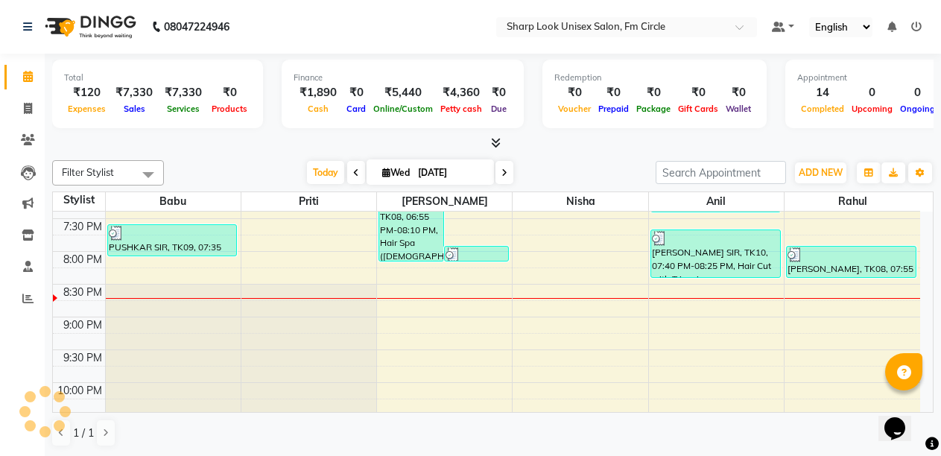
scroll to position [747, 0]
click at [26, 198] on icon at bounding box center [27, 203] width 11 height 11
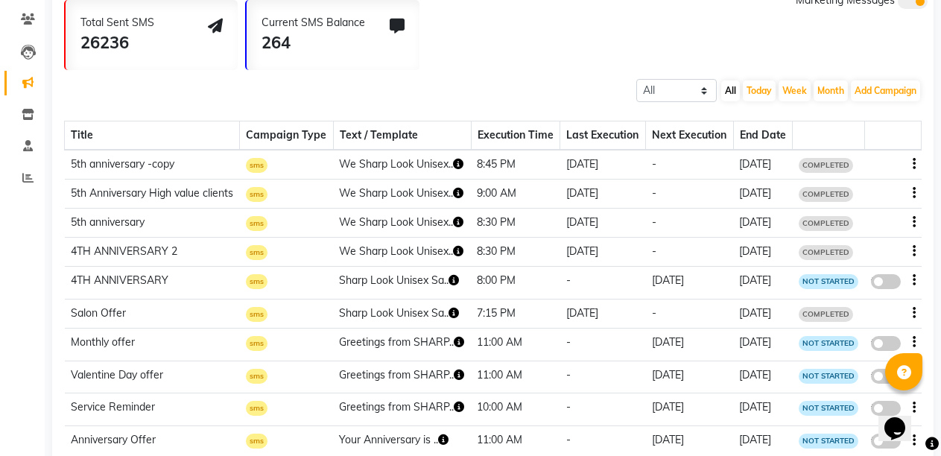
scroll to position [122, 0]
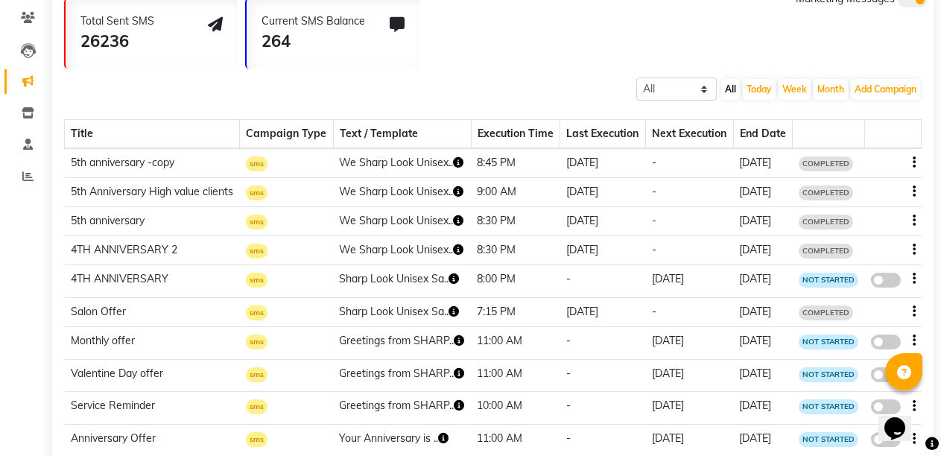
click at [453, 226] on icon "button" at bounding box center [458, 220] width 10 height 10
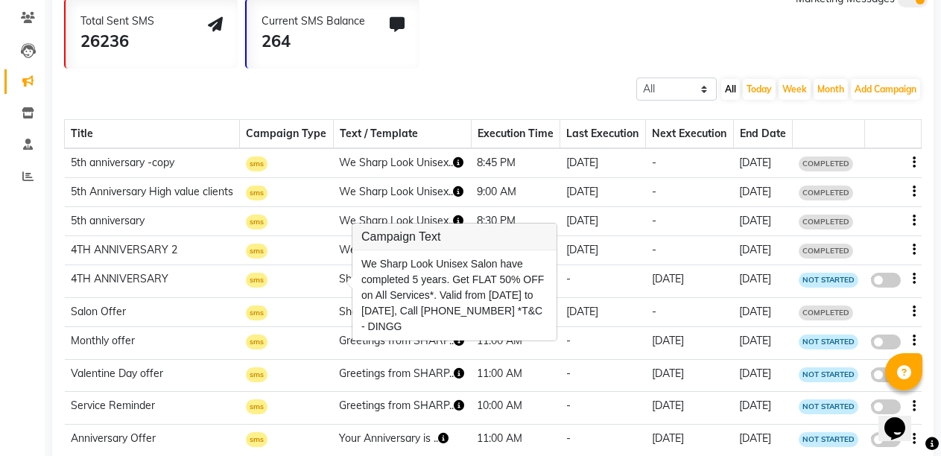
click at [577, 207] on td "01-09-2025" at bounding box center [603, 192] width 86 height 29
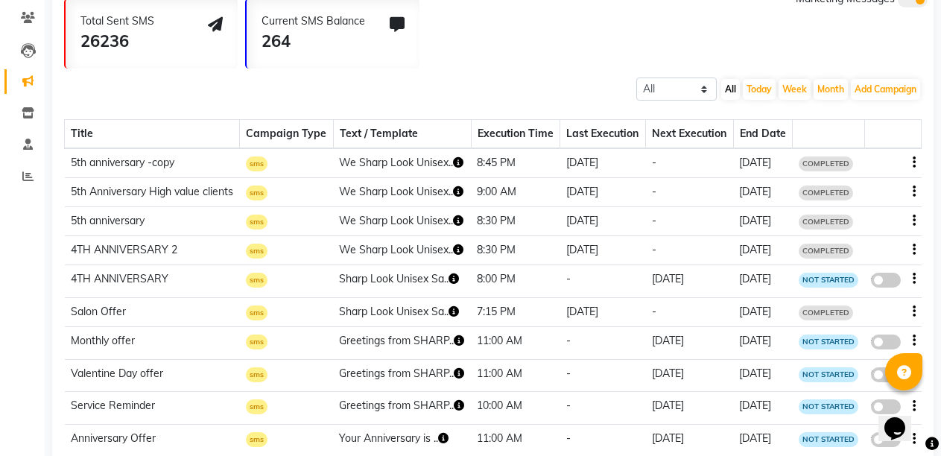
scroll to position [0, 0]
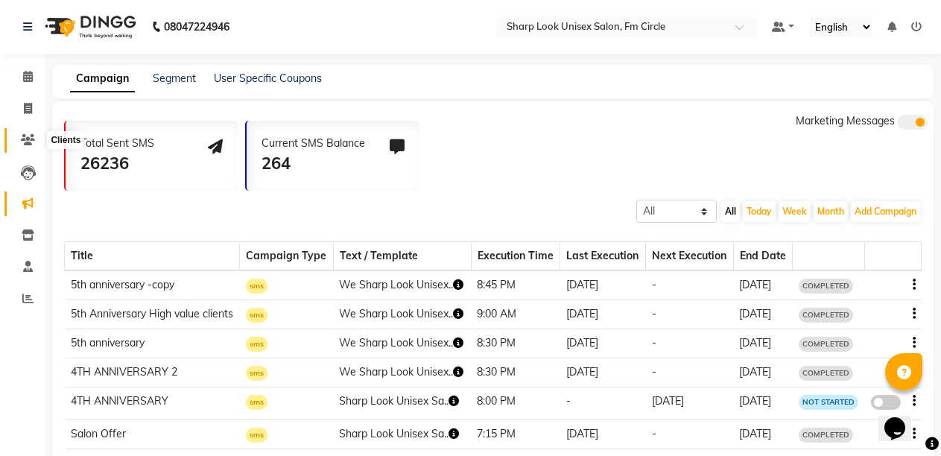
click at [26, 139] on icon at bounding box center [28, 139] width 14 height 11
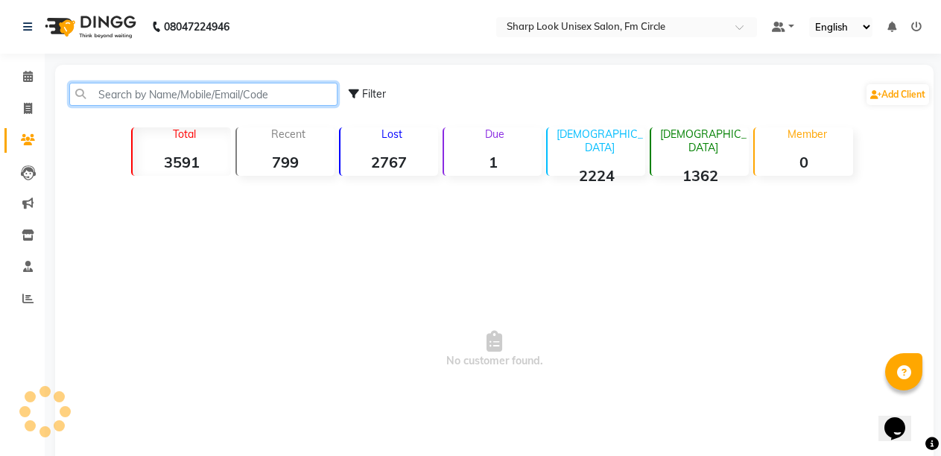
click at [189, 98] on input "text" at bounding box center [203, 94] width 268 height 23
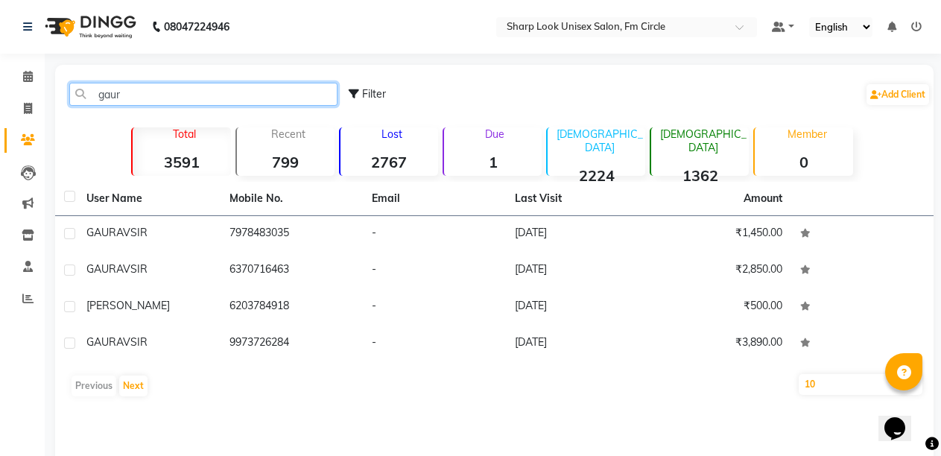
click at [182, 98] on input "gaur" at bounding box center [203, 94] width 268 height 23
type input "g"
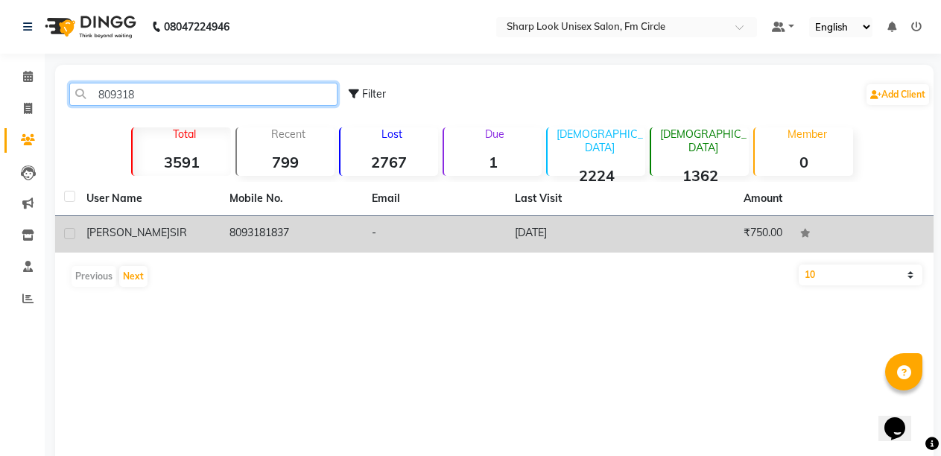
type input "809318"
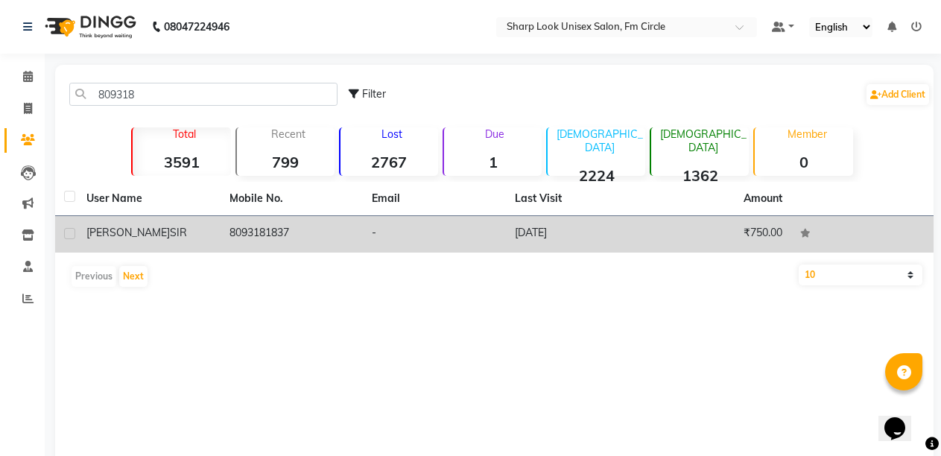
click at [280, 235] on td "8093181837" at bounding box center [292, 234] width 143 height 37
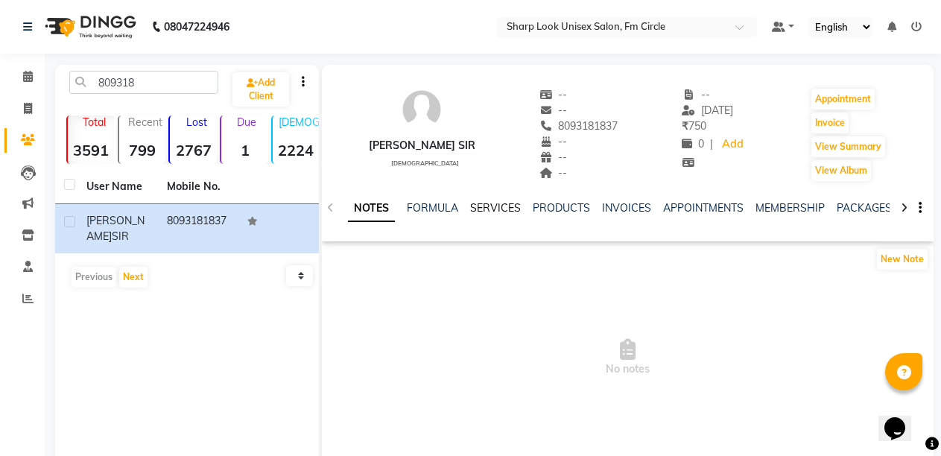
click at [491, 206] on link "SERVICES" at bounding box center [495, 207] width 51 height 13
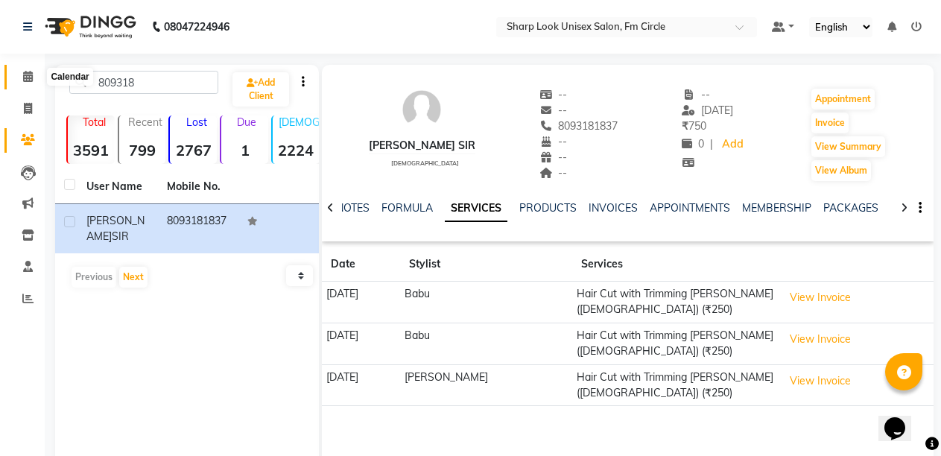
click at [19, 74] on span at bounding box center [28, 77] width 26 height 17
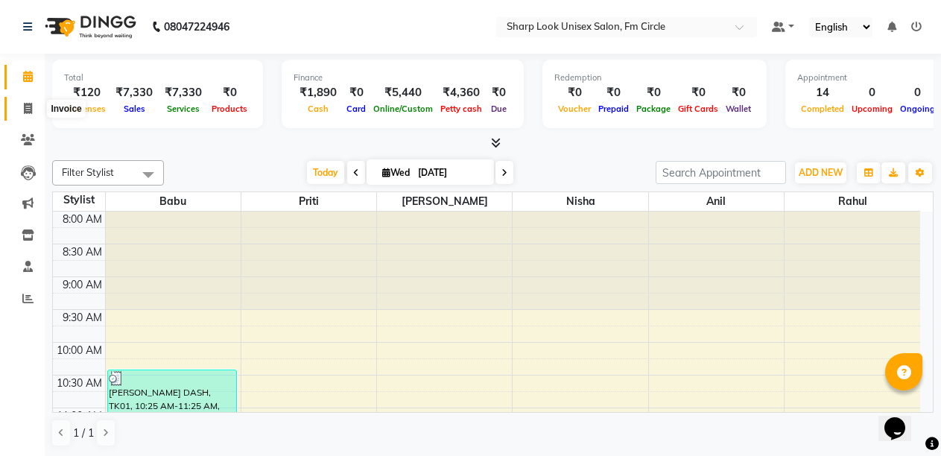
click at [24, 103] on icon at bounding box center [28, 108] width 8 height 11
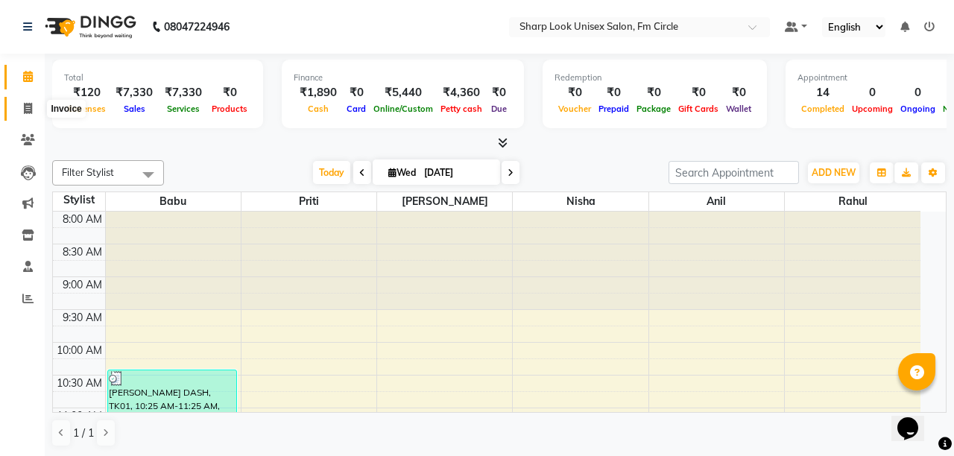
select select "service"
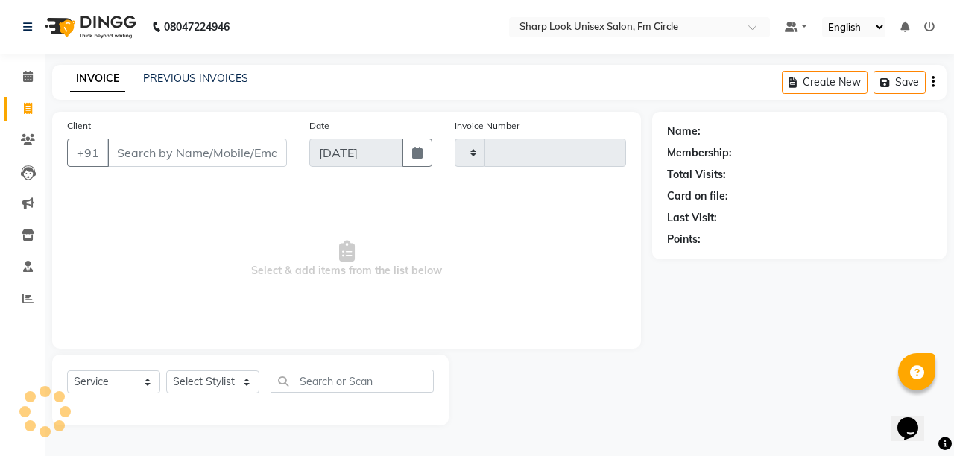
type input "2525"
select select "804"
click at [201, 81] on link "PREVIOUS INVOICES" at bounding box center [195, 78] width 105 height 13
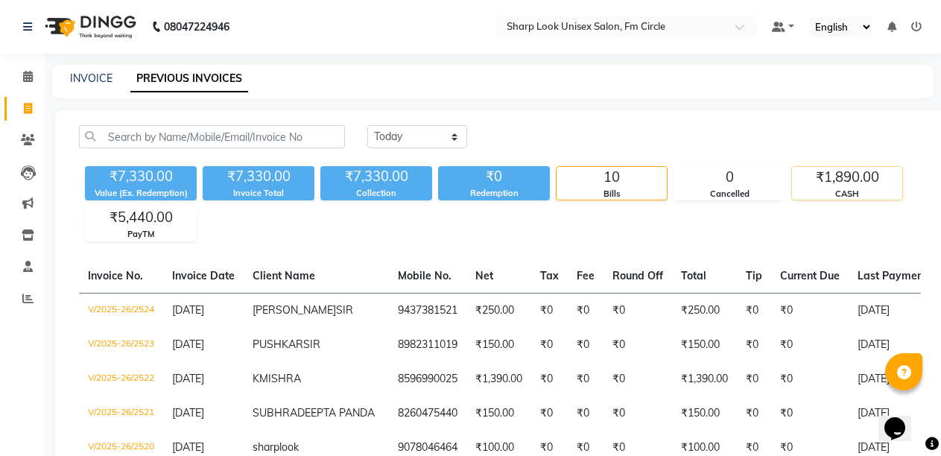
click at [830, 186] on div "₹1,890.00" at bounding box center [847, 177] width 110 height 21
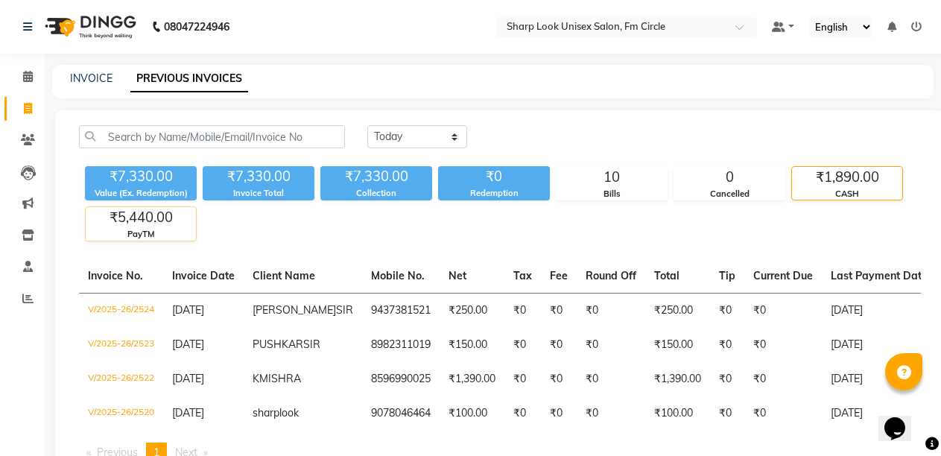
click at [121, 210] on div "₹5,440.00" at bounding box center [141, 217] width 110 height 21
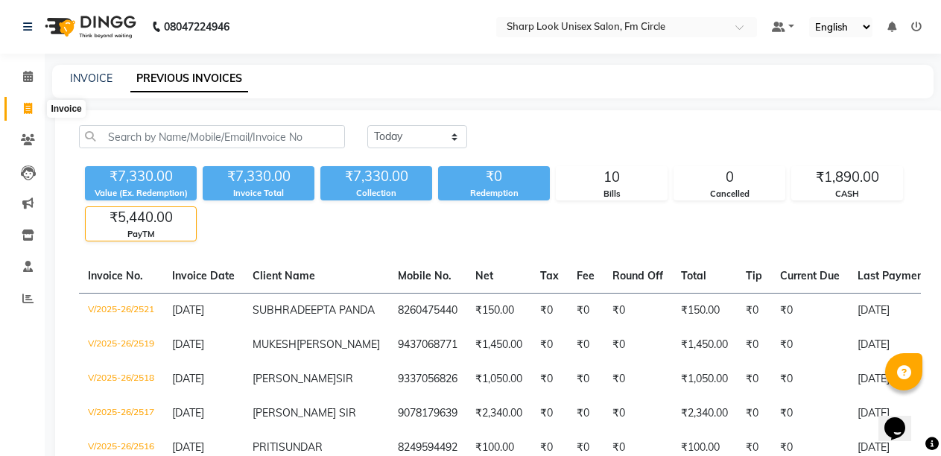
click at [31, 104] on icon at bounding box center [28, 108] width 8 height 11
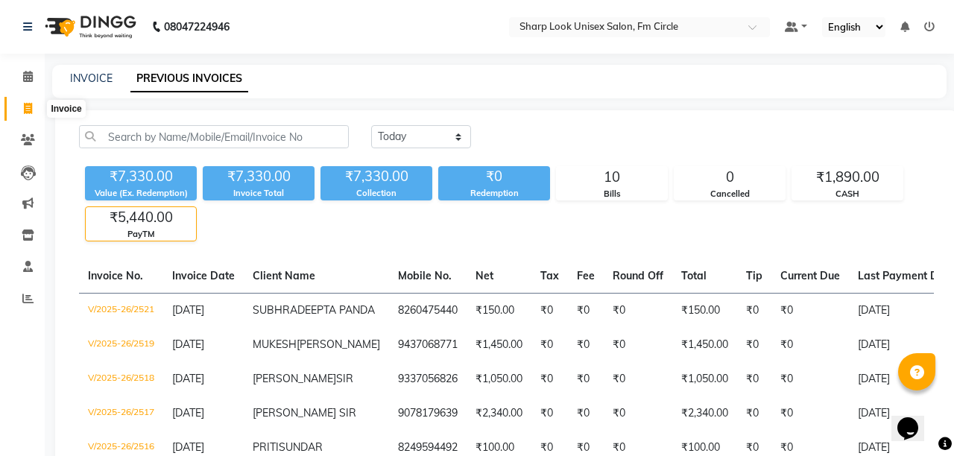
select select "service"
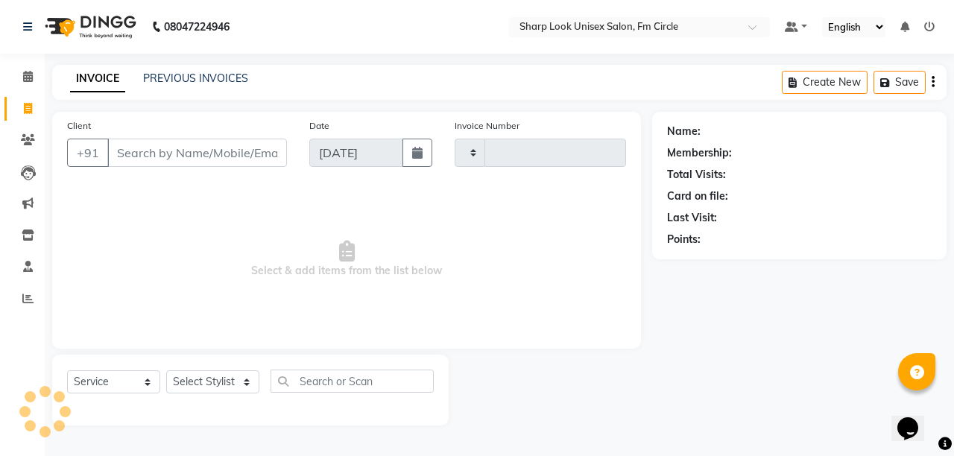
type input "2525"
select select "804"
select select "service"
click at [20, 77] on span at bounding box center [28, 77] width 26 height 17
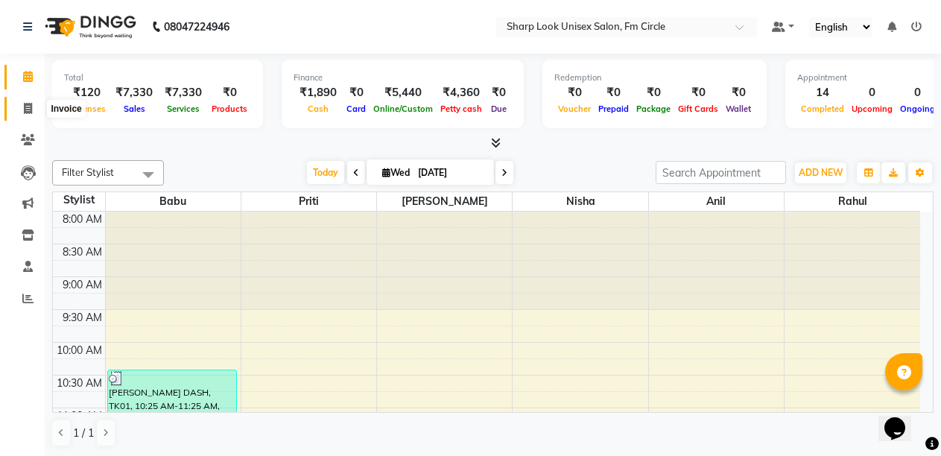
click at [25, 103] on icon at bounding box center [28, 108] width 8 height 11
select select "service"
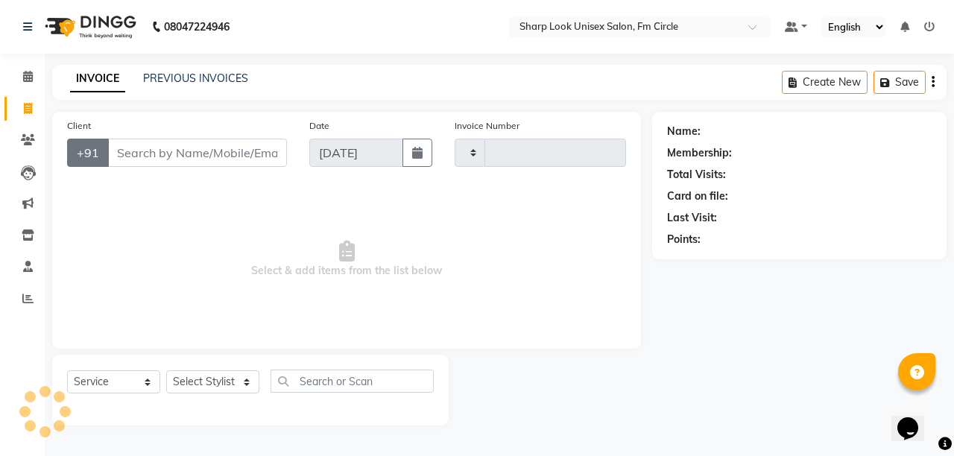
type input "2525"
select select "804"
click at [206, 74] on link "PREVIOUS INVOICES" at bounding box center [195, 78] width 105 height 13
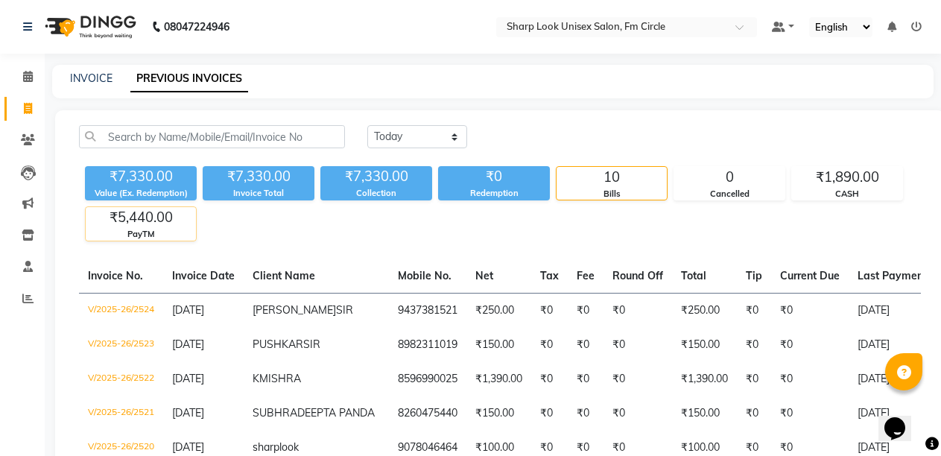
click at [132, 230] on div "PayTM" at bounding box center [141, 234] width 110 height 13
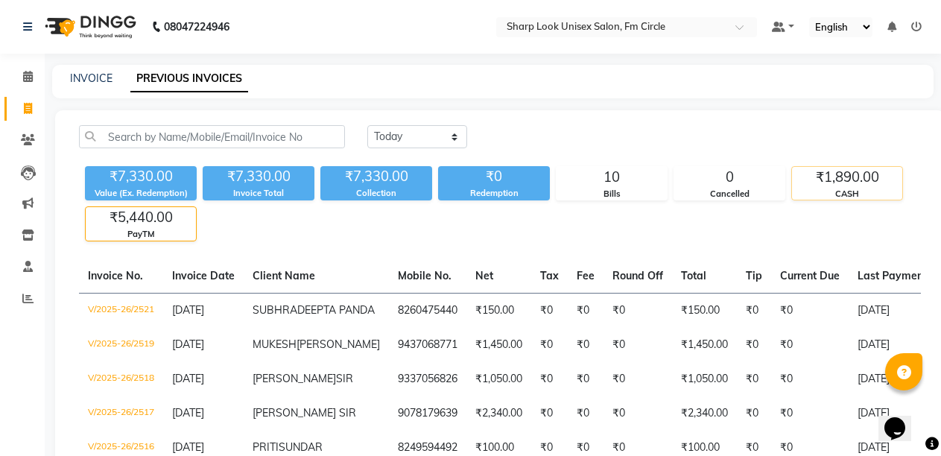
click at [809, 180] on div "₹1,890.00" at bounding box center [847, 177] width 110 height 21
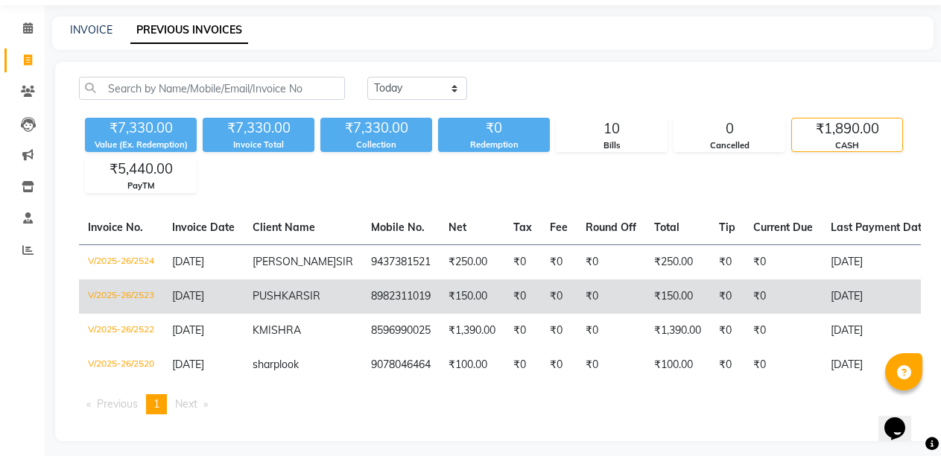
scroll to position [75, 0]
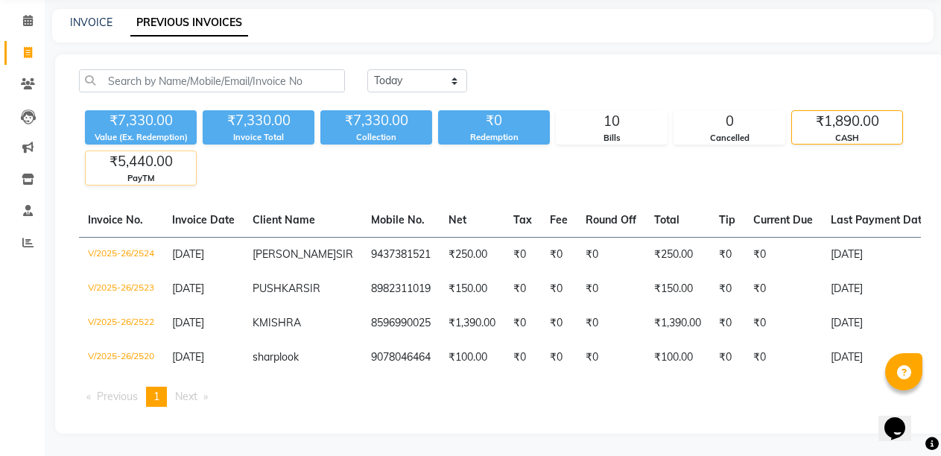
click at [120, 153] on div "₹5,440.00" at bounding box center [141, 161] width 110 height 21
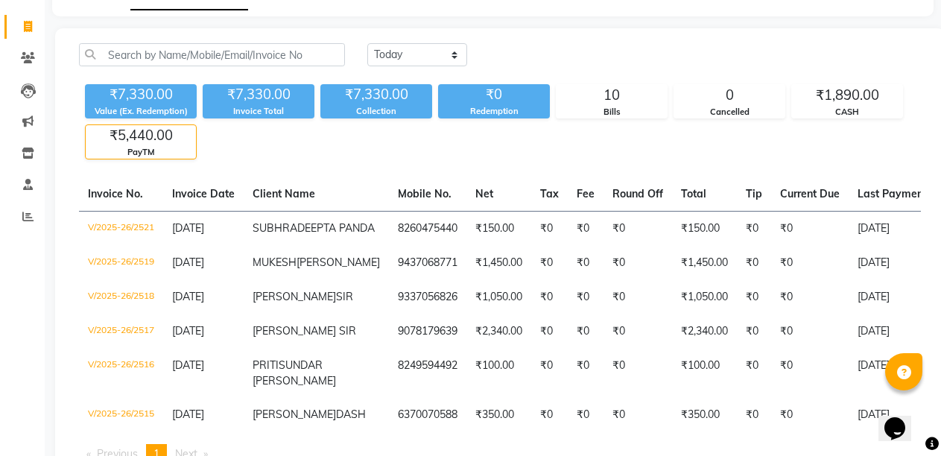
scroll to position [0, 0]
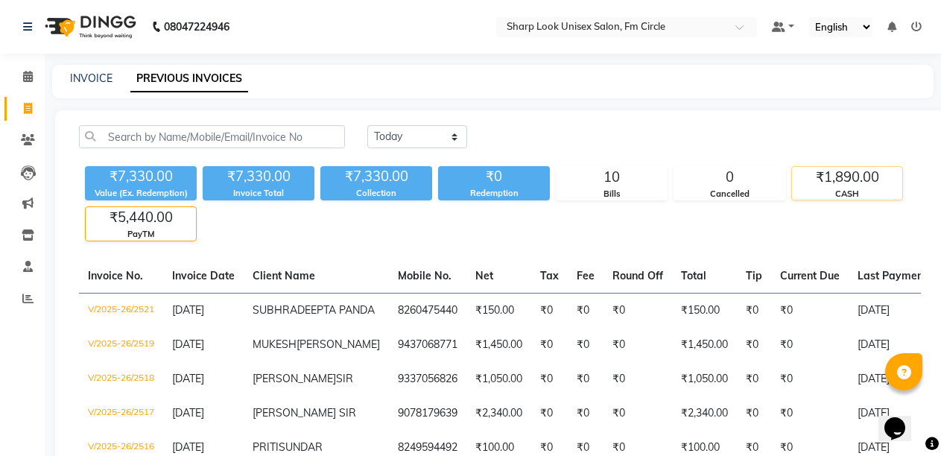
click at [852, 174] on div "₹1,890.00" at bounding box center [847, 177] width 110 height 21
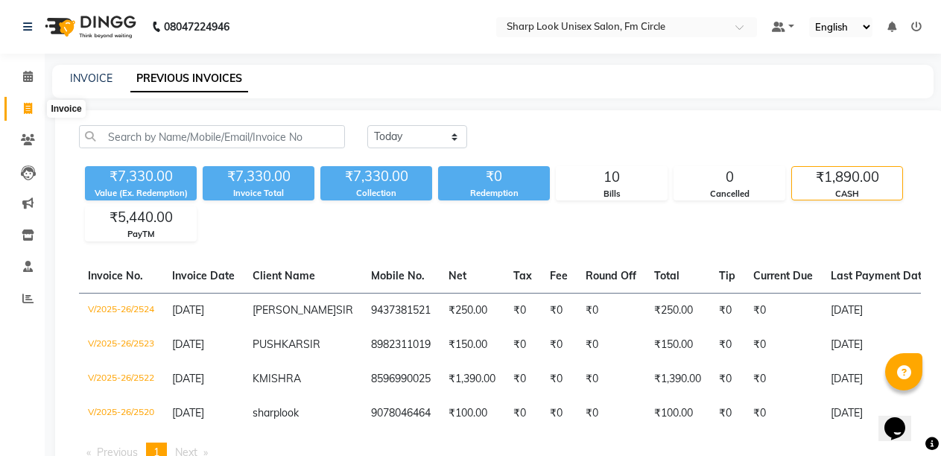
click at [31, 110] on icon at bounding box center [28, 108] width 8 height 11
select select "service"
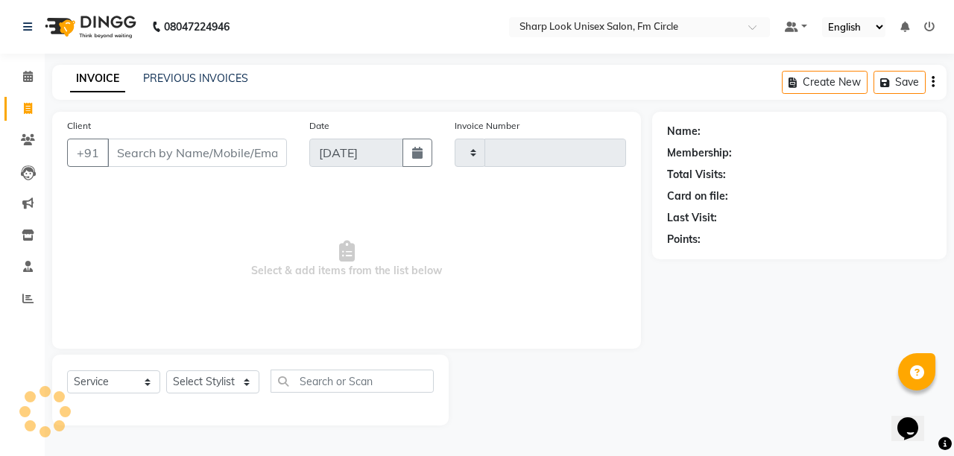
type input "2525"
select select "804"
click at [186, 81] on link "PREVIOUS INVOICES" at bounding box center [195, 78] width 105 height 13
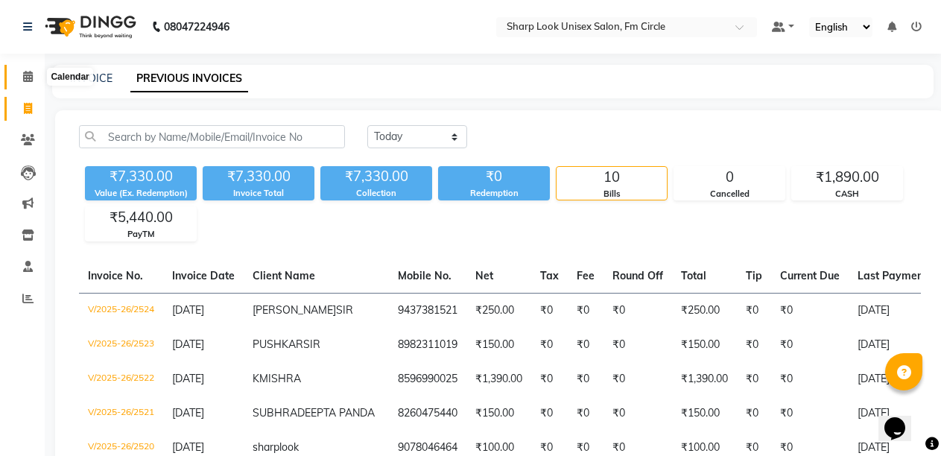
click at [31, 75] on icon at bounding box center [28, 76] width 10 height 11
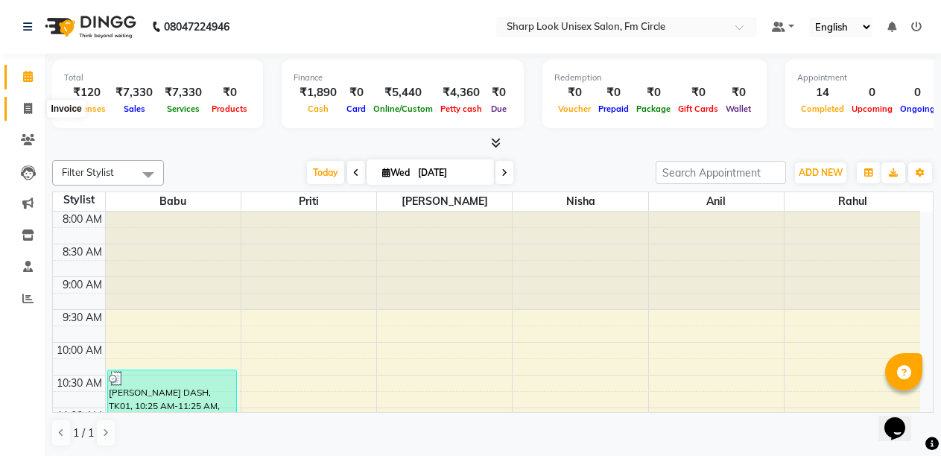
click at [21, 113] on span at bounding box center [28, 109] width 26 height 17
select select "service"
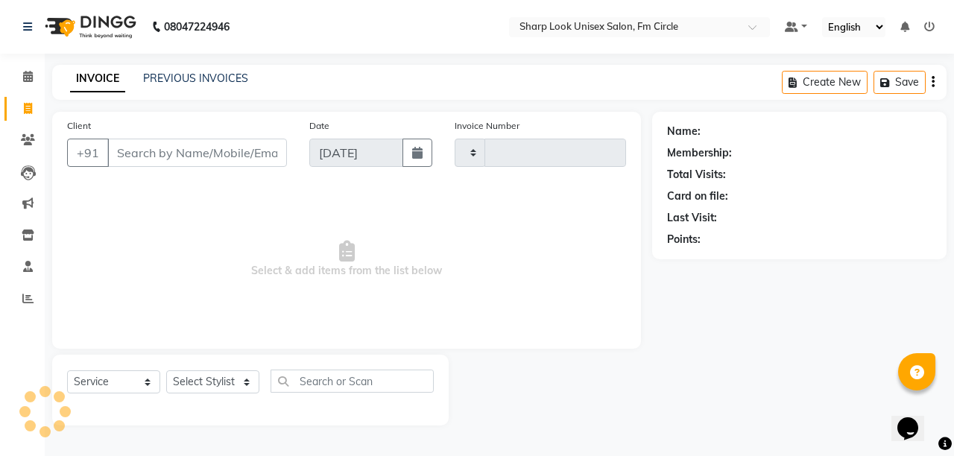
type input "2525"
select select "804"
click at [209, 73] on link "PREVIOUS INVOICES" at bounding box center [195, 78] width 105 height 13
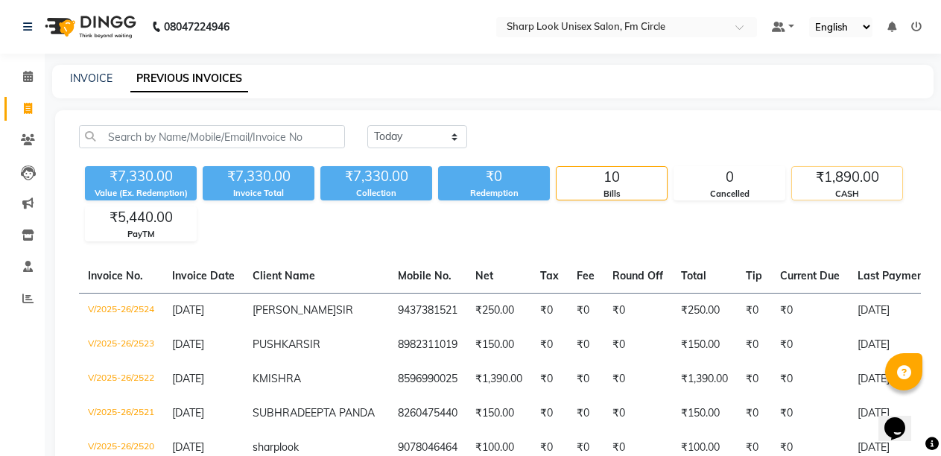
click at [859, 189] on div "CASH" at bounding box center [847, 194] width 110 height 13
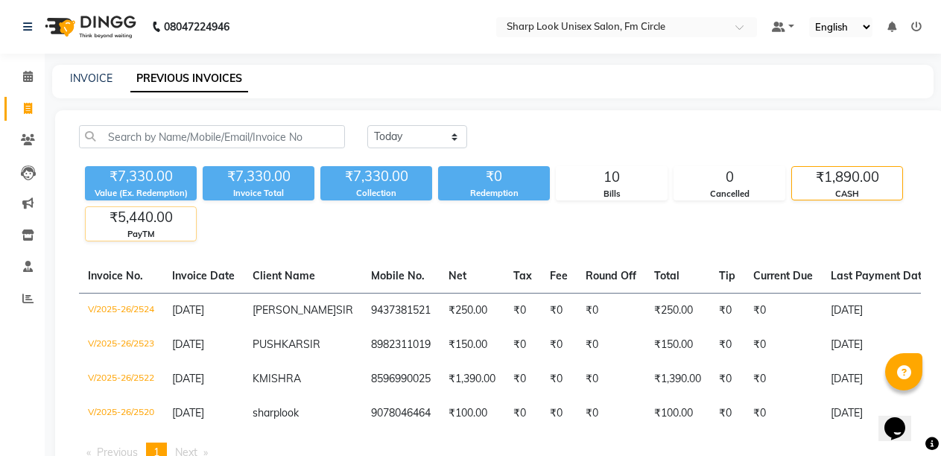
click at [165, 230] on div "PayTM" at bounding box center [141, 234] width 110 height 13
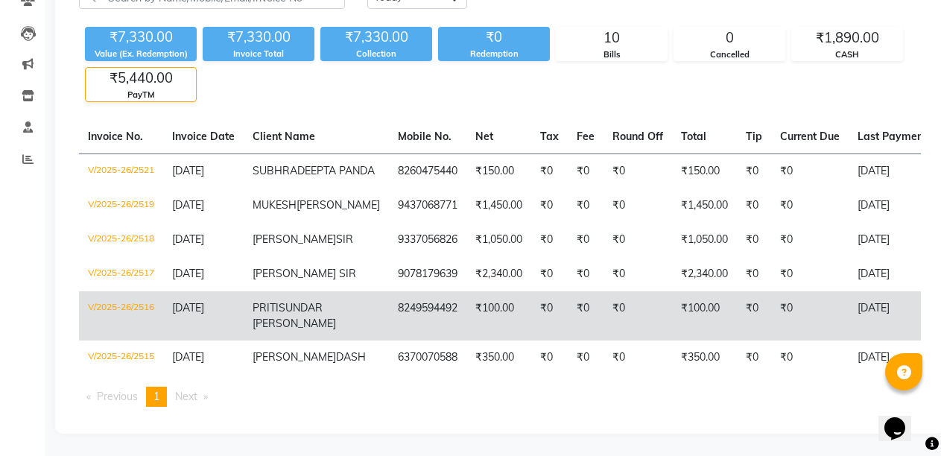
scroll to position [75, 0]
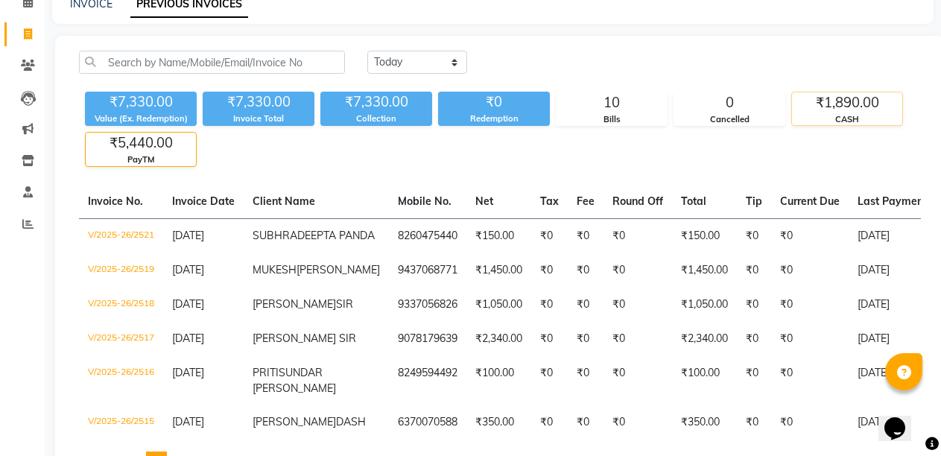
click at [841, 121] on div "CASH" at bounding box center [847, 119] width 110 height 13
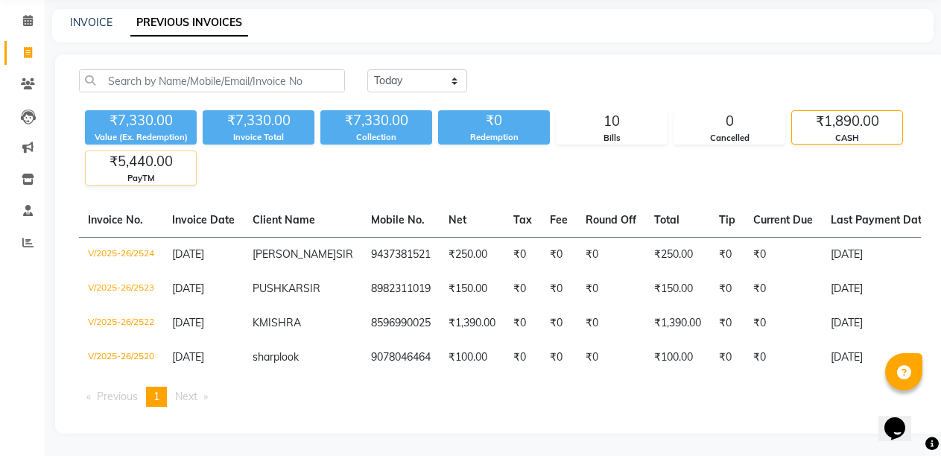
click at [151, 172] on div "PayTM" at bounding box center [141, 178] width 110 height 13
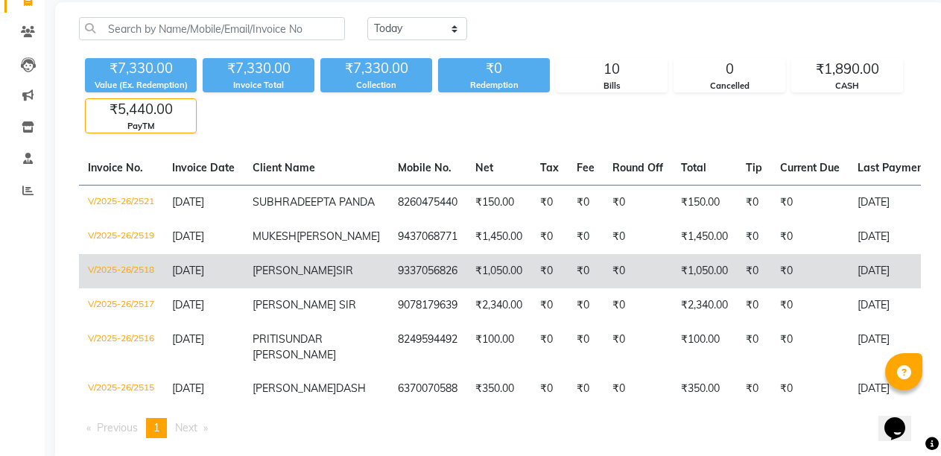
scroll to position [107, 0]
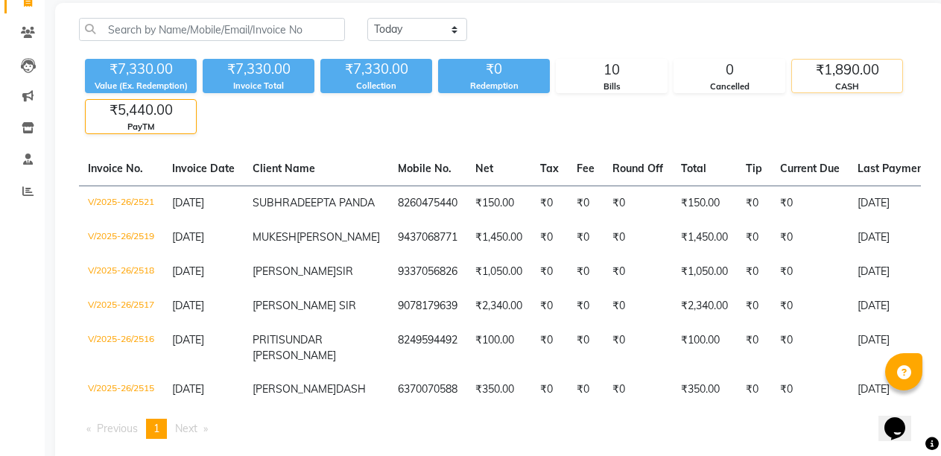
click at [829, 81] on div "CASH" at bounding box center [847, 86] width 110 height 13
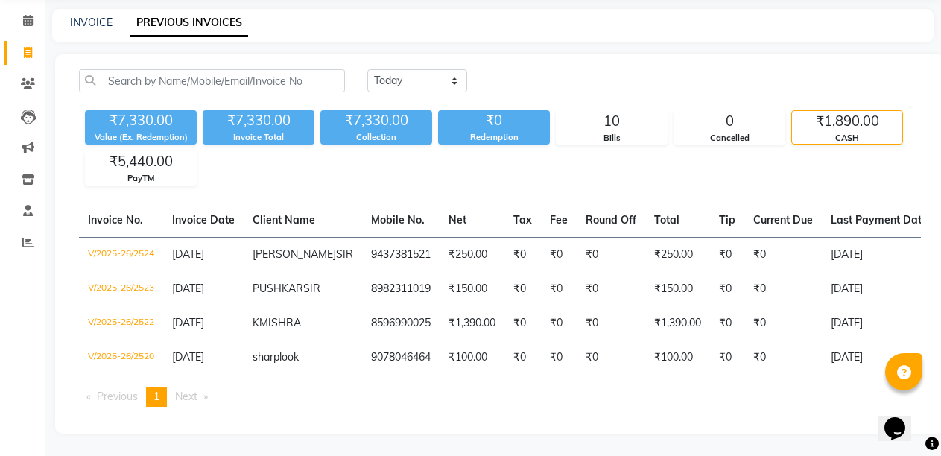
scroll to position [98, 0]
click at [127, 151] on div "₹5,440.00" at bounding box center [141, 161] width 110 height 21
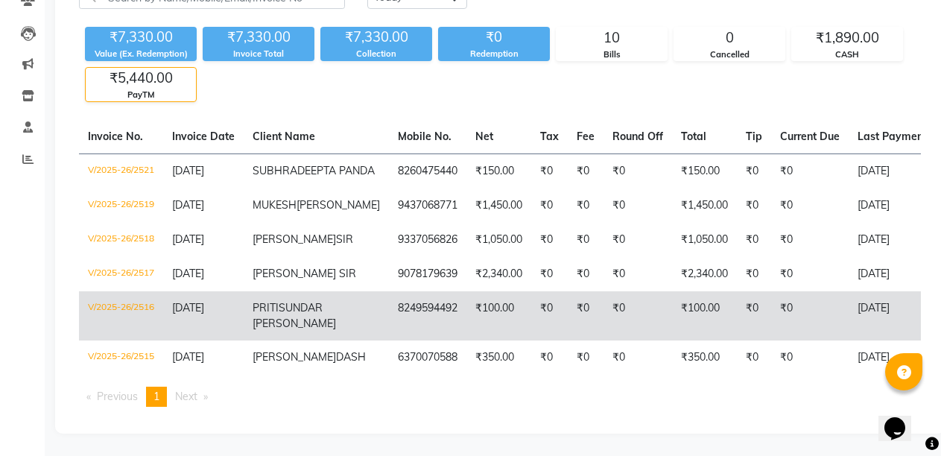
scroll to position [33, 0]
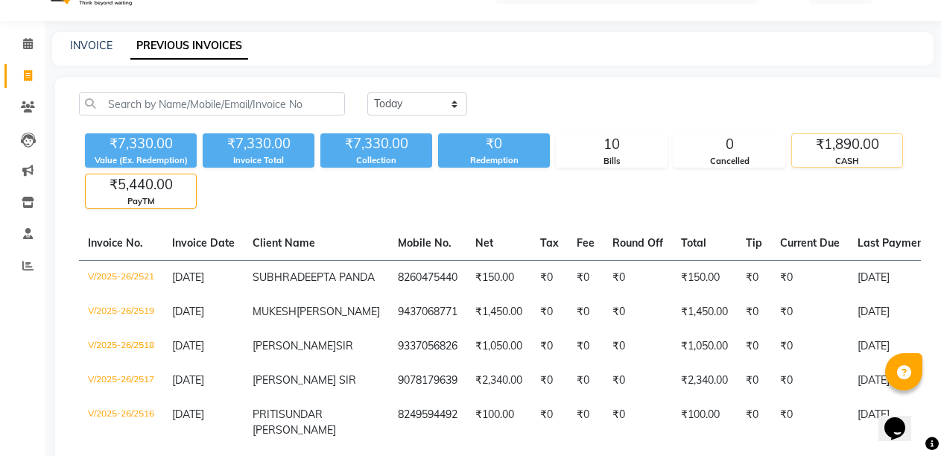
click at [862, 155] on div "CASH" at bounding box center [847, 161] width 110 height 13
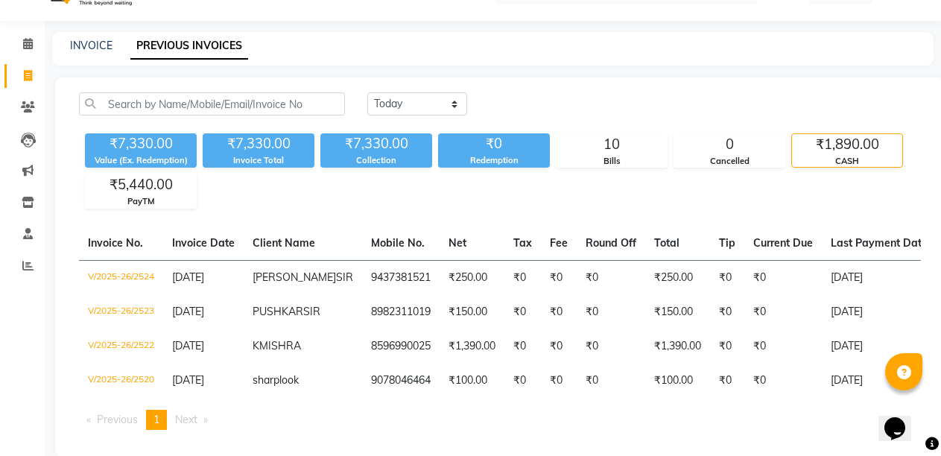
scroll to position [98, 0]
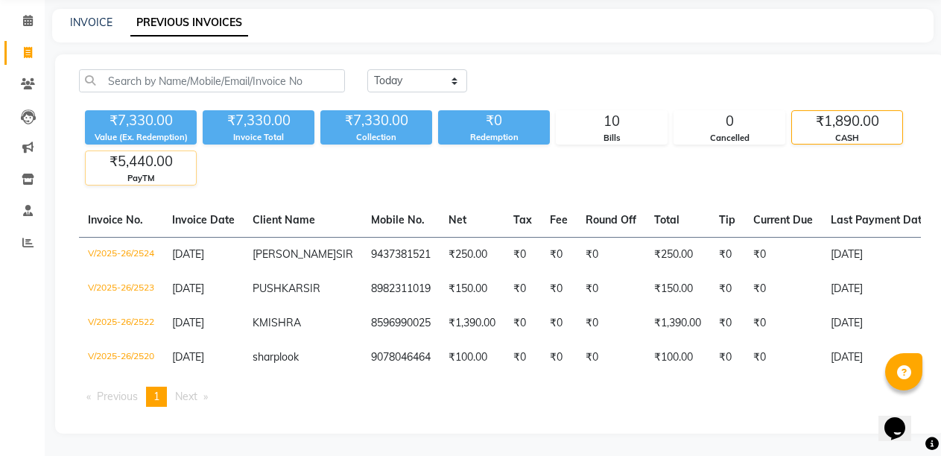
click at [133, 151] on div "₹5,440.00" at bounding box center [141, 161] width 110 height 21
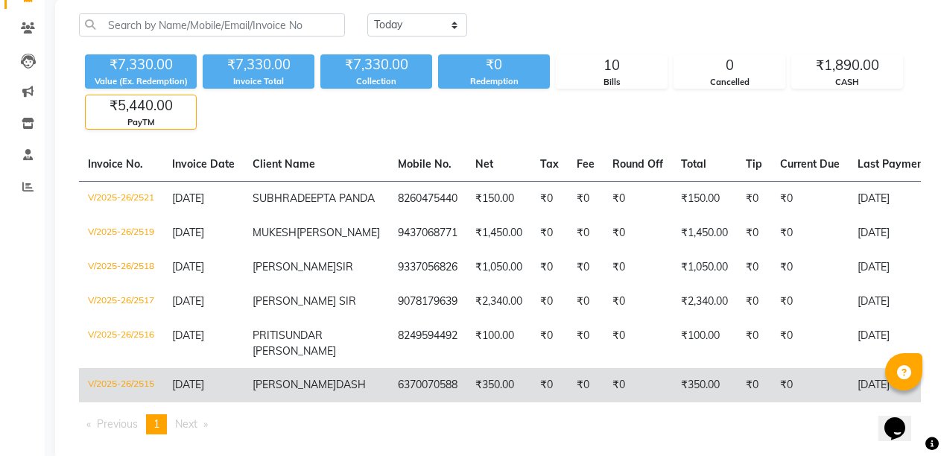
scroll to position [0, 0]
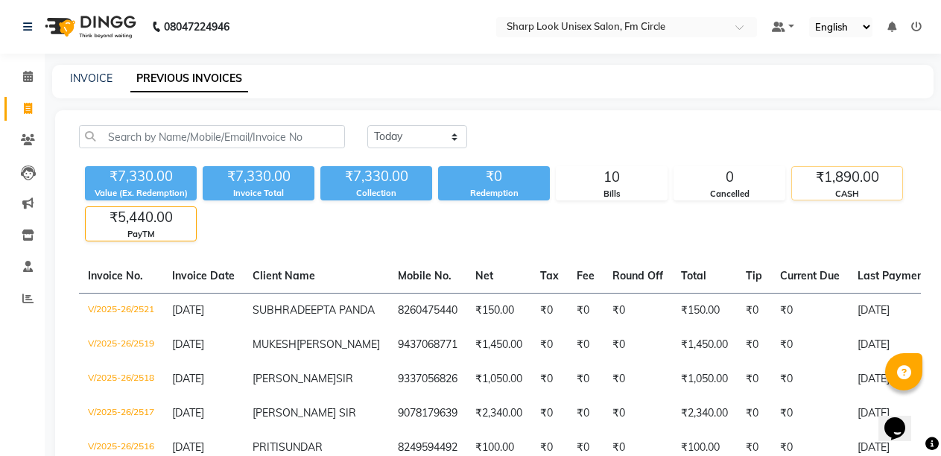
click at [875, 182] on div "₹1,890.00" at bounding box center [847, 177] width 110 height 21
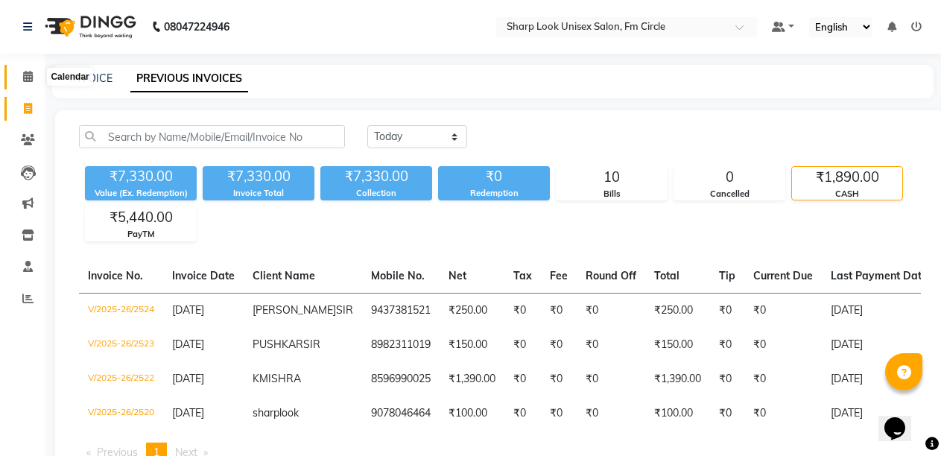
click at [23, 73] on icon at bounding box center [28, 76] width 10 height 11
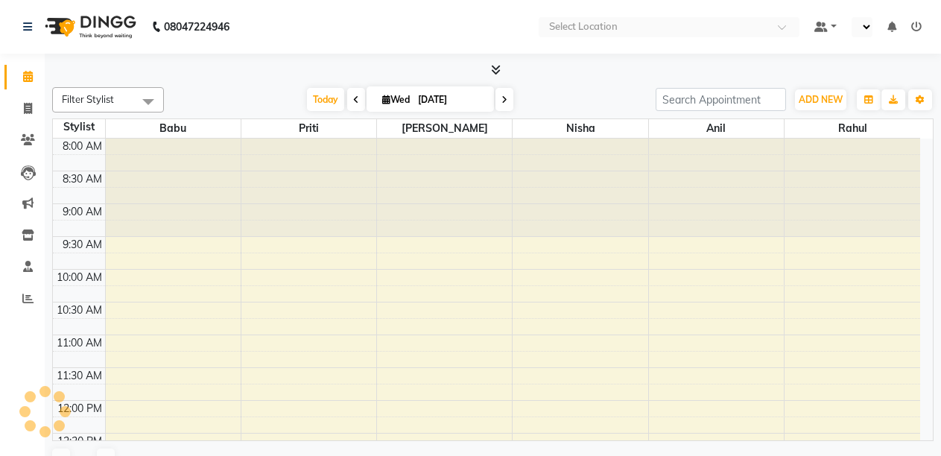
select select "en"
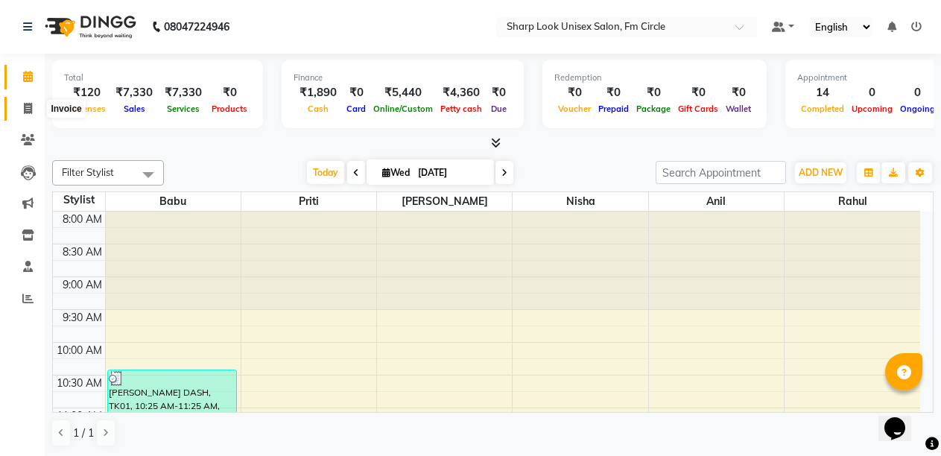
click at [26, 111] on icon at bounding box center [28, 108] width 8 height 11
select select "service"
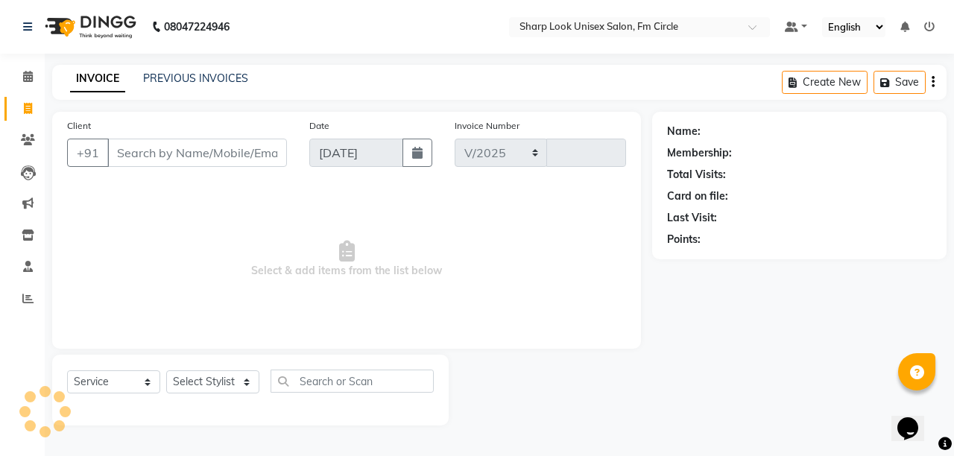
select select "804"
type input "2525"
click at [186, 74] on link "PREVIOUS INVOICES" at bounding box center [195, 78] width 105 height 13
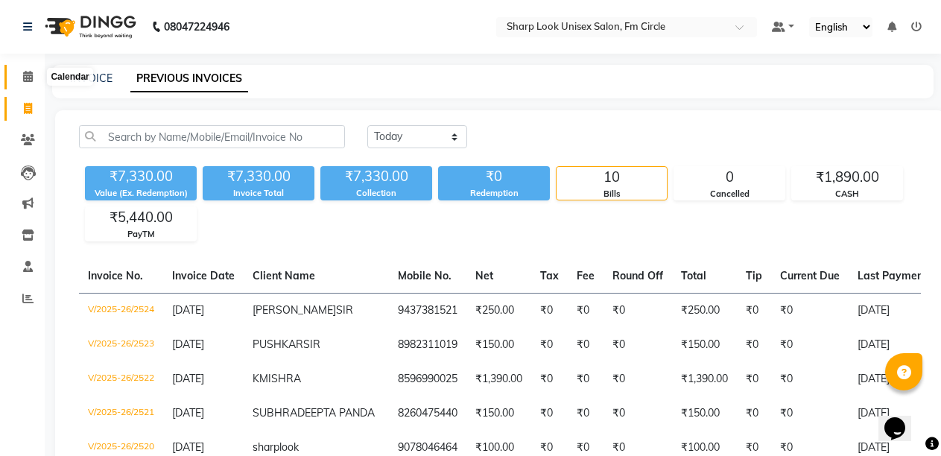
click at [23, 78] on icon at bounding box center [28, 76] width 10 height 11
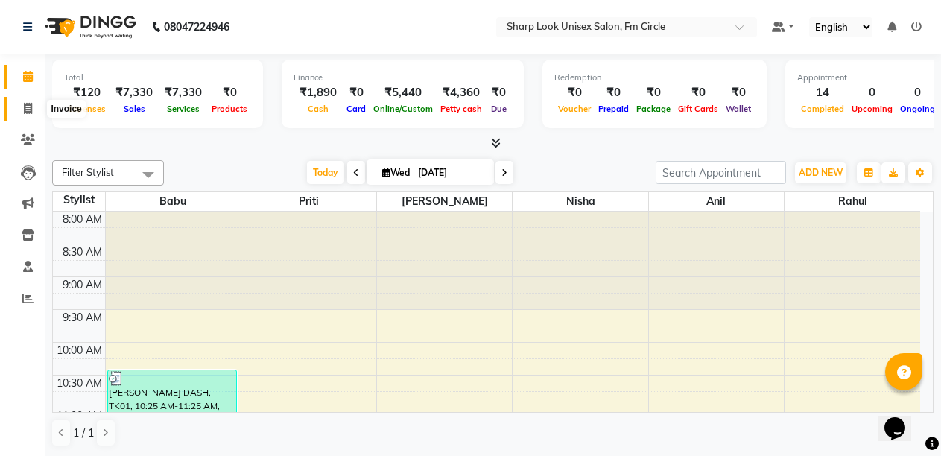
click at [22, 114] on span at bounding box center [28, 109] width 26 height 17
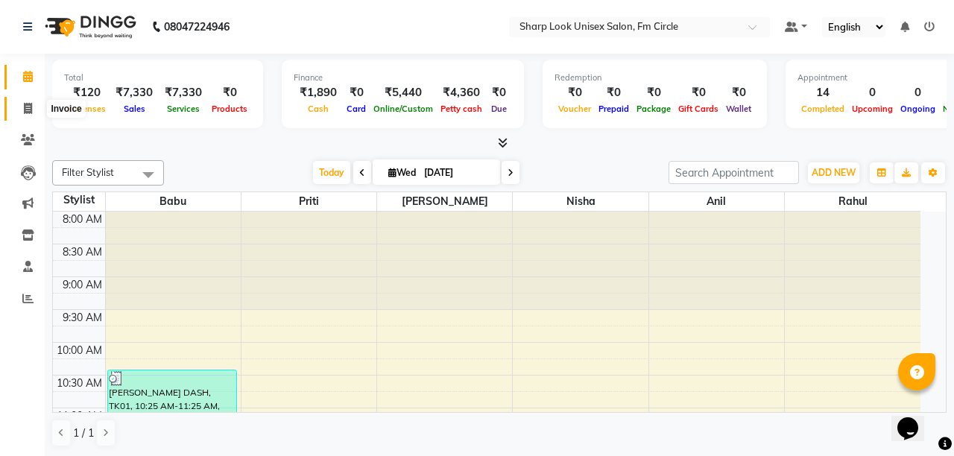
select select "service"
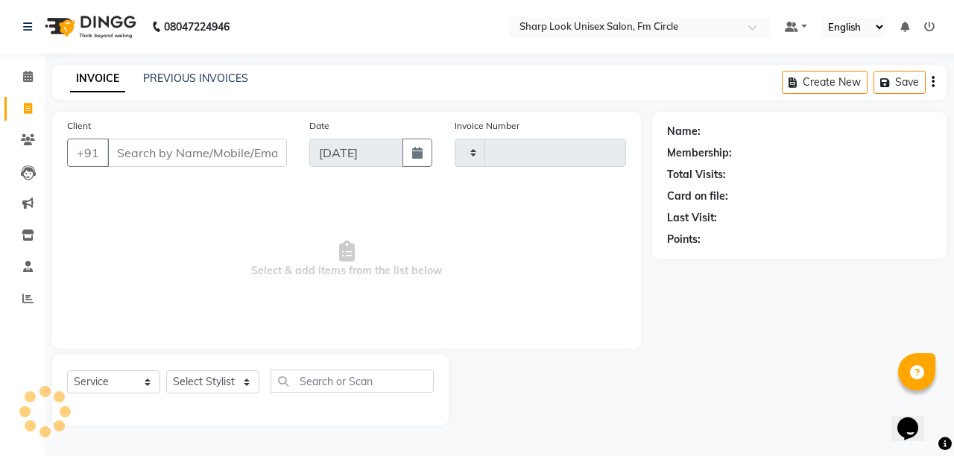
type input "2525"
select select "804"
click at [187, 74] on link "PREVIOUS INVOICES" at bounding box center [195, 78] width 105 height 13
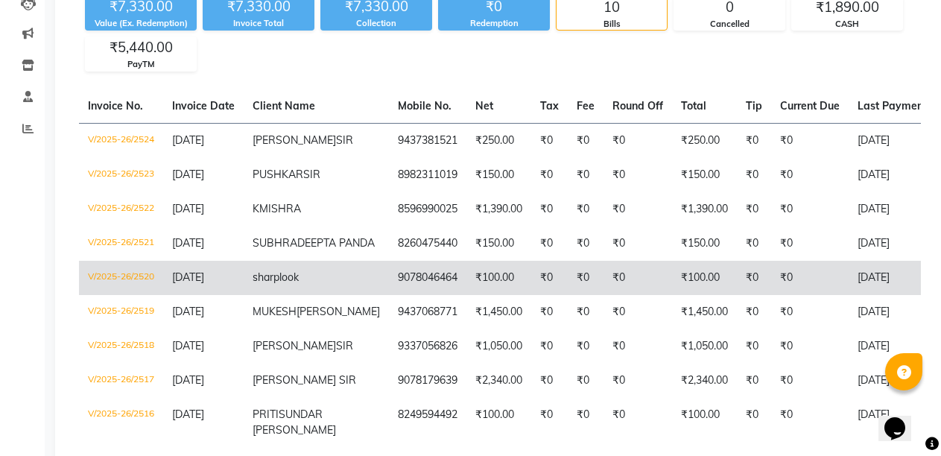
scroll to position [95, 0]
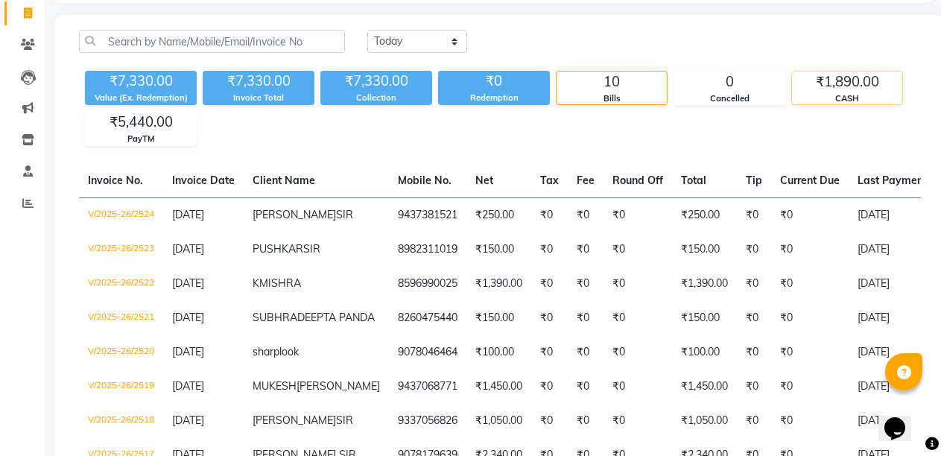
click at [846, 81] on div "₹1,890.00" at bounding box center [847, 82] width 110 height 21
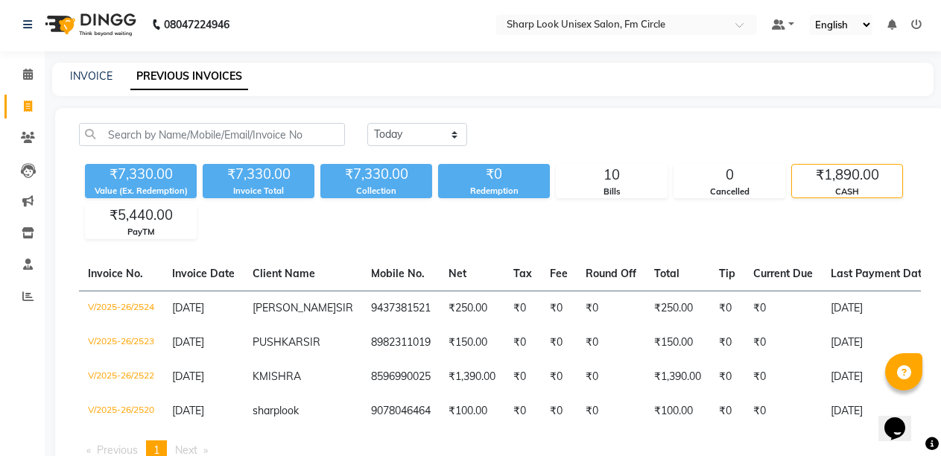
scroll to position [0, 0]
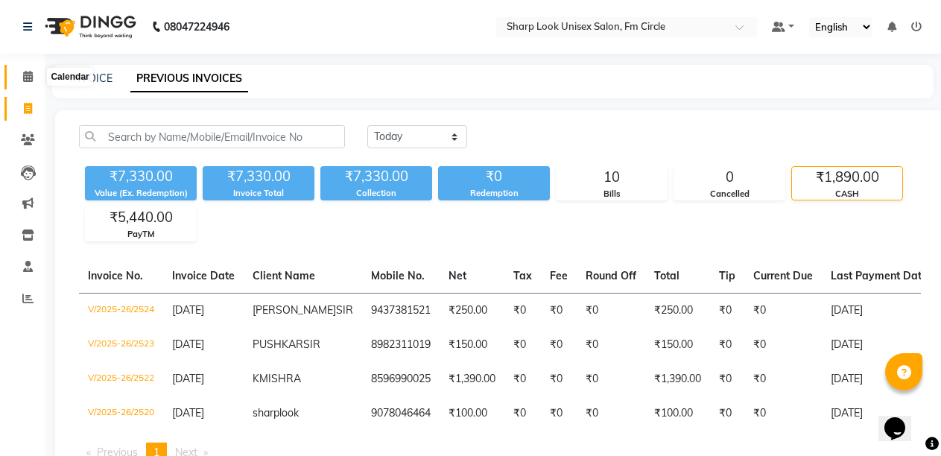
click at [27, 74] on icon at bounding box center [28, 76] width 10 height 11
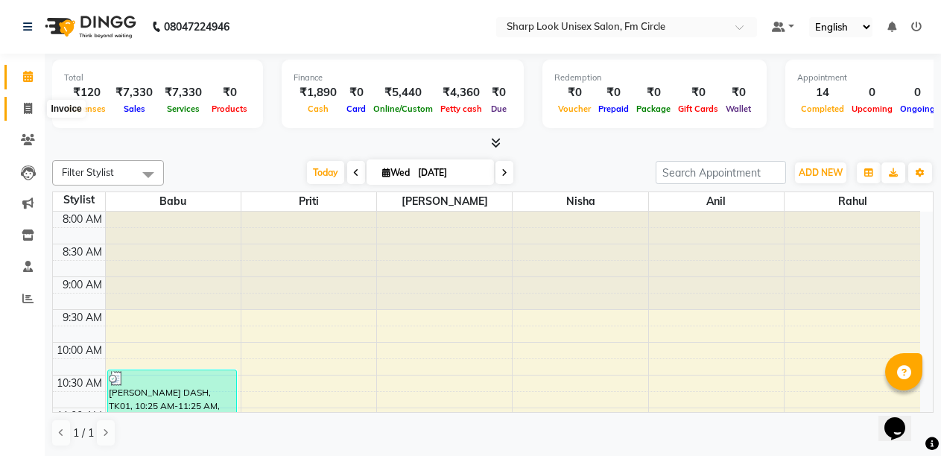
click at [21, 116] on span at bounding box center [28, 109] width 26 height 17
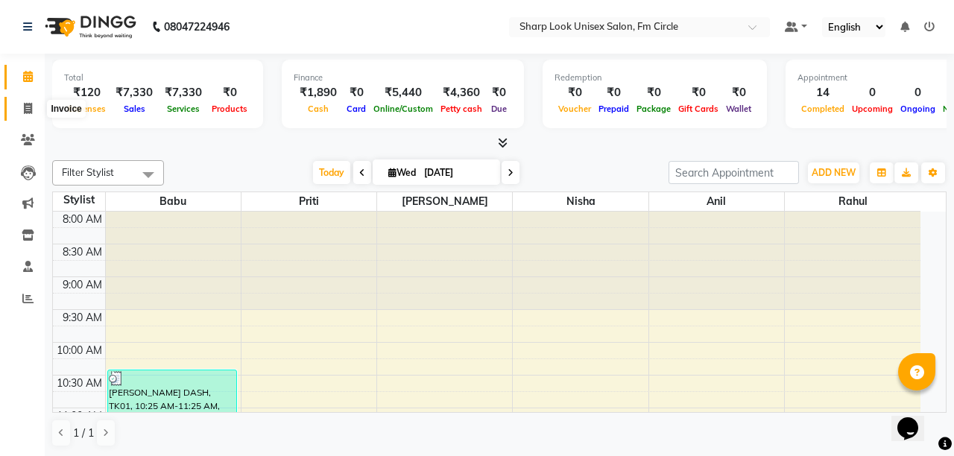
select select "service"
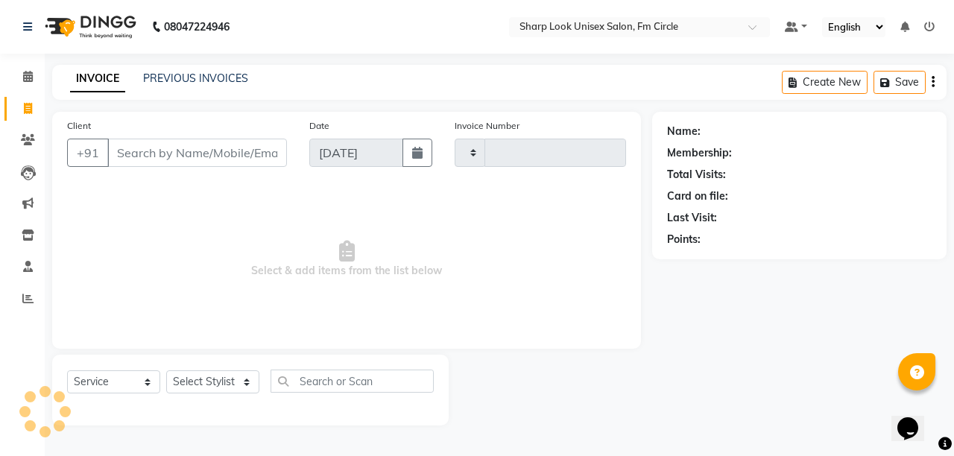
type input "2525"
select select "804"
click at [176, 72] on link "PREVIOUS INVOICES" at bounding box center [195, 78] width 105 height 13
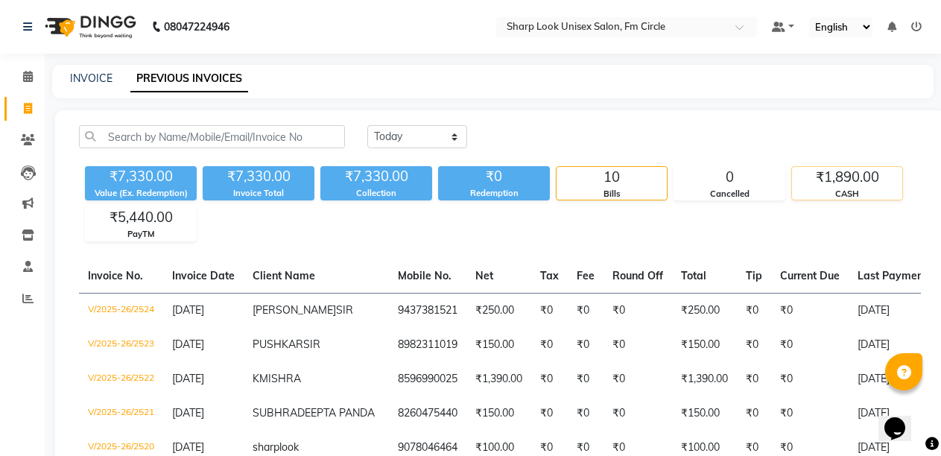
click at [818, 186] on div "₹1,890.00" at bounding box center [847, 177] width 110 height 21
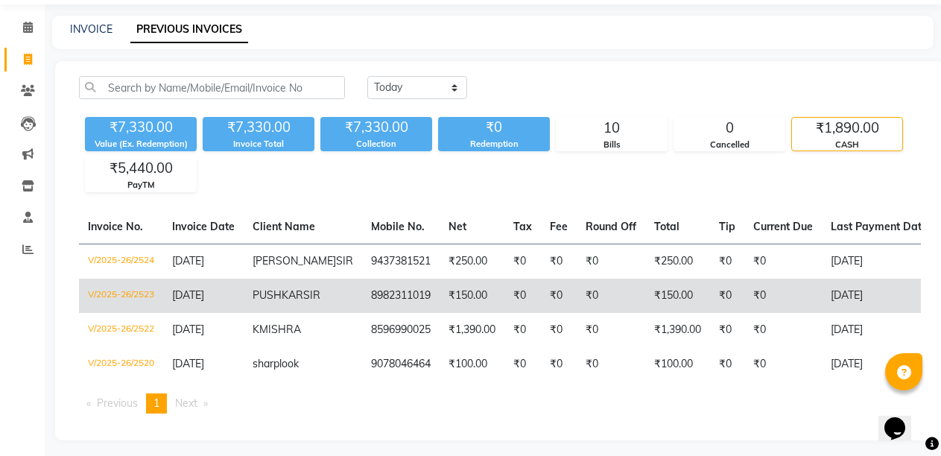
scroll to position [98, 0]
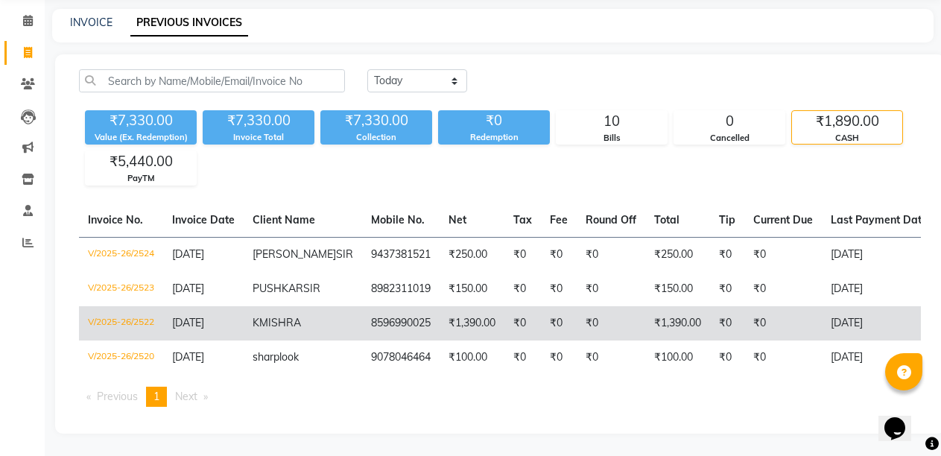
click at [505, 306] on td "₹0" at bounding box center [523, 323] width 37 height 34
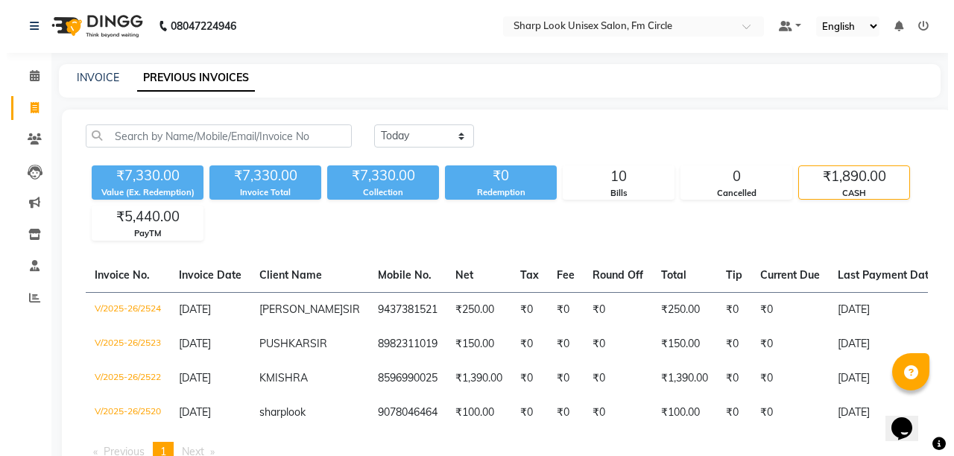
scroll to position [0, 0]
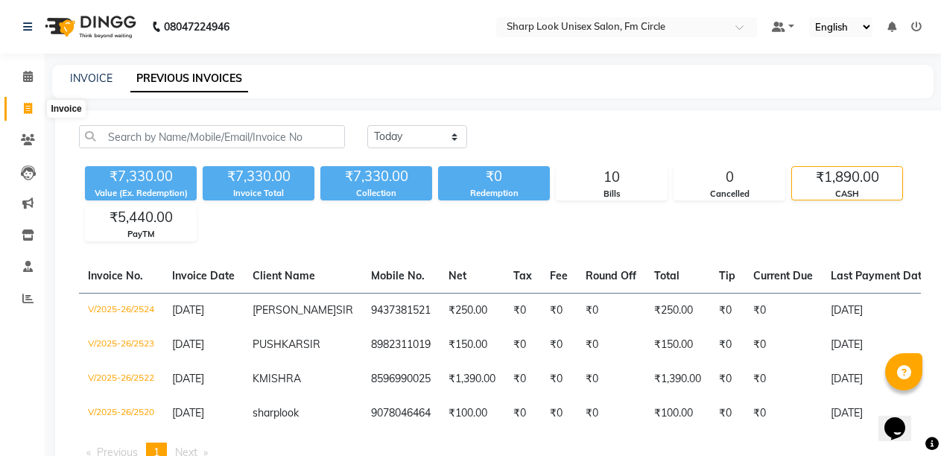
click at [22, 112] on span at bounding box center [28, 109] width 26 height 17
select select "service"
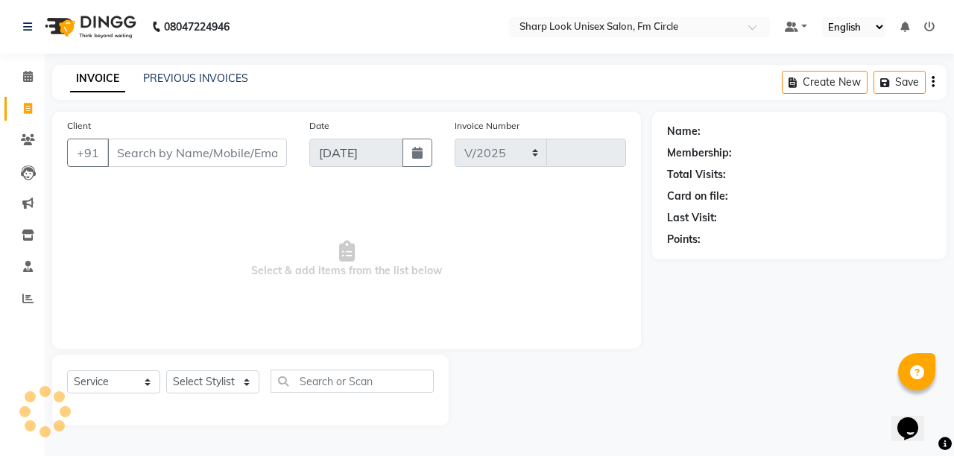
select select "804"
type input "2526"
click at [185, 151] on input "Client" at bounding box center [197, 153] width 180 height 28
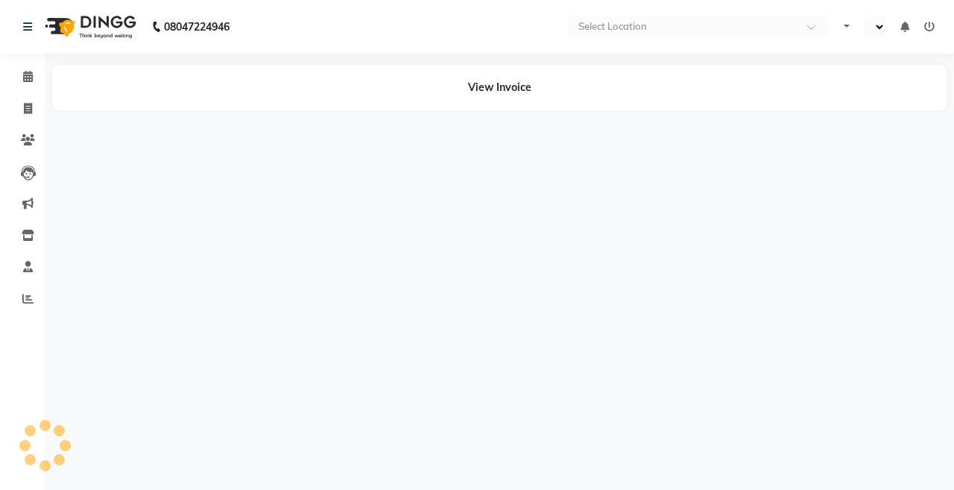
select select "en"
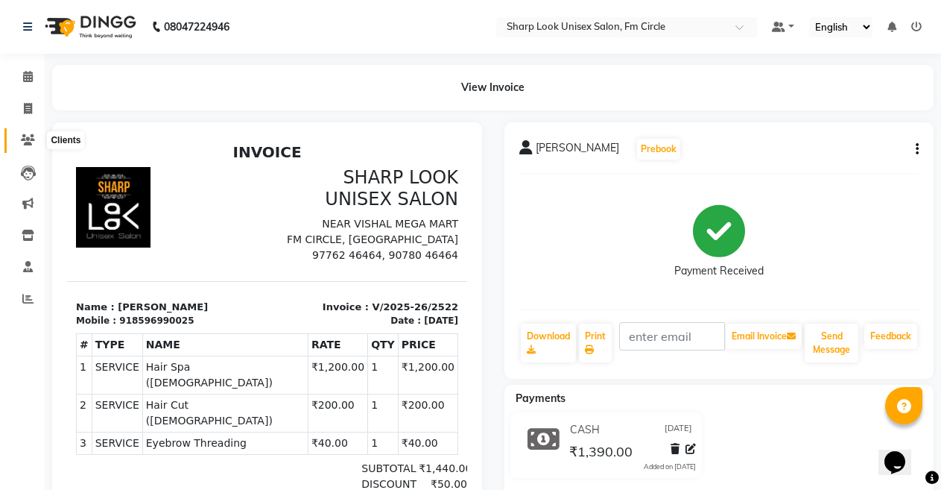
click at [27, 136] on icon at bounding box center [28, 139] width 14 height 11
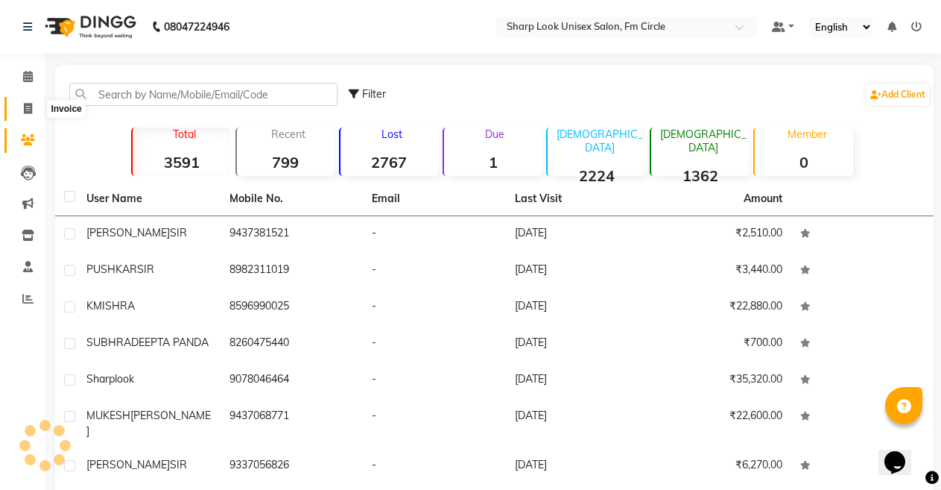
click at [26, 106] on icon at bounding box center [28, 108] width 8 height 11
select select "service"
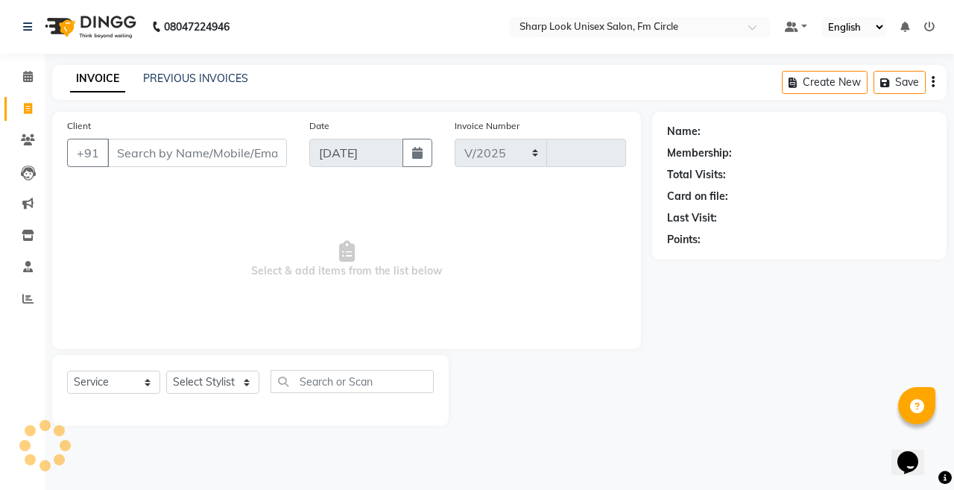
select select "804"
type input "2525"
click at [170, 147] on input "Client" at bounding box center [197, 153] width 180 height 28
click at [25, 75] on icon at bounding box center [28, 76] width 10 height 11
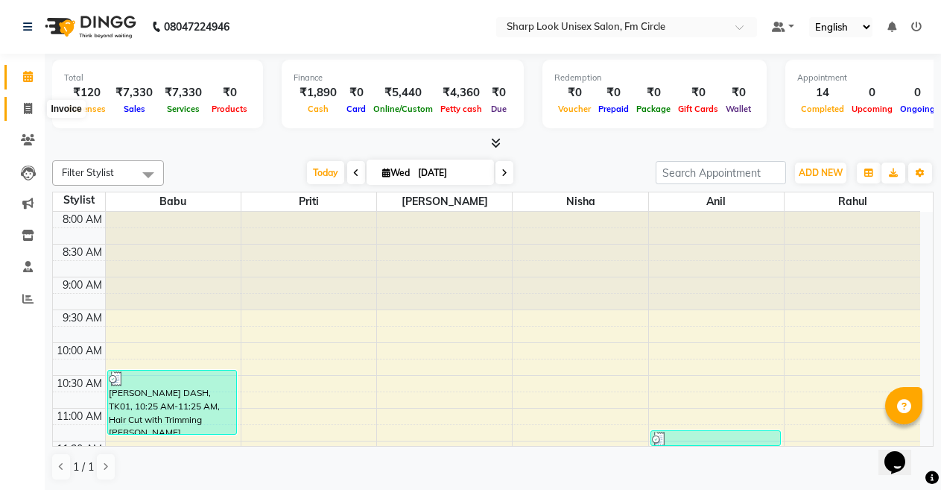
click at [21, 108] on span at bounding box center [28, 109] width 26 height 17
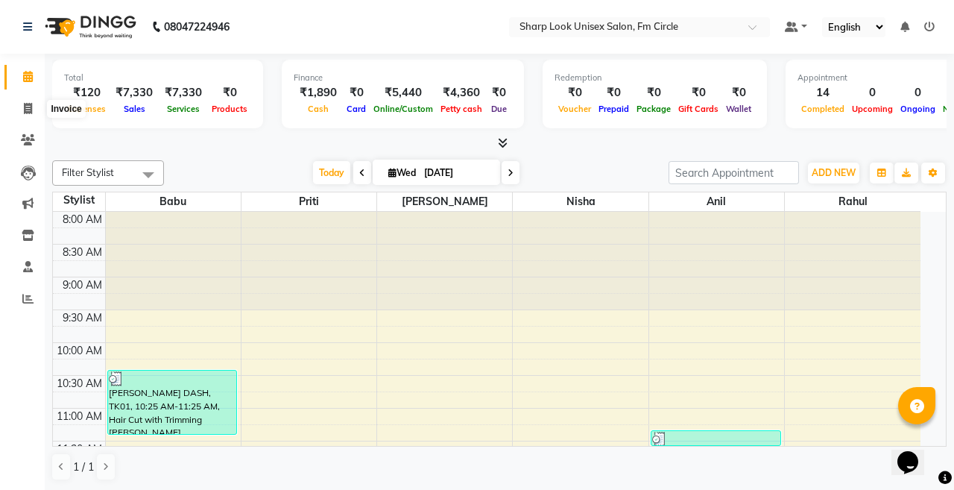
select select "service"
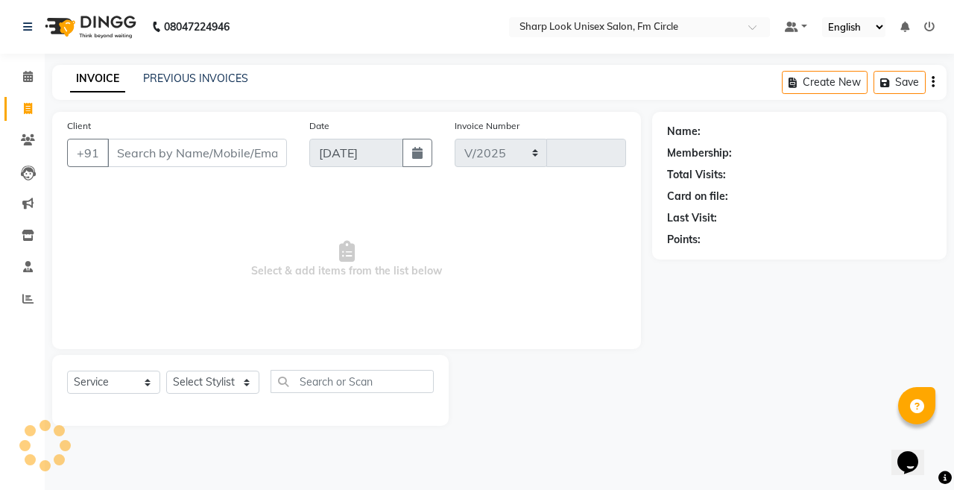
select select "804"
type input "2525"
click at [222, 81] on link "PREVIOUS INVOICES" at bounding box center [195, 78] width 105 height 13
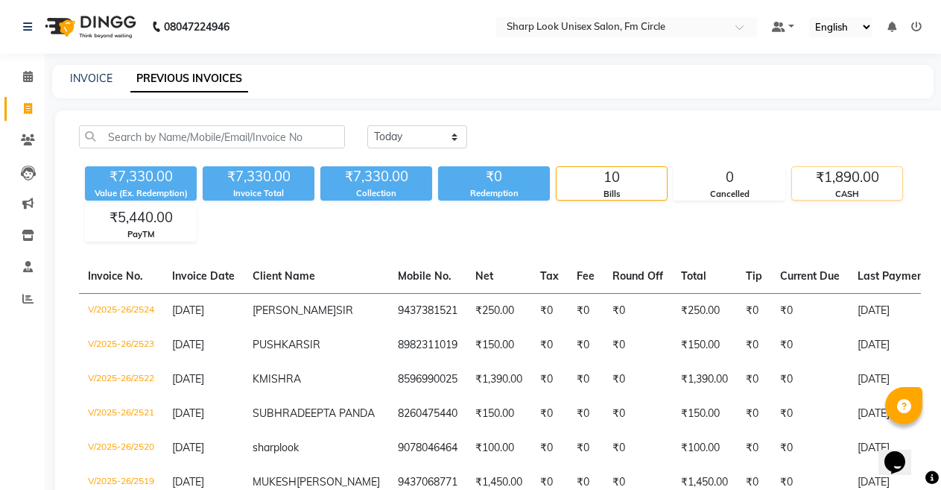
click at [868, 184] on div "₹1,890.00" at bounding box center [847, 177] width 110 height 21
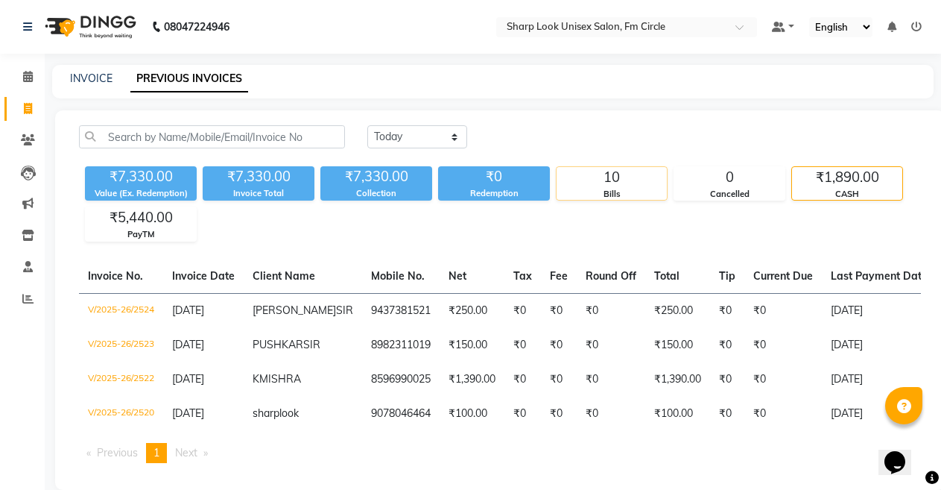
click at [611, 186] on div "10" at bounding box center [612, 177] width 110 height 21
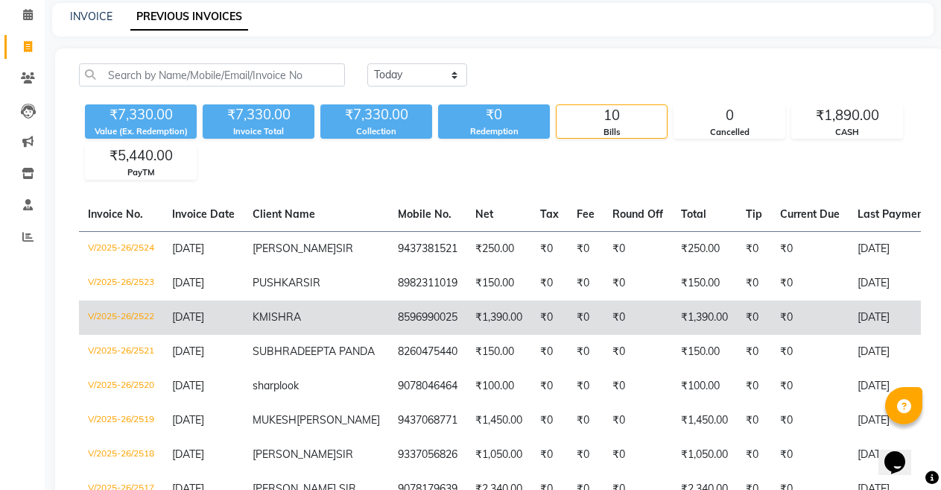
scroll to position [136, 0]
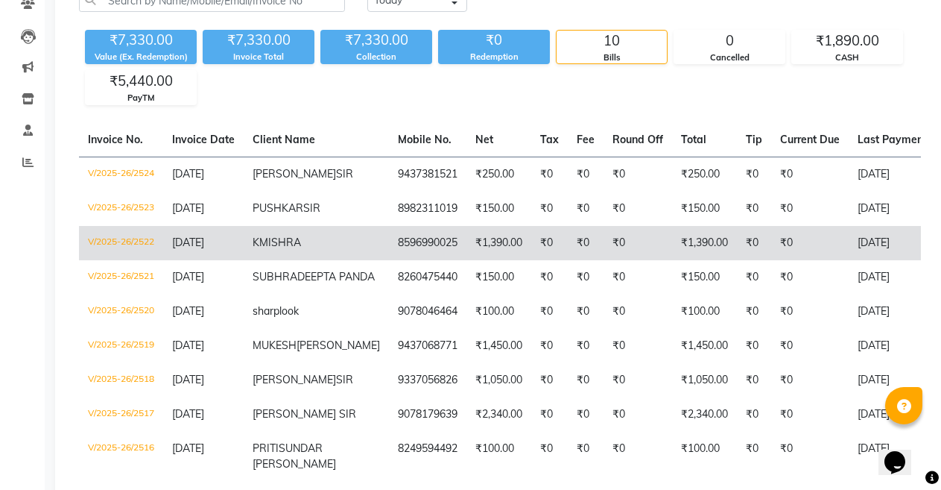
click at [329, 246] on td "K MISHRA" at bounding box center [316, 243] width 145 height 34
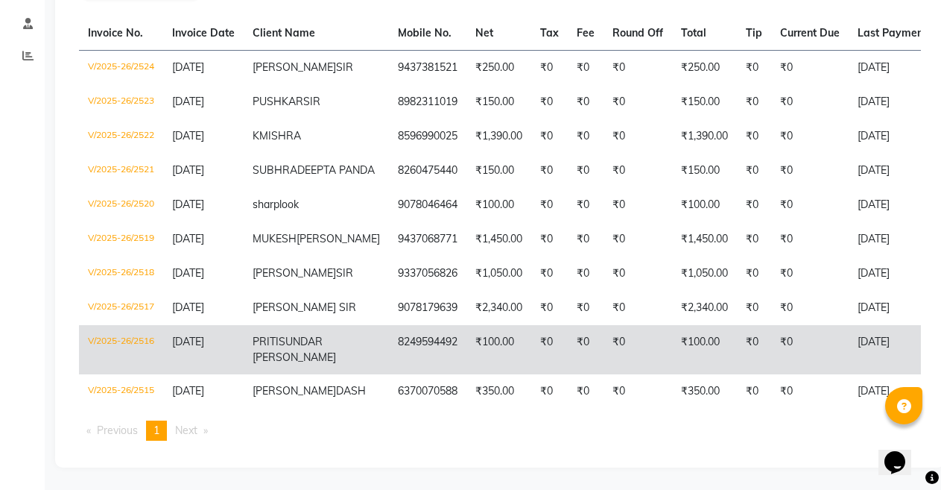
scroll to position [285, 0]
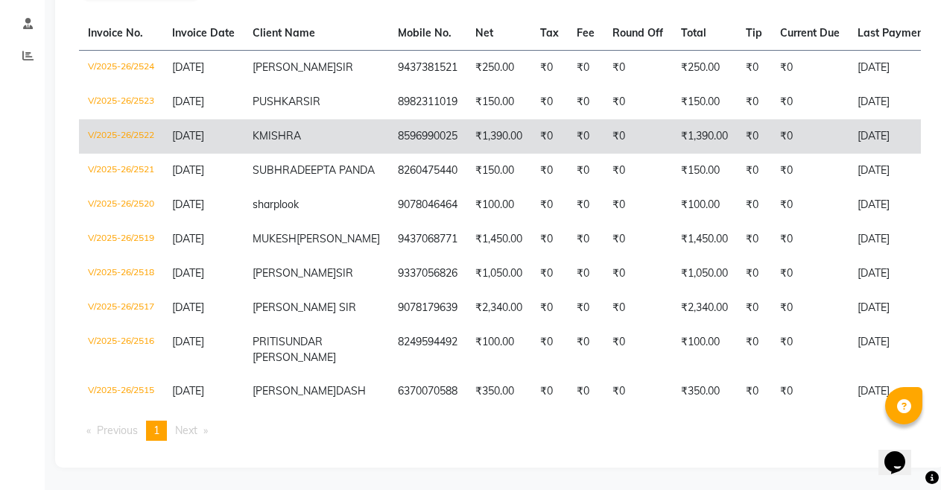
click at [467, 119] on td "₹1,390.00" at bounding box center [499, 136] width 65 height 34
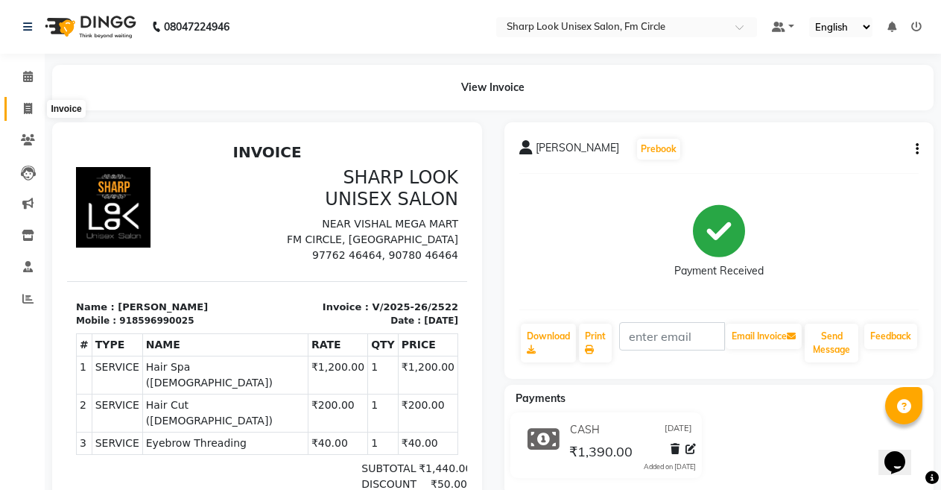
click at [29, 107] on icon at bounding box center [28, 108] width 8 height 11
select select "service"
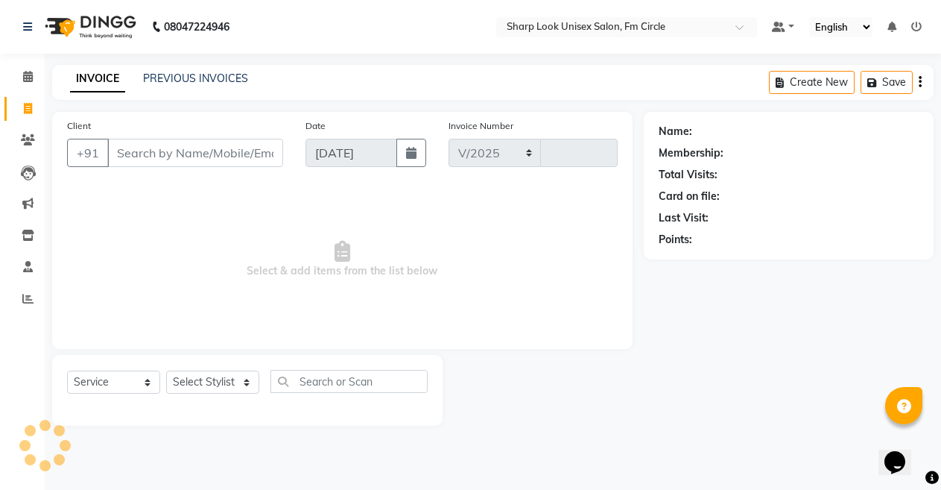
select select "804"
type input "2525"
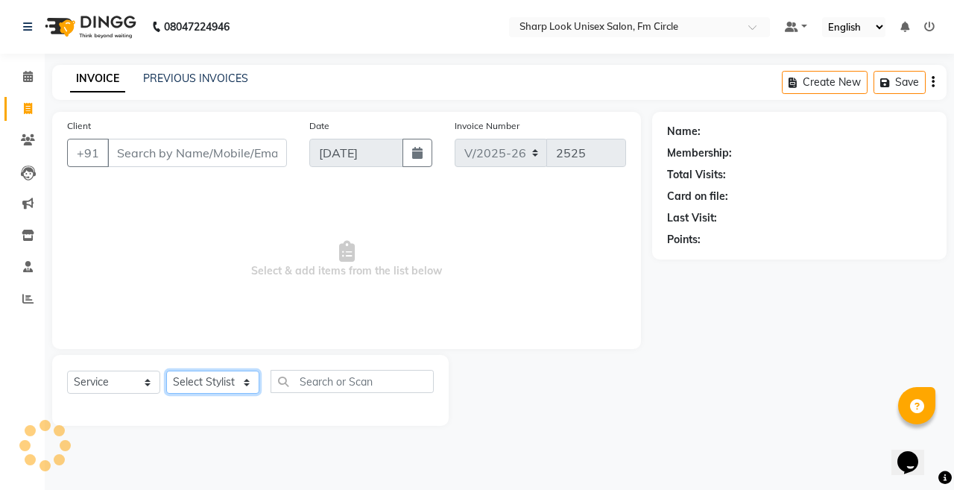
drag, startPoint x: 206, startPoint y: 370, endPoint x: 193, endPoint y: 391, distance: 24.4
click at [203, 374] on select "Select Stylist" at bounding box center [212, 381] width 93 height 23
select select "88424"
click at [166, 370] on select "Select Stylist Admin Anil Babu Budhia Monalisa Nisha Priti Rahul" at bounding box center [212, 381] width 93 height 23
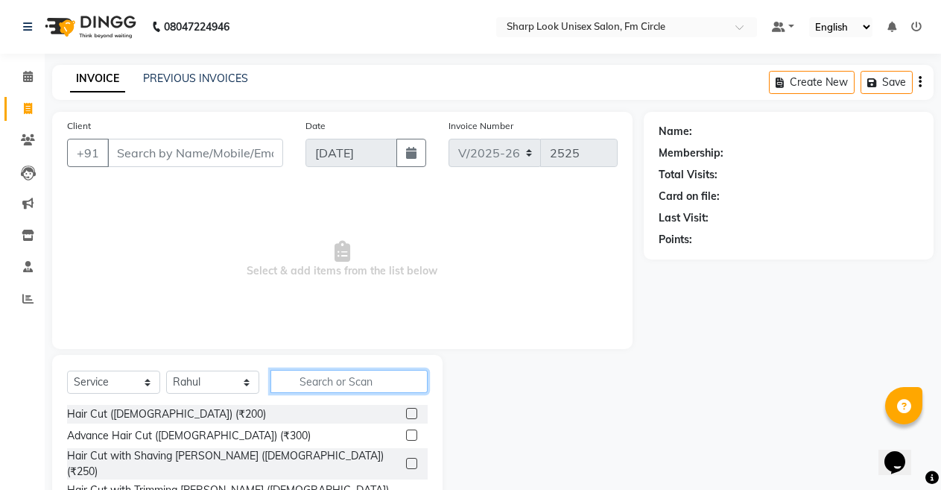
click at [380, 385] on input "text" at bounding box center [349, 381] width 157 height 23
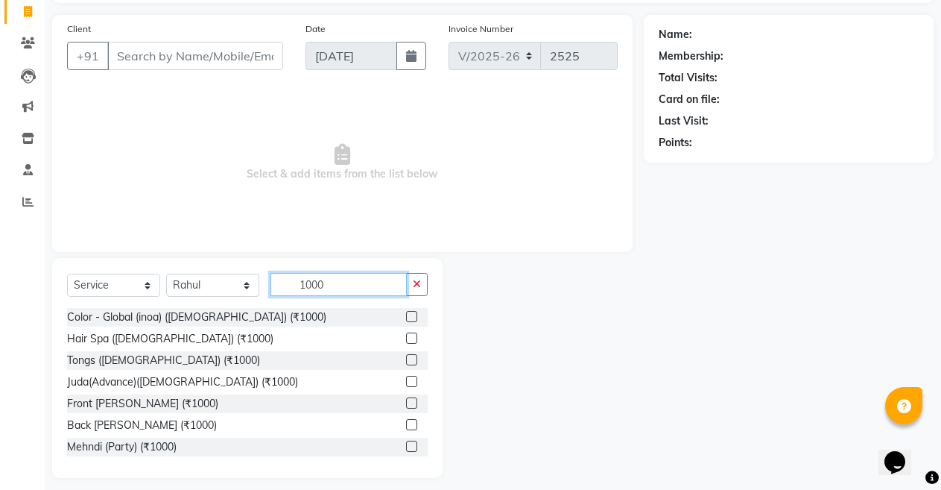
scroll to position [107, 0]
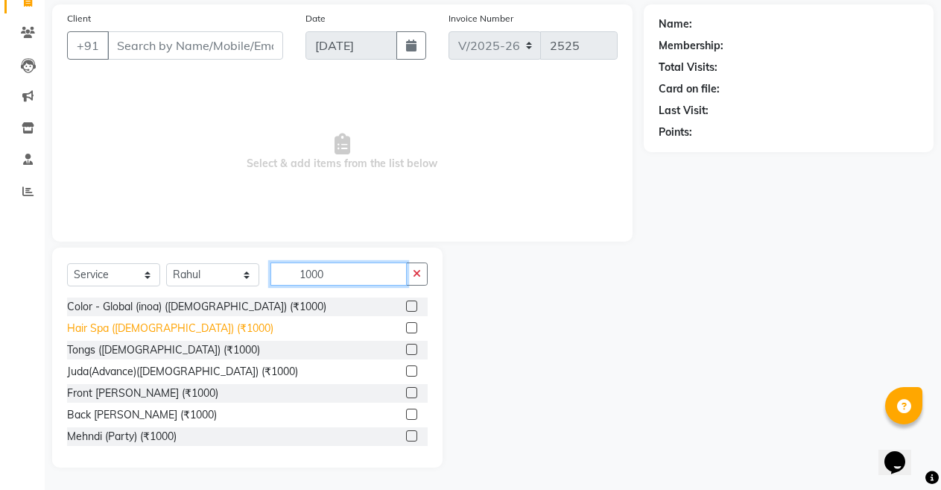
type input "1000"
click at [180, 325] on div "Hair Spa (Female) (₹1000)" at bounding box center [170, 328] width 206 height 16
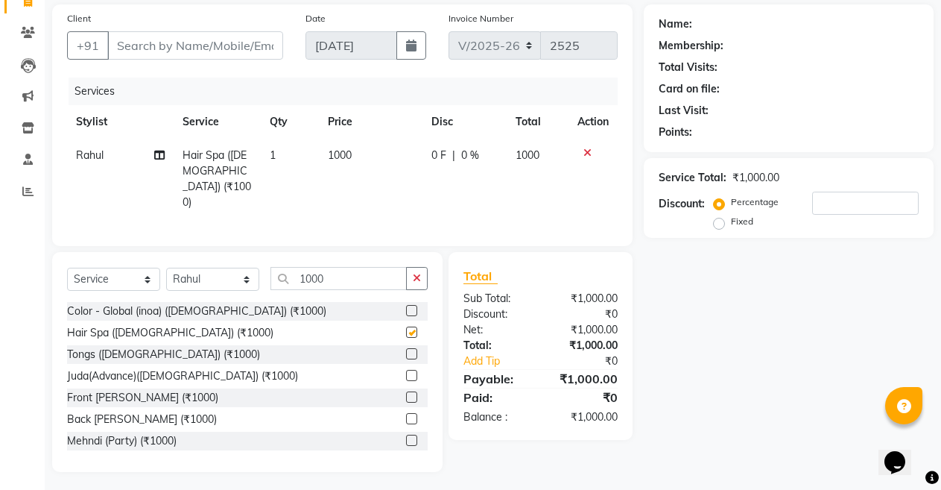
checkbox input "false"
click at [412, 274] on button "button" at bounding box center [417, 278] width 22 height 23
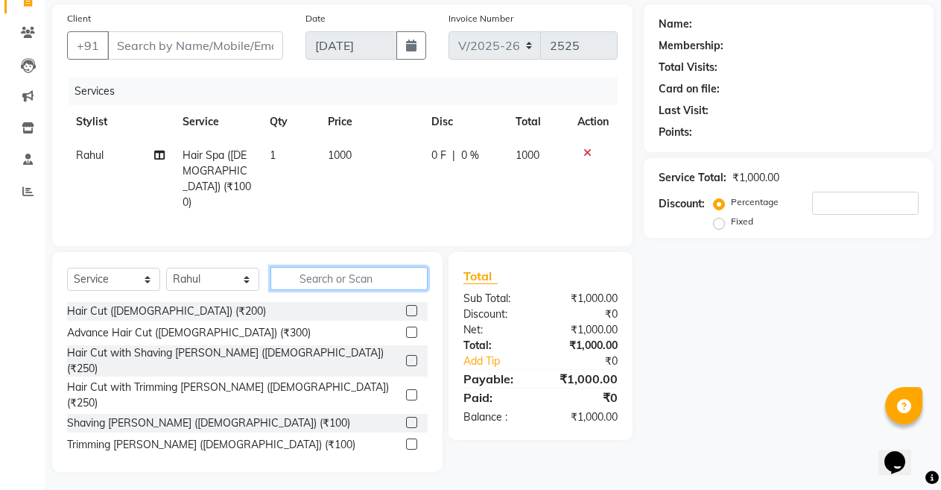
click at [306, 282] on input "text" at bounding box center [349, 278] width 157 height 23
click at [344, 277] on input "text" at bounding box center [349, 278] width 157 height 23
click at [353, 267] on input "text" at bounding box center [349, 278] width 157 height 23
click at [344, 275] on input "text" at bounding box center [349, 278] width 157 height 23
click at [353, 145] on td "1000" at bounding box center [371, 179] width 104 height 80
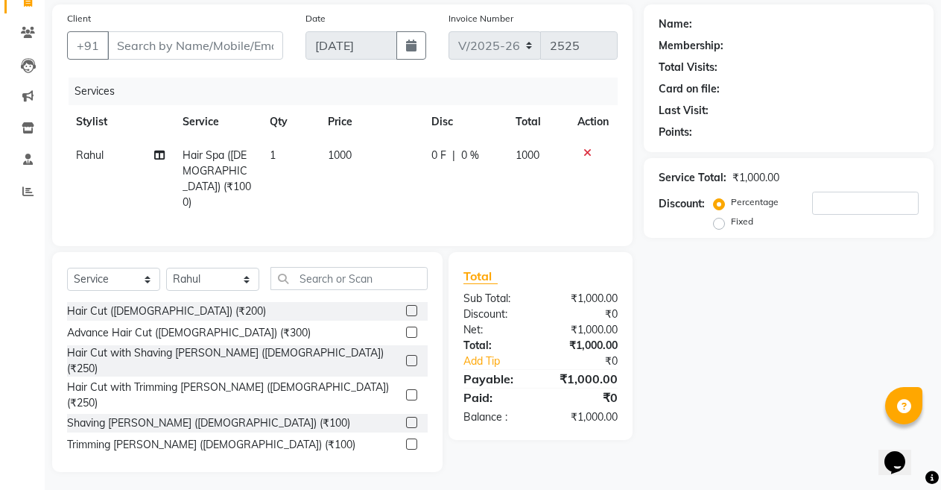
select select "88424"
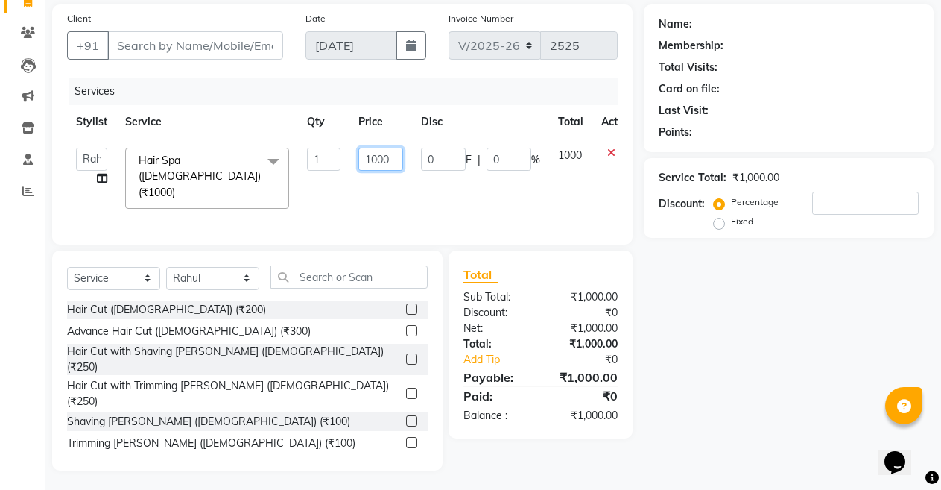
click at [394, 158] on input "1000" at bounding box center [380, 159] width 45 height 23
type input "1"
type input "1200"
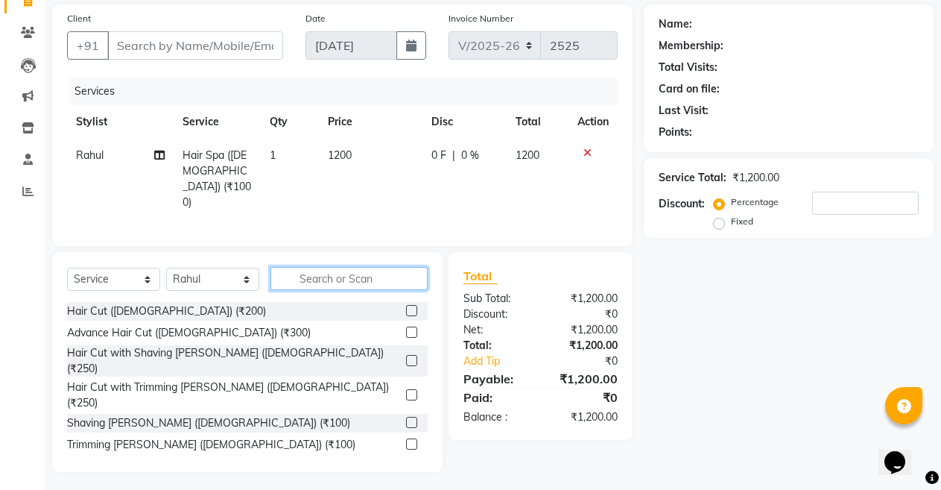
click at [354, 272] on input "text" at bounding box center [349, 278] width 157 height 23
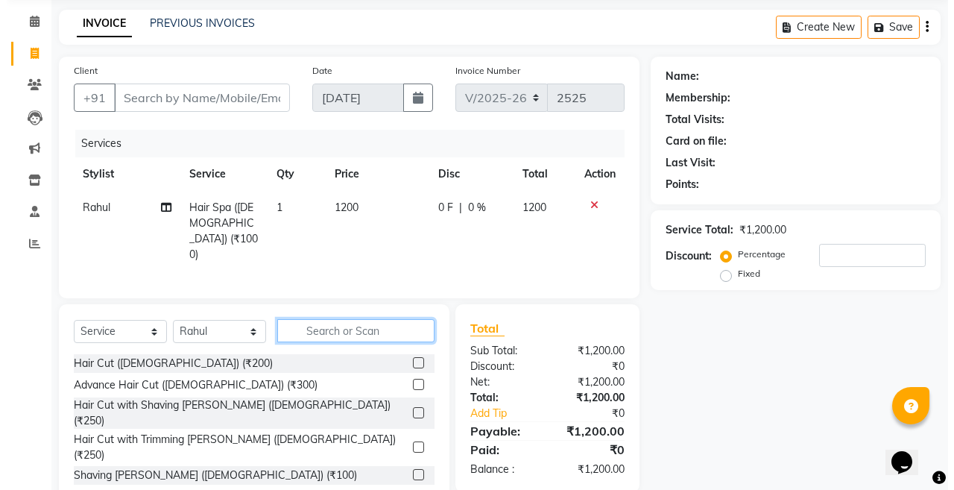
scroll to position [0, 0]
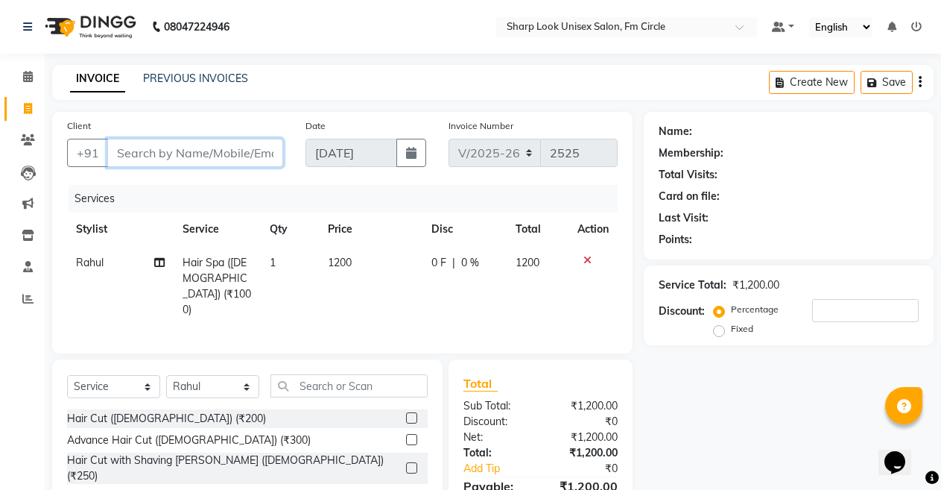
click at [203, 157] on input "Client" at bounding box center [195, 153] width 176 height 28
type input "7"
type input "0"
type input "7978007100"
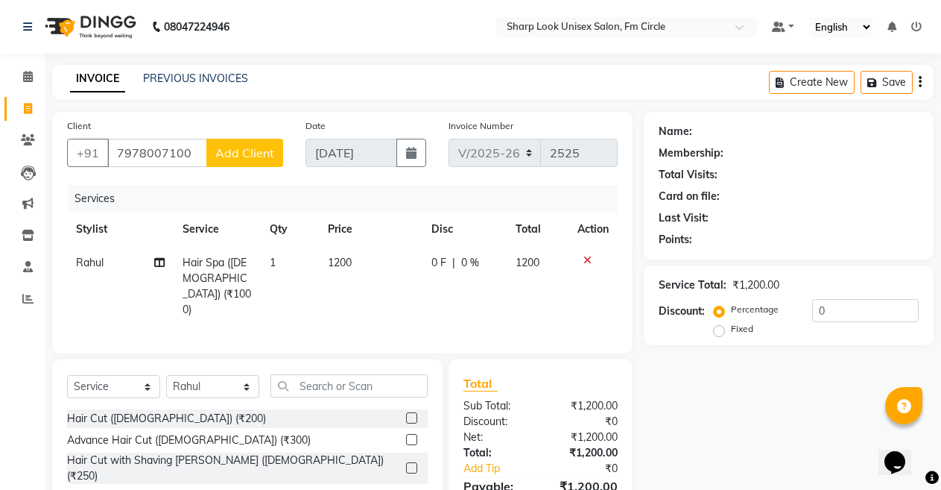
click at [238, 162] on button "Add Client" at bounding box center [244, 153] width 77 height 28
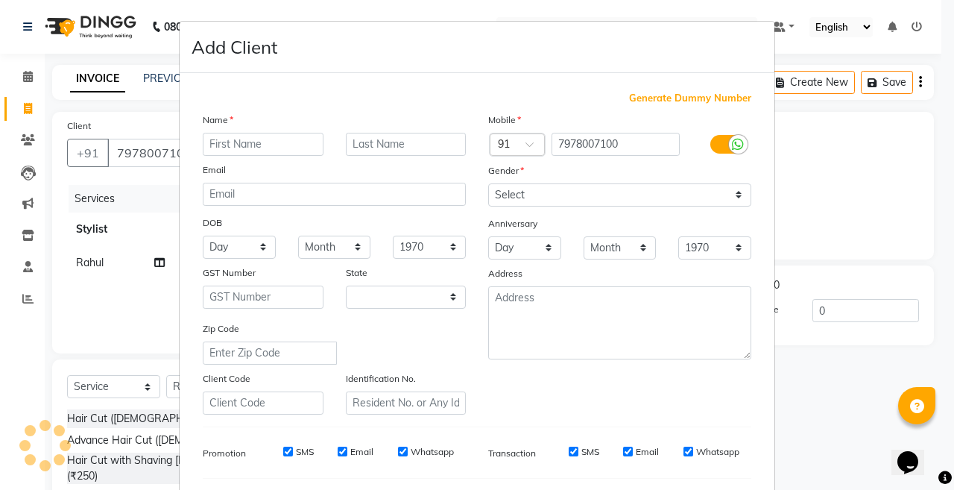
select select "29"
click at [240, 141] on input "text" at bounding box center [263, 144] width 121 height 23
type input "P"
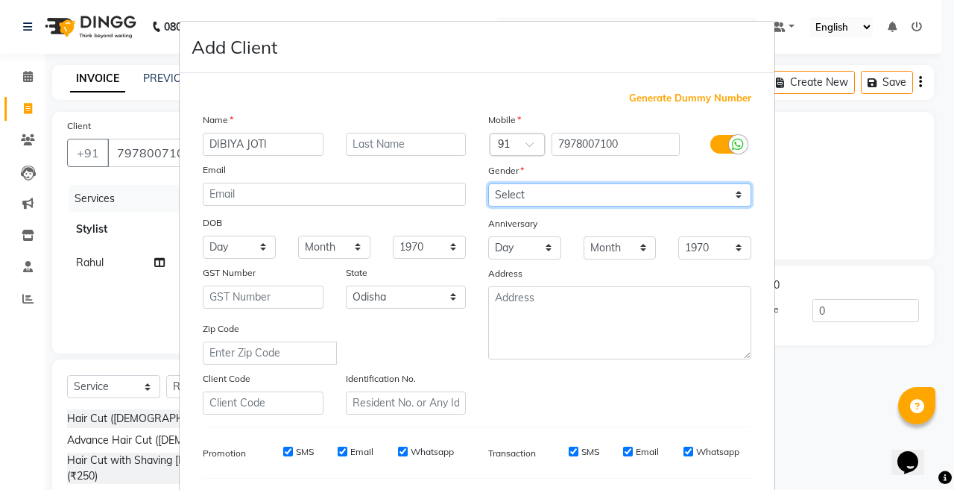
click at [550, 197] on select "Select Male Female Other Prefer Not To Say" at bounding box center [619, 194] width 263 height 23
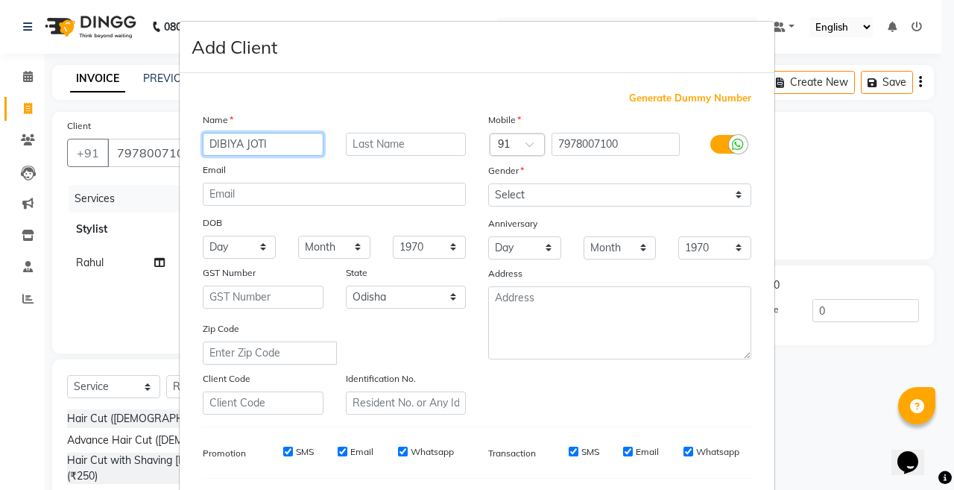
click at [279, 140] on input "DIBIYA JOTI" at bounding box center [263, 144] width 121 height 23
click at [313, 144] on input "DIBIYA JOTI MAHANTY" at bounding box center [263, 144] width 121 height 23
type input "DIBIYA JOTI"
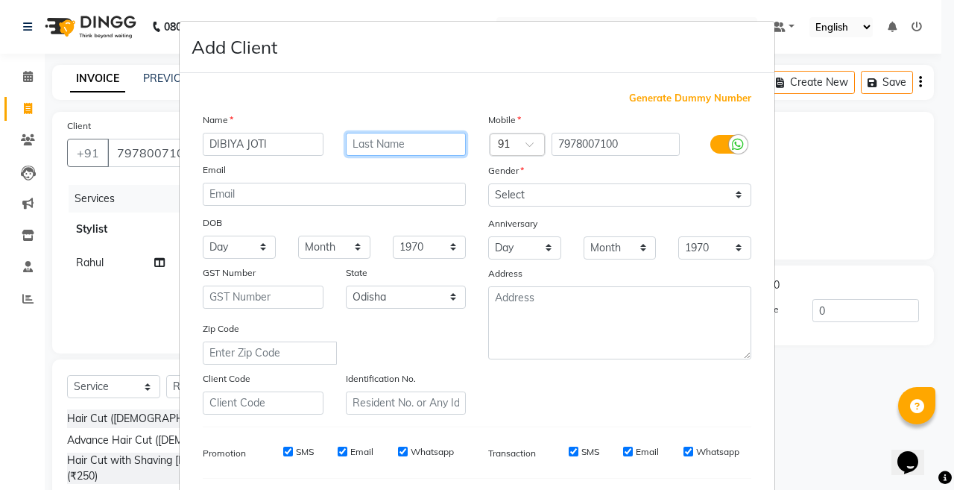
click at [396, 148] on input "text" at bounding box center [406, 144] width 121 height 23
type input "MOHANTY"
click at [296, 138] on input "DIBIYA JOTI" at bounding box center [263, 144] width 121 height 23
type input "DIBIYAJYOTI"
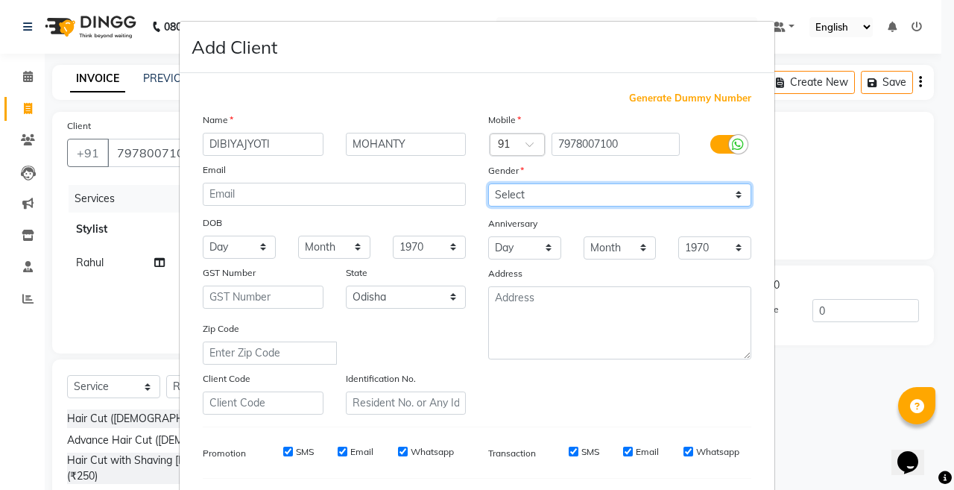
click at [544, 201] on select "Select Male Female Other Prefer Not To Say" at bounding box center [619, 194] width 263 height 23
select select "female"
click at [488, 183] on select "Select Male Female Other Prefer Not To Say" at bounding box center [619, 194] width 263 height 23
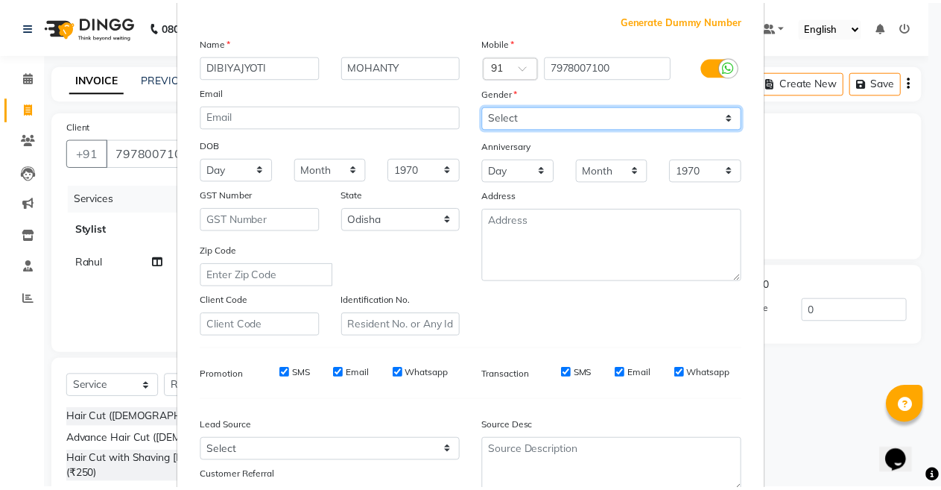
scroll to position [198, 0]
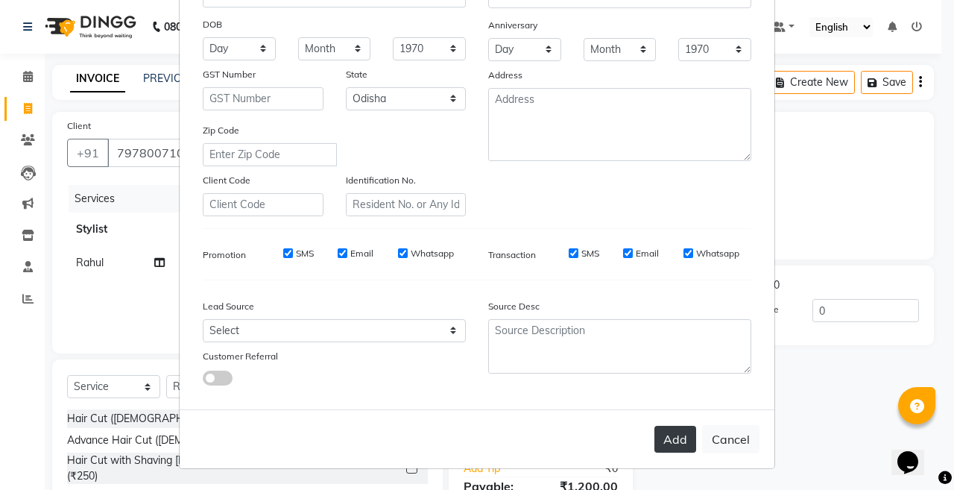
click at [666, 446] on button "Add" at bounding box center [675, 439] width 42 height 27
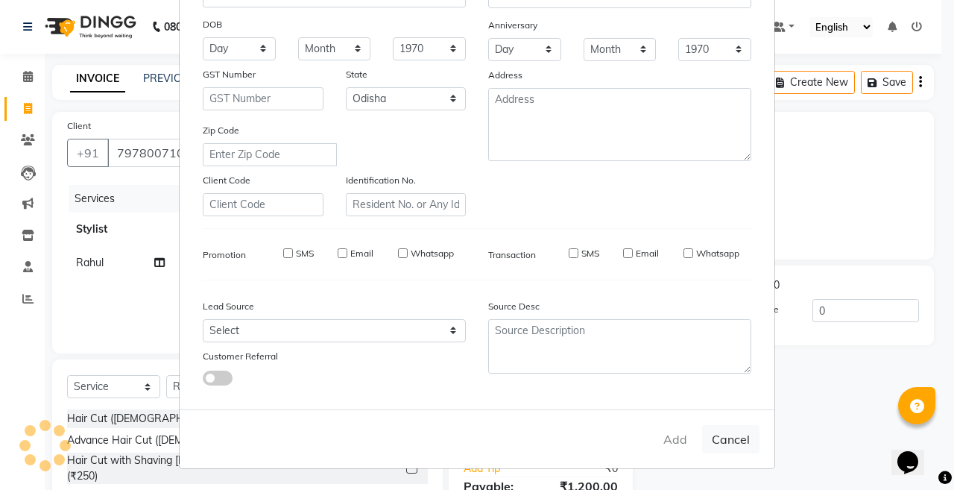
select select
select select "null"
select select
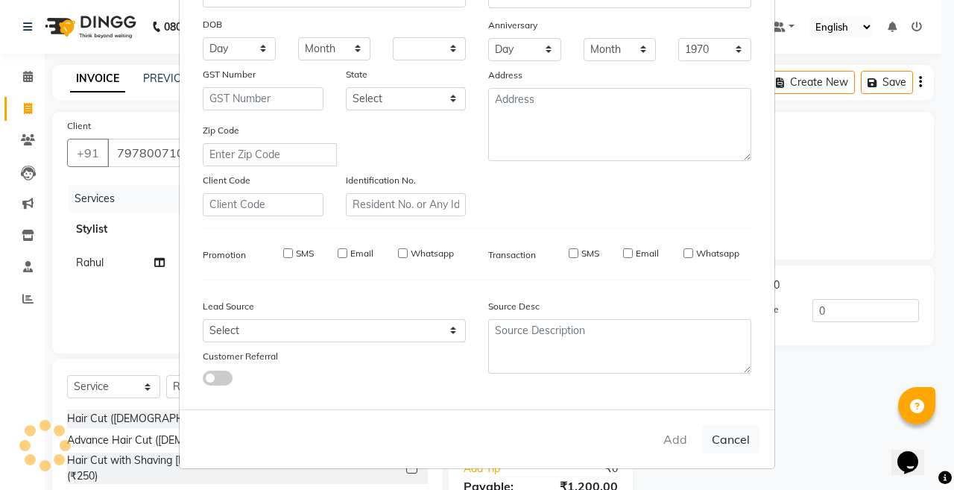
select select
checkbox input "false"
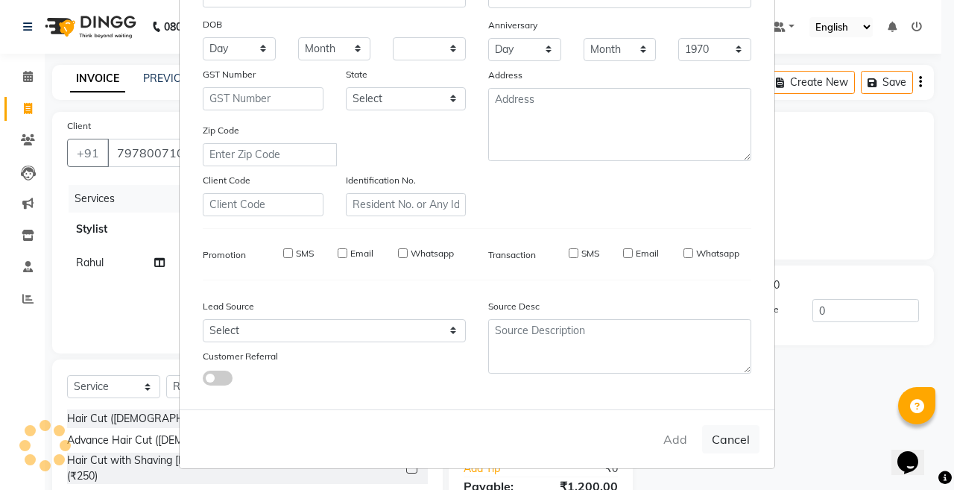
checkbox input "false"
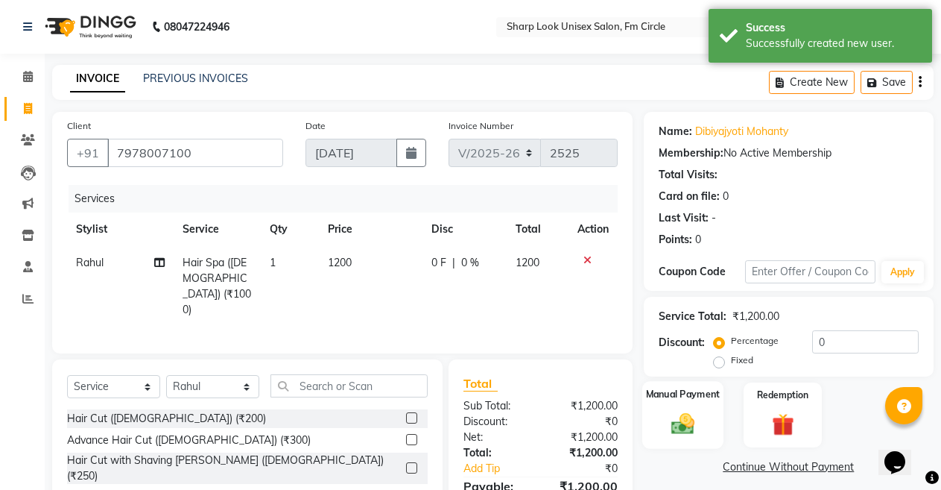
click at [690, 428] on img at bounding box center [683, 423] width 38 height 27
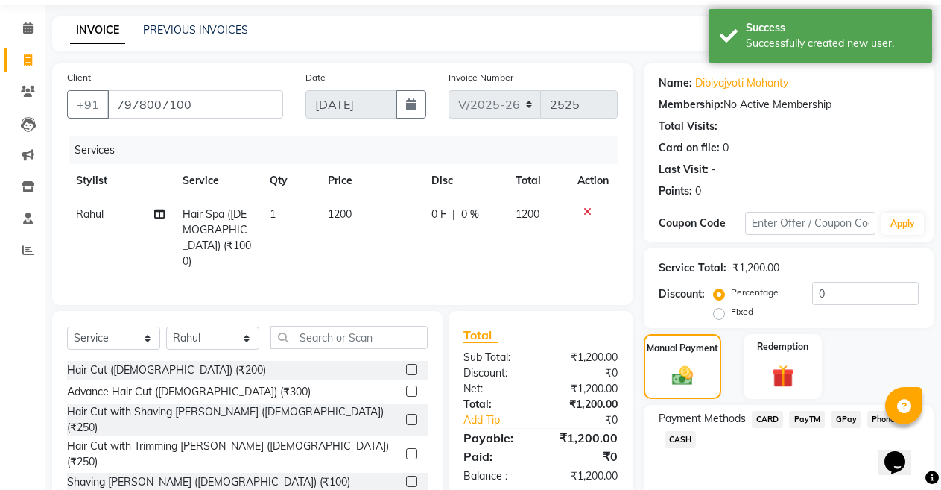
scroll to position [75, 0]
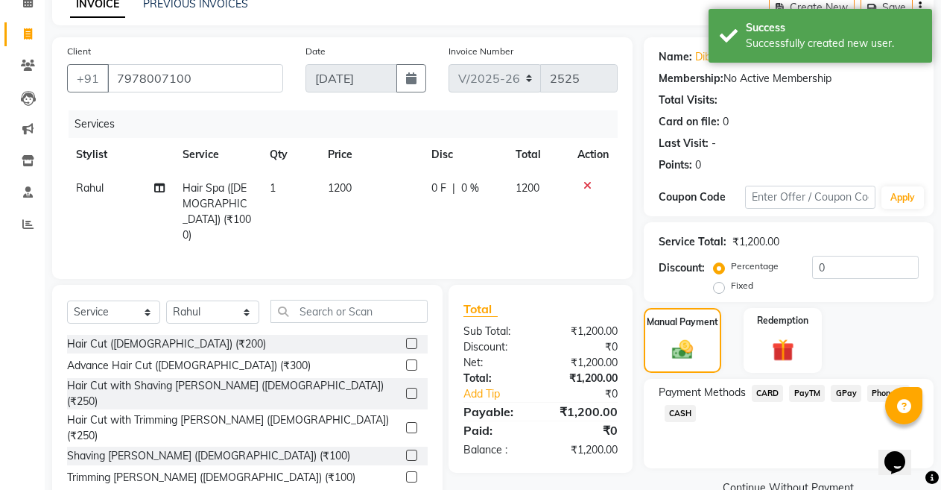
click at [816, 392] on span "PayTM" at bounding box center [807, 393] width 36 height 17
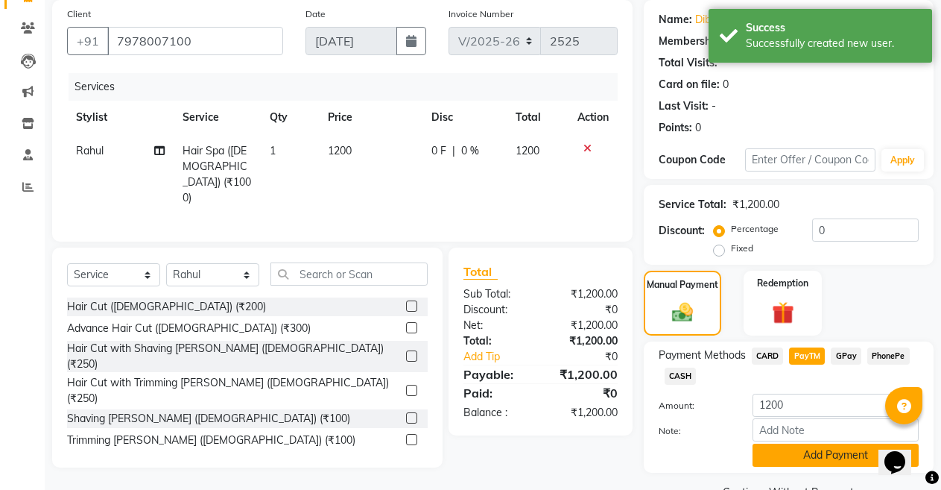
scroll to position [148, 0]
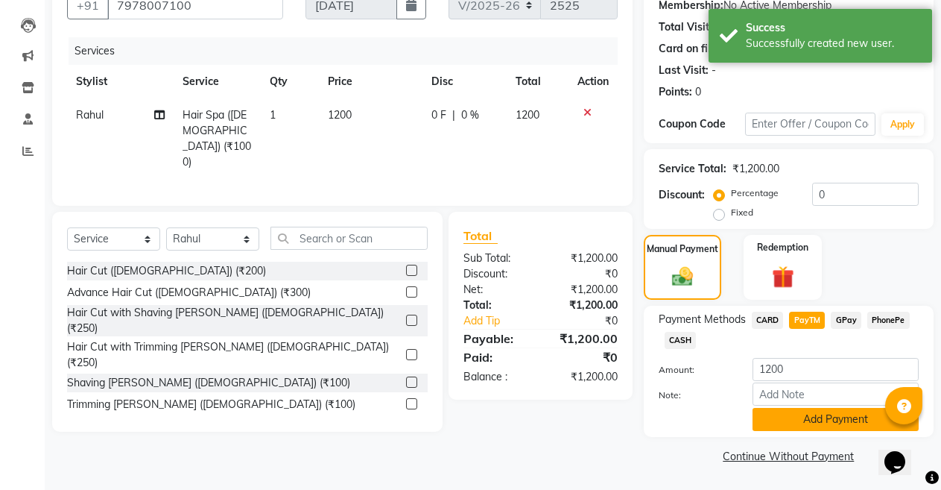
click at [822, 410] on button "Add Payment" at bounding box center [836, 419] width 166 height 23
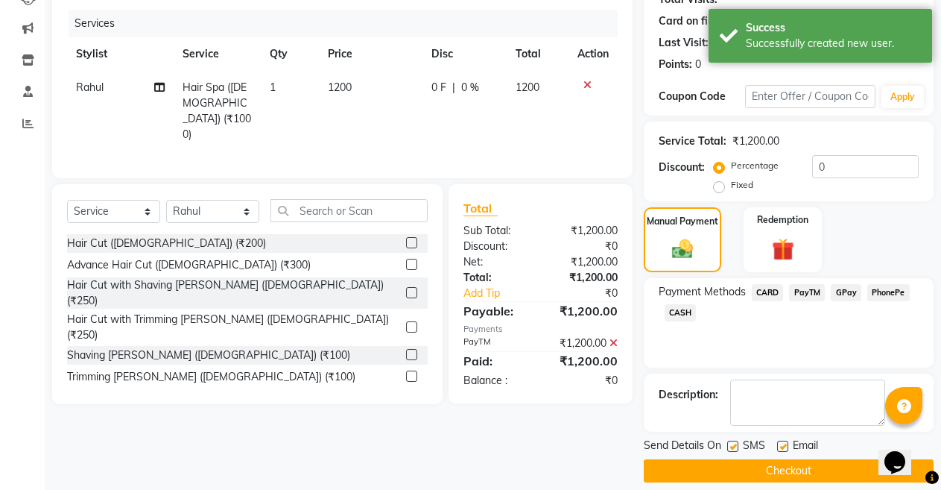
scroll to position [190, 0]
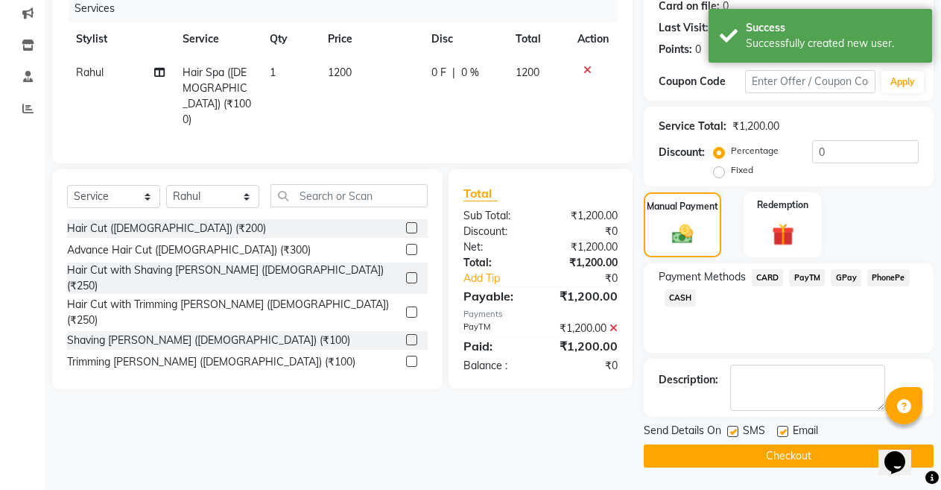
click at [786, 432] on label at bounding box center [782, 431] width 11 height 11
click at [786, 432] on input "checkbox" at bounding box center [782, 432] width 10 height 10
checkbox input "false"
click at [777, 460] on button "Checkout" at bounding box center [789, 455] width 290 height 23
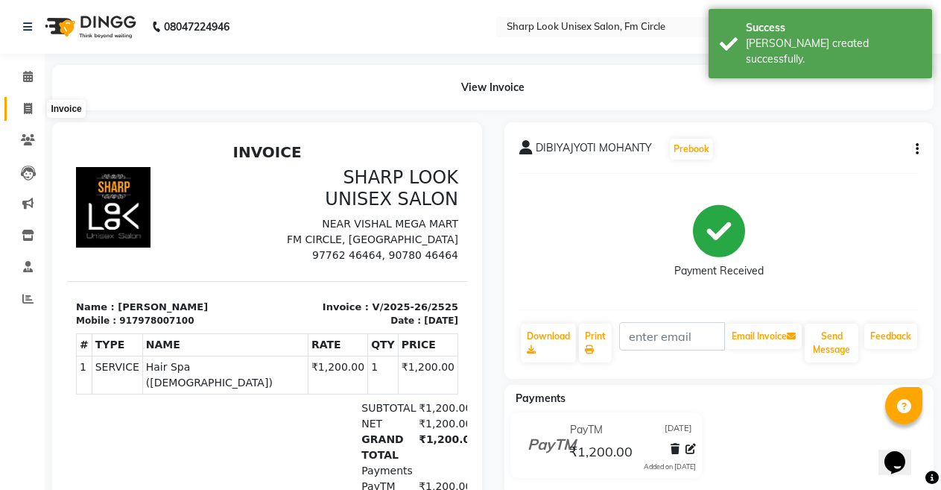
click at [29, 107] on icon at bounding box center [28, 108] width 8 height 11
select select "service"
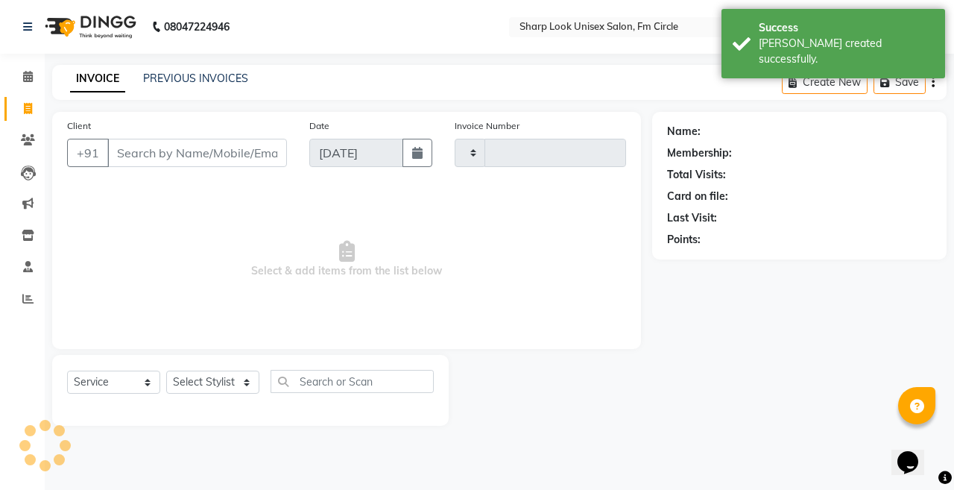
type input "2526"
select select "804"
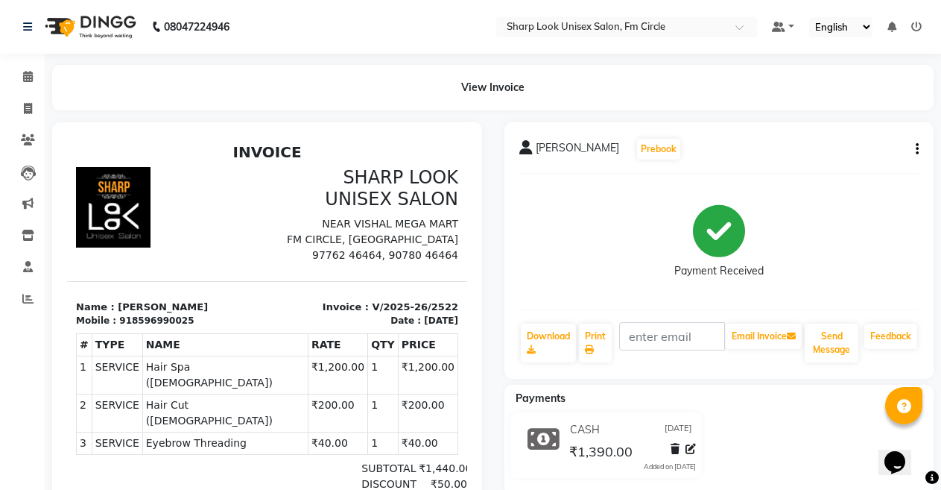
click at [917, 150] on icon "button" at bounding box center [917, 149] width 3 height 1
click at [817, 166] on div "Edit Invoice" at bounding box center [843, 168] width 102 height 19
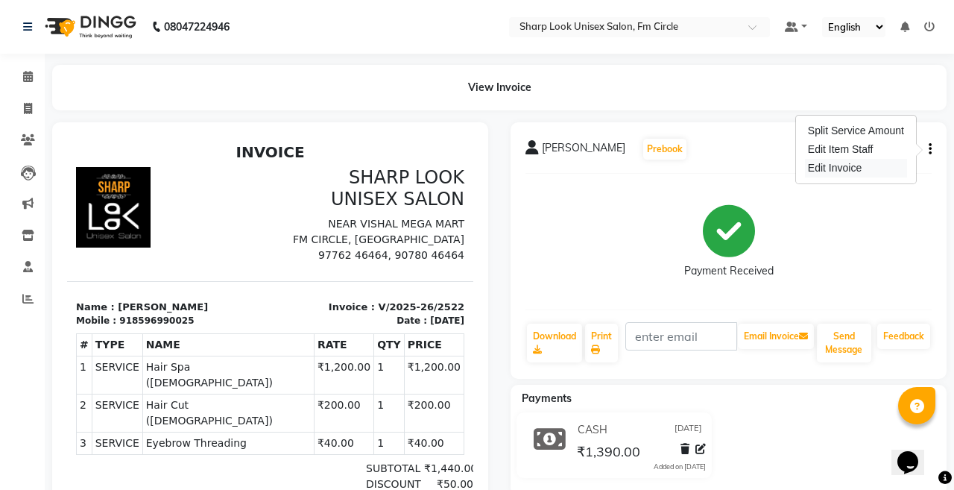
select select "service"
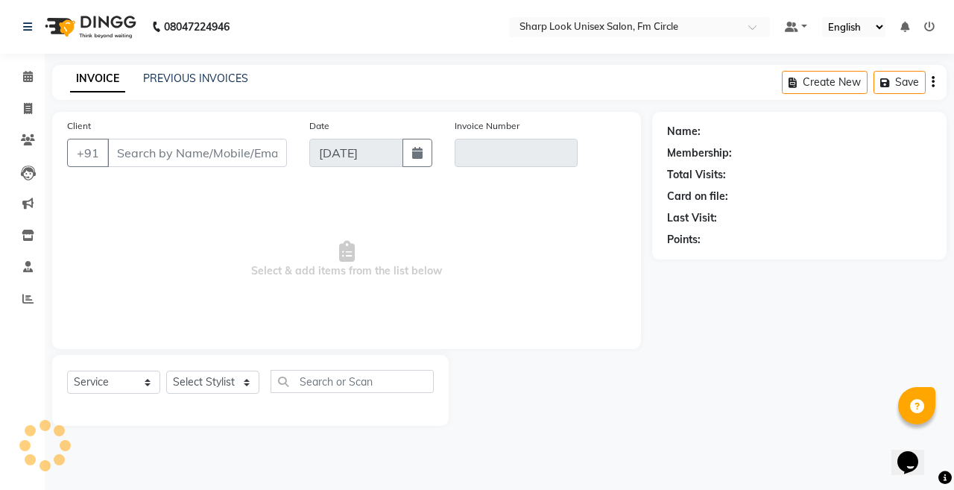
type input "8596990025"
type input "V/2025-26/2522"
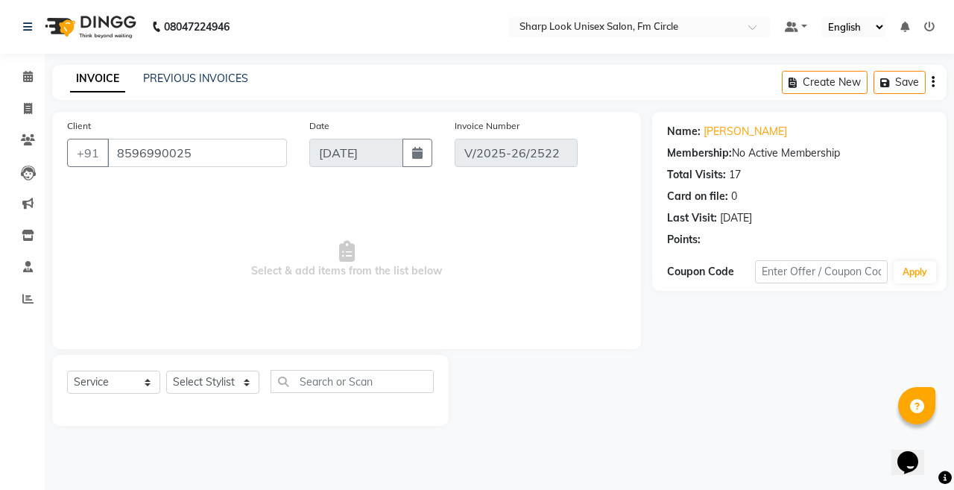
select select "select"
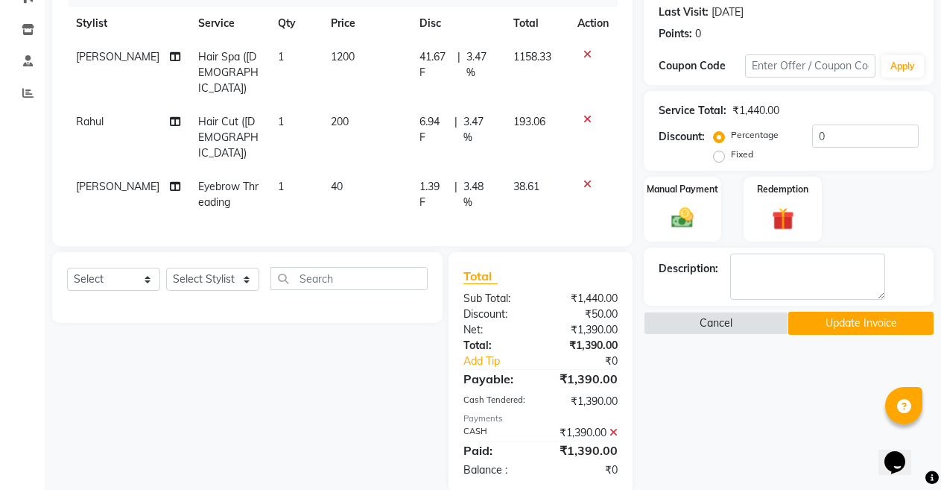
scroll to position [212, 0]
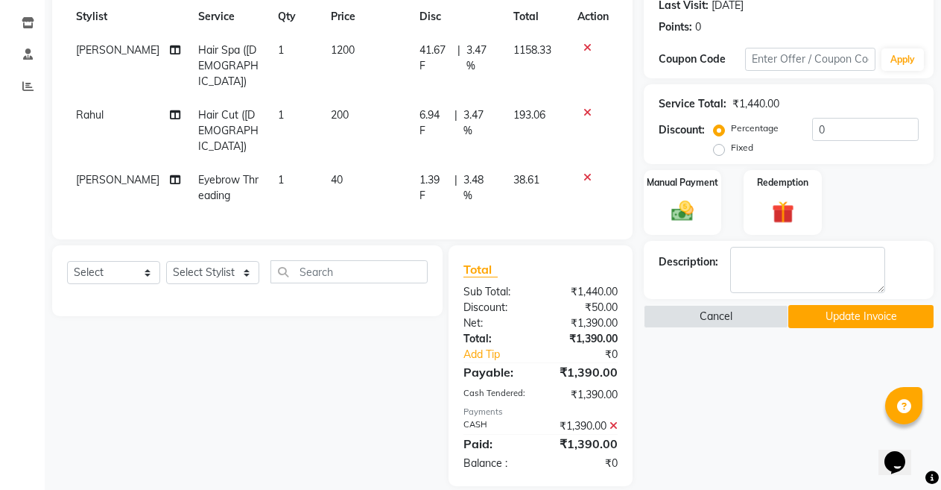
click at [616, 420] on icon at bounding box center [614, 425] width 8 height 10
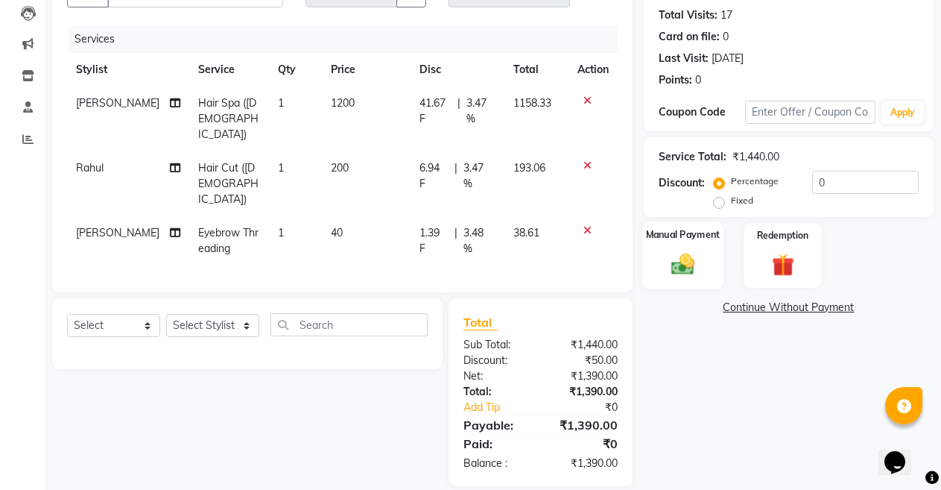
click at [668, 263] on img at bounding box center [683, 263] width 38 height 27
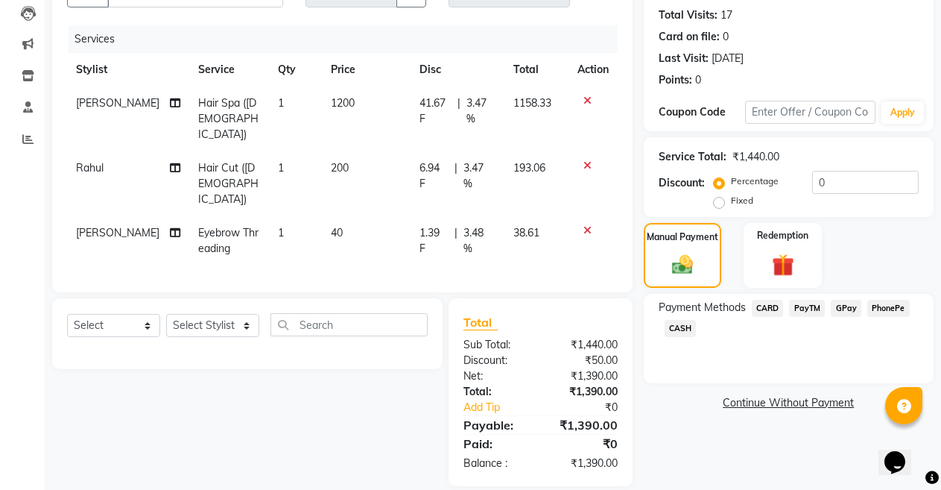
click at [677, 328] on span "CASH" at bounding box center [681, 328] width 32 height 17
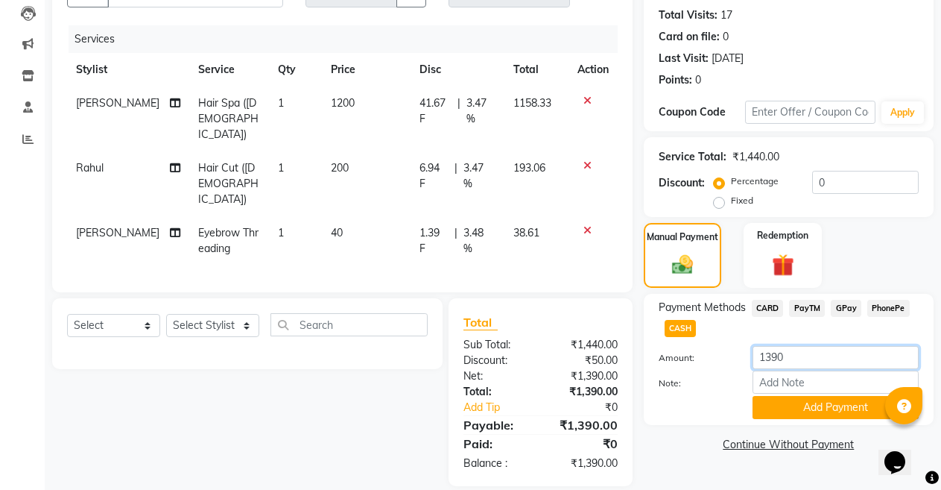
click at [806, 357] on input "1390" at bounding box center [836, 357] width 166 height 23
type input "1290"
click at [784, 411] on button "Add Payment" at bounding box center [836, 407] width 166 height 23
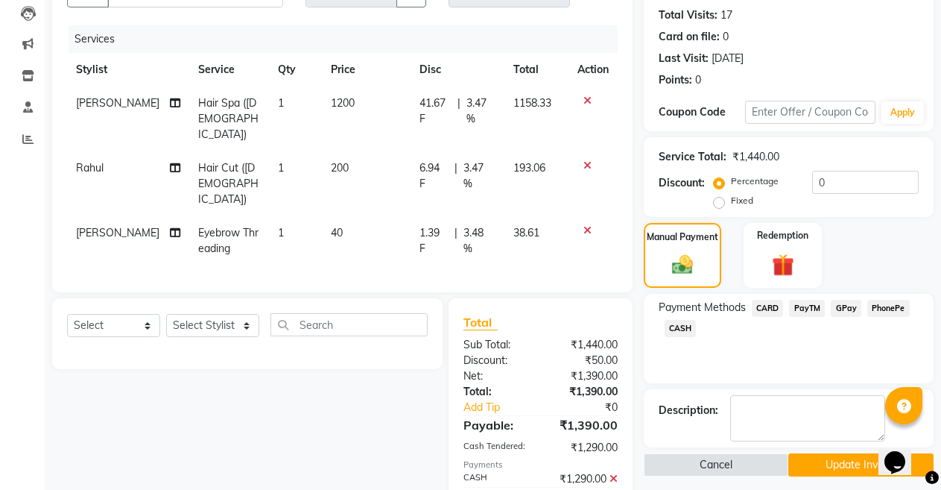
click at [799, 304] on span "PayTM" at bounding box center [807, 308] width 36 height 17
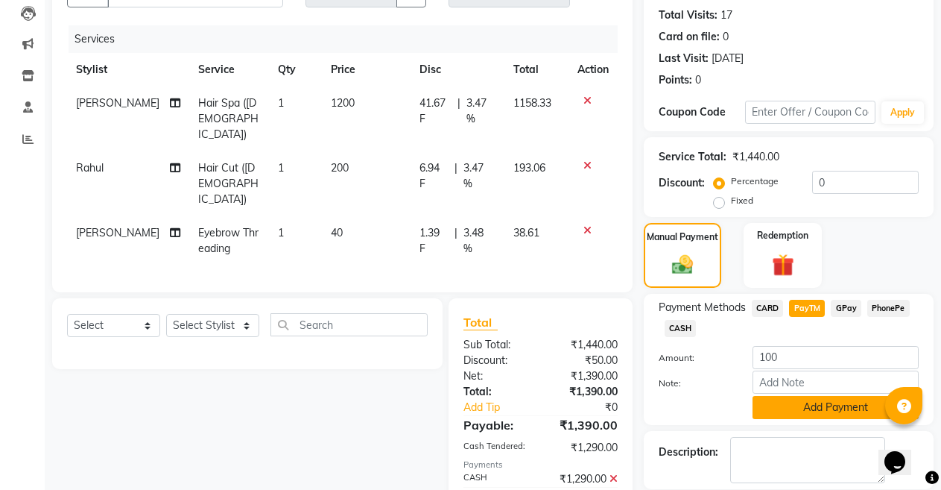
click at [822, 408] on button "Add Payment" at bounding box center [836, 407] width 166 height 23
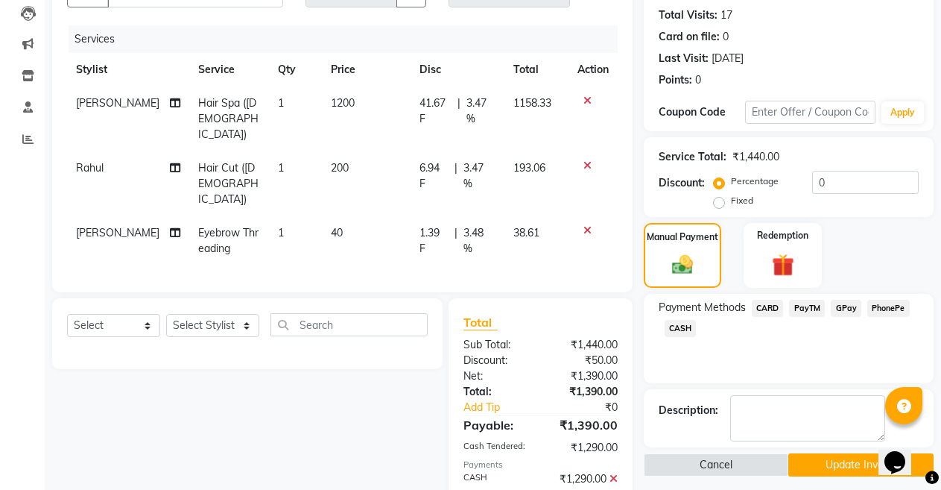
click at [844, 458] on button "Update Invoice" at bounding box center [861, 464] width 145 height 23
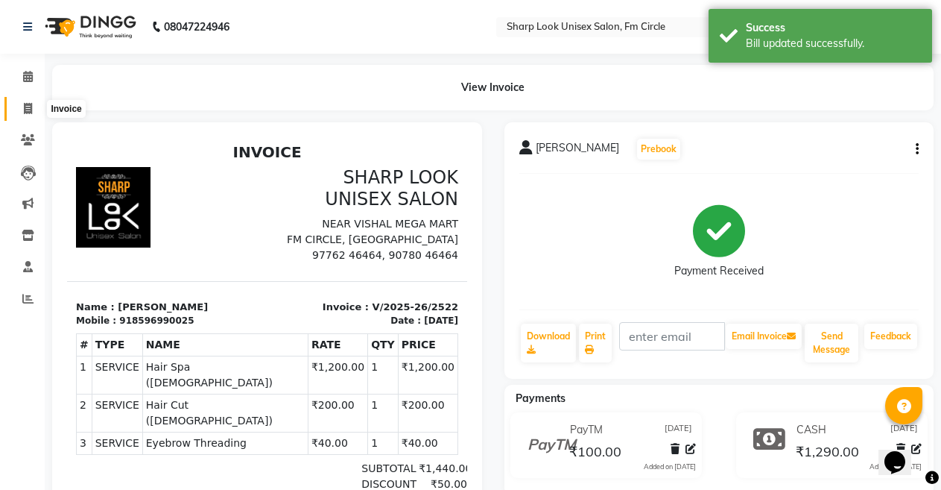
click at [24, 110] on icon at bounding box center [28, 108] width 8 height 11
select select "service"
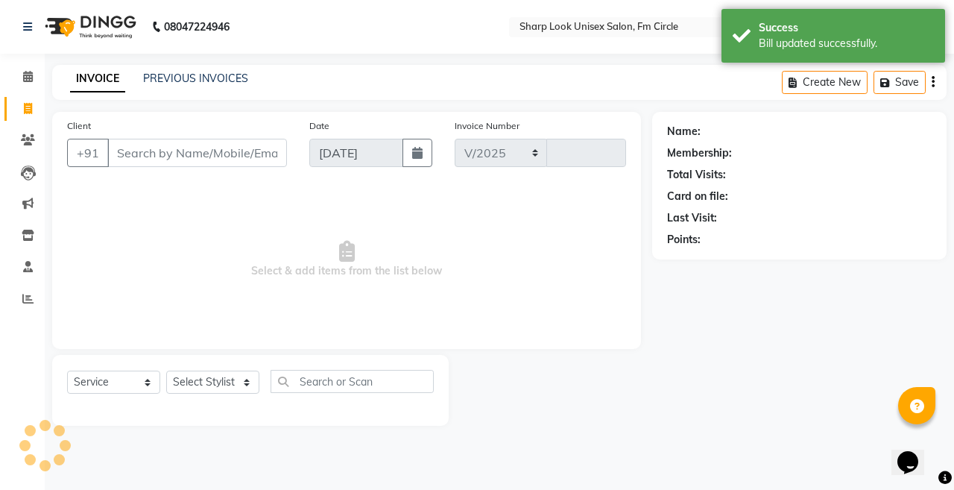
select select "804"
type input "2526"
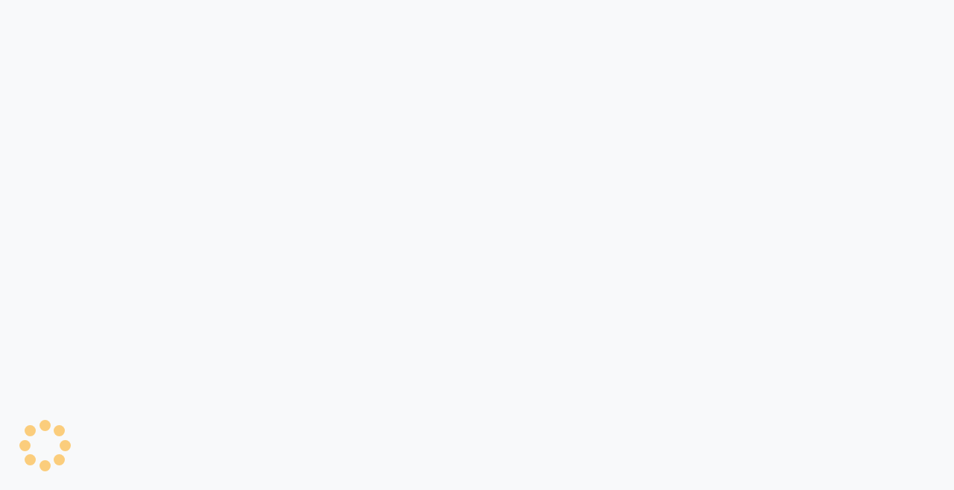
select select "service"
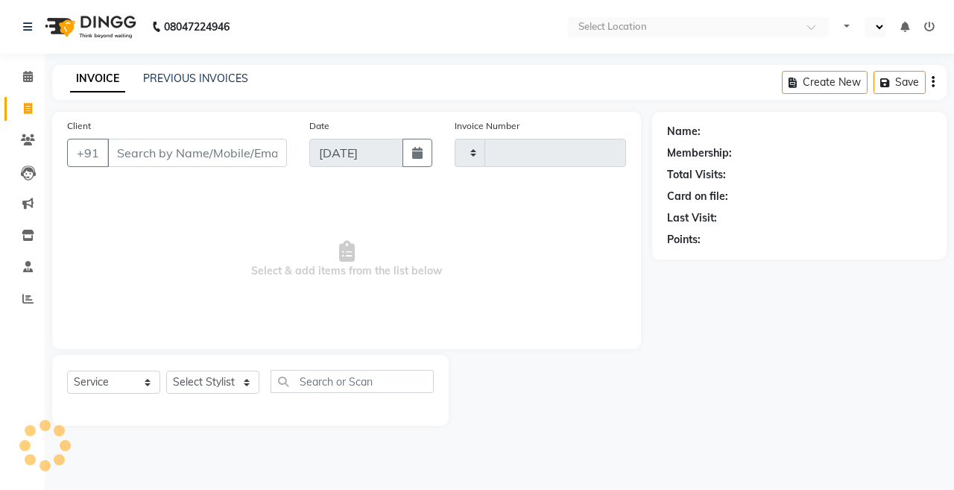
type input "2526"
select select "en"
select select "804"
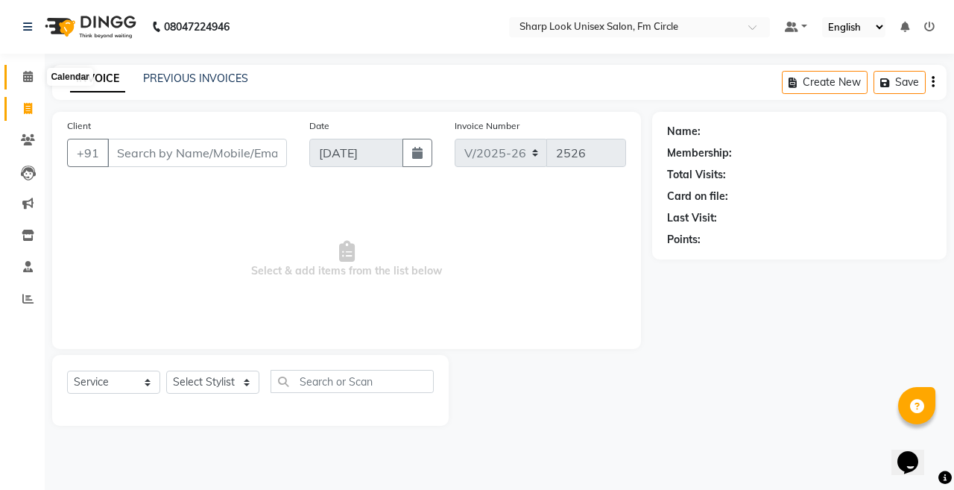
click at [31, 78] on icon at bounding box center [28, 76] width 10 height 11
